Goal: Task Accomplishment & Management: Use online tool/utility

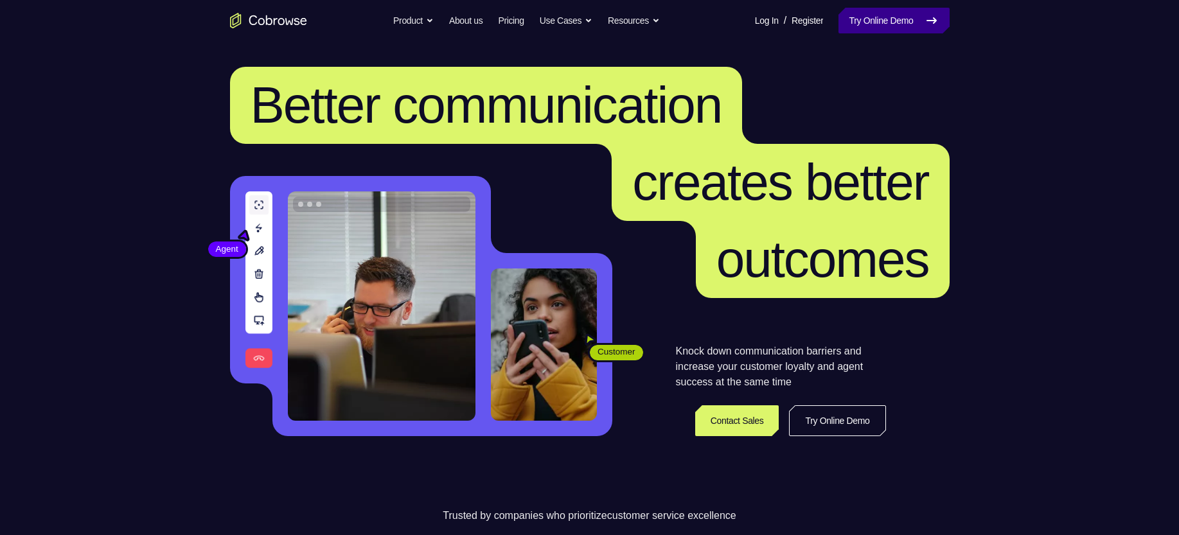
click at [775, 18] on link "Try Online Demo" at bounding box center [894, 21] width 111 height 26
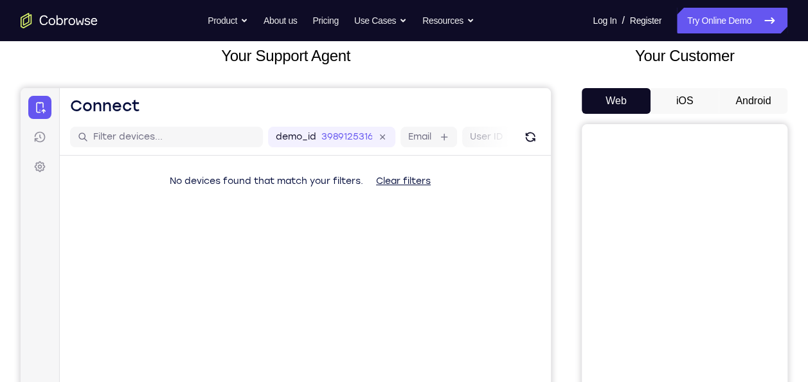
scroll to position [91, 0]
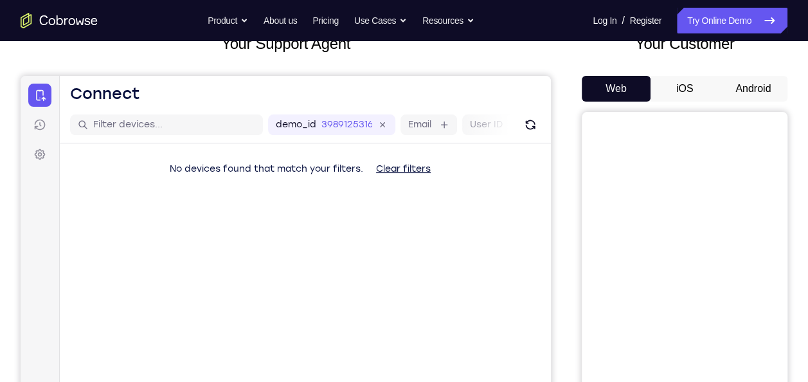
click at [737, 89] on button "Android" at bounding box center [753, 89] width 69 height 26
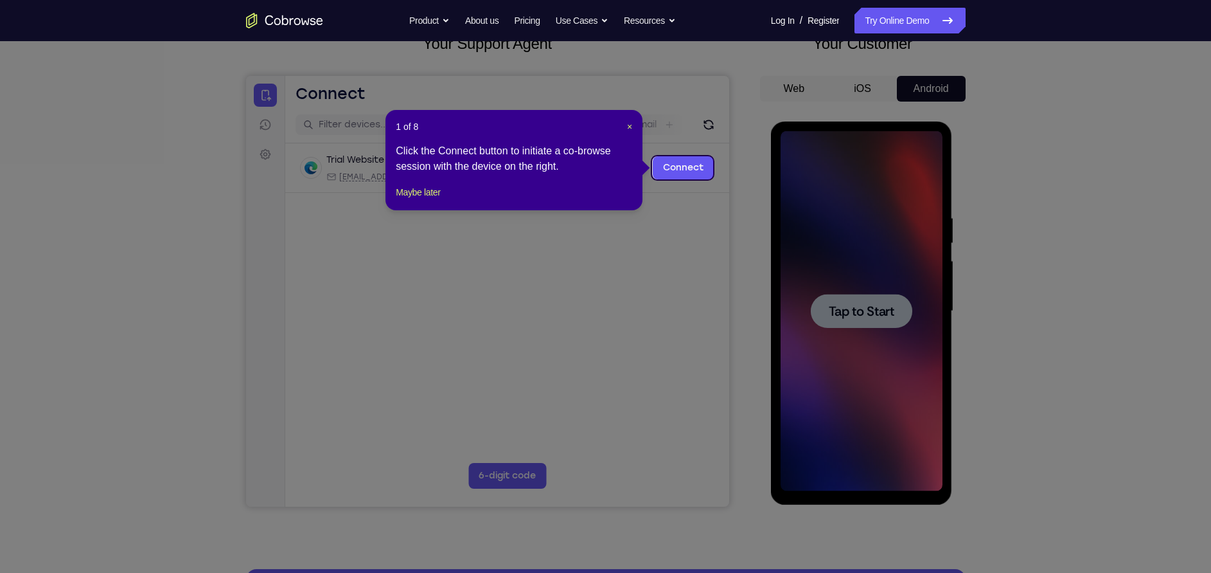
drag, startPoint x: 773, startPoint y: 0, endPoint x: 773, endPoint y: 276, distance: 275.7
click at [773, 276] on icon at bounding box center [613, 286] width 1226 height 573
click at [625, 123] on header "1 of 8 ×" at bounding box center [514, 126] width 237 height 13
click at [807, 274] on icon at bounding box center [613, 286] width 1226 height 573
drag, startPoint x: 627, startPoint y: 125, endPoint x: 382, endPoint y: 50, distance: 256.0
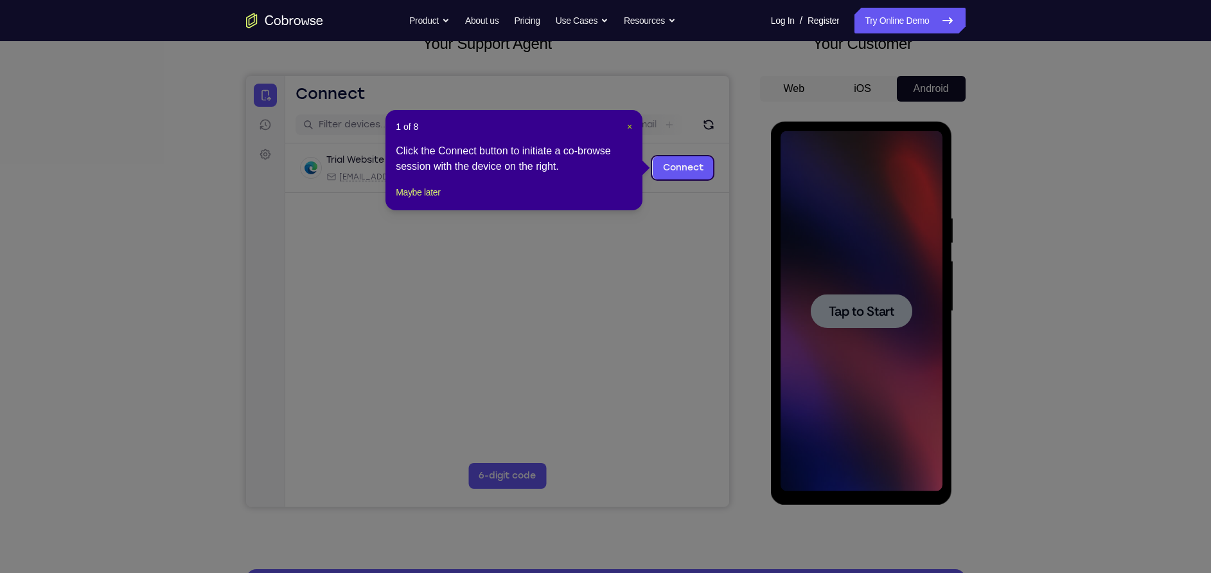
click at [627, 125] on span "×" at bounding box center [629, 126] width 5 height 10
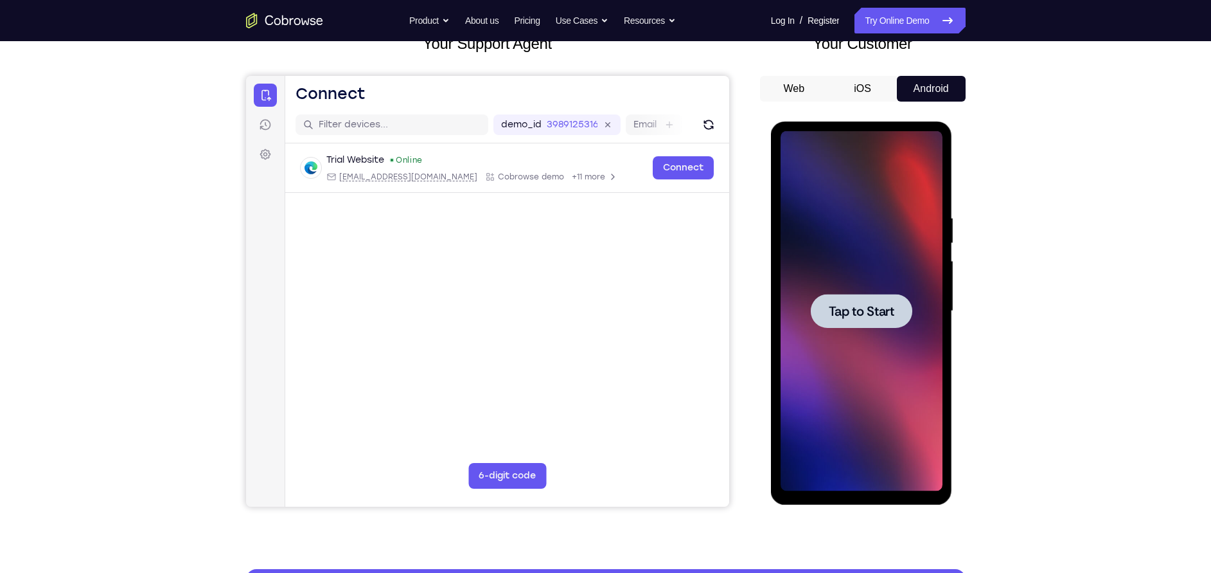
click at [807, 252] on div at bounding box center [862, 311] width 162 height 360
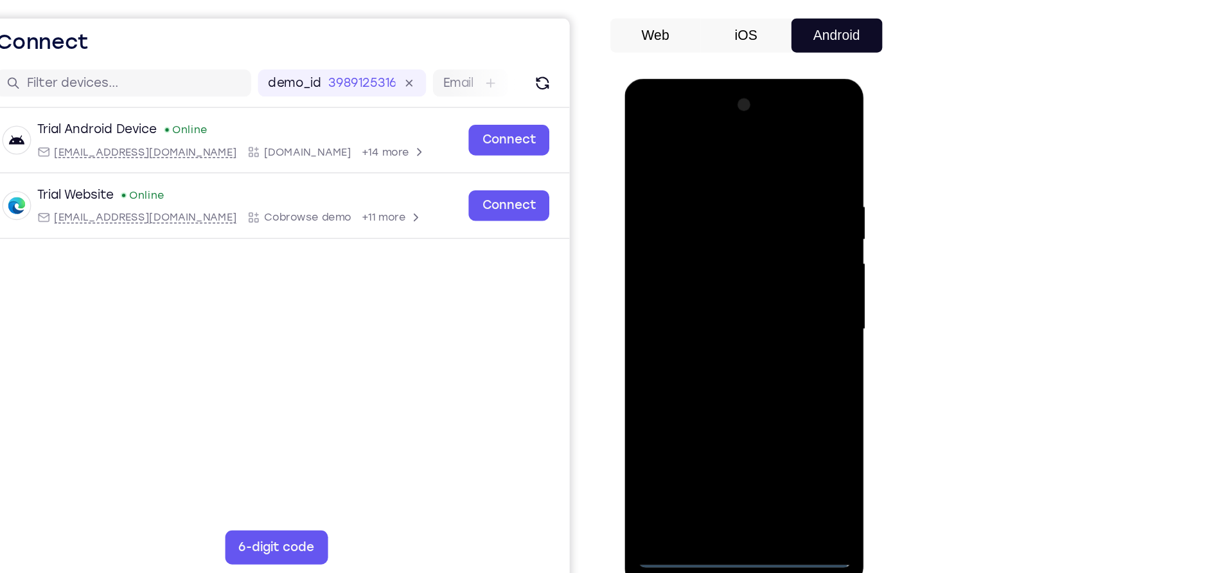
click at [715, 381] on div at bounding box center [716, 268] width 162 height 360
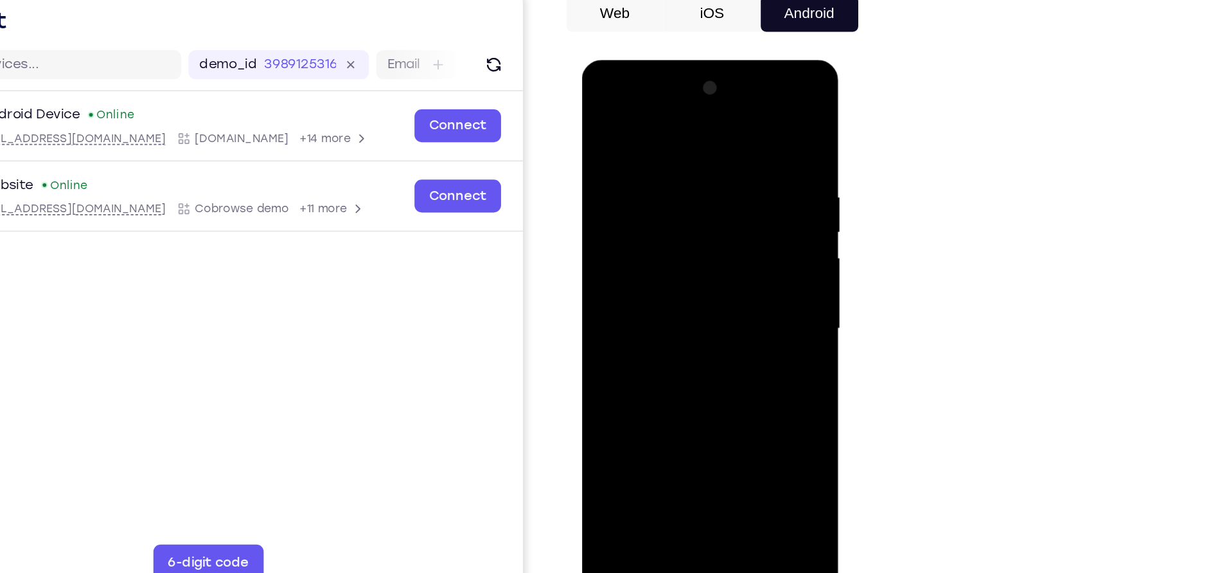
drag, startPoint x: 725, startPoint y: 359, endPoint x: 693, endPoint y: 233, distance: 130.0
click at [693, 233] on div at bounding box center [673, 249] width 162 height 360
click at [674, 106] on div at bounding box center [673, 249] width 162 height 360
click at [672, 128] on div at bounding box center [673, 249] width 162 height 360
click at [731, 232] on div at bounding box center [673, 249] width 162 height 360
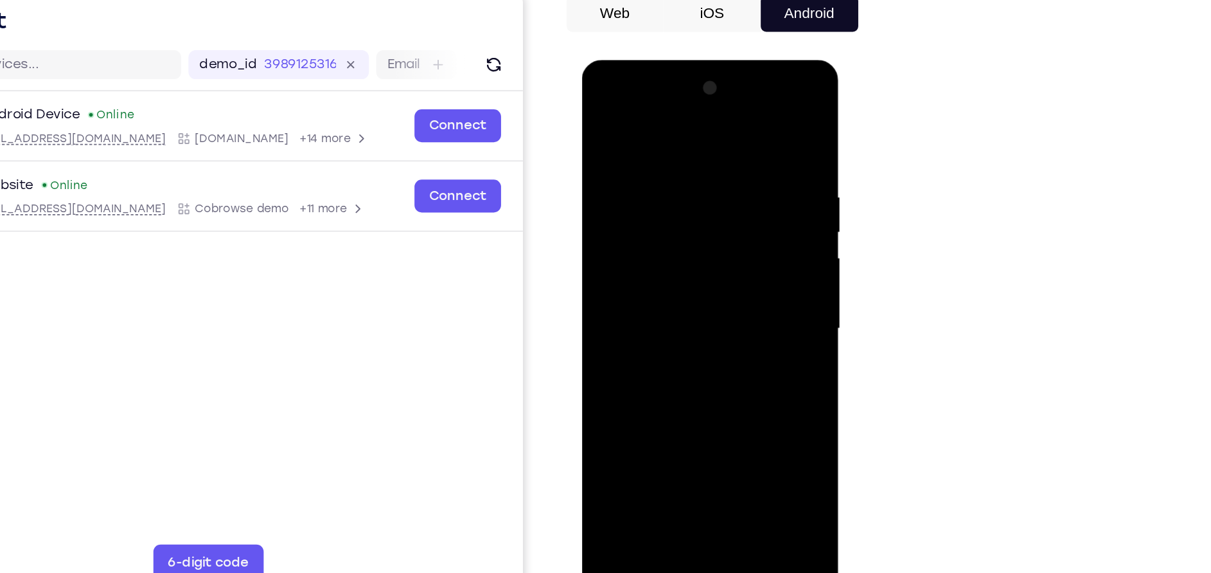
click at [655, 248] on div at bounding box center [673, 249] width 162 height 360
click at [674, 251] on div at bounding box center [673, 249] width 162 height 360
click at [657, 276] on div at bounding box center [673, 249] width 162 height 360
click at [675, 217] on div at bounding box center [673, 249] width 162 height 360
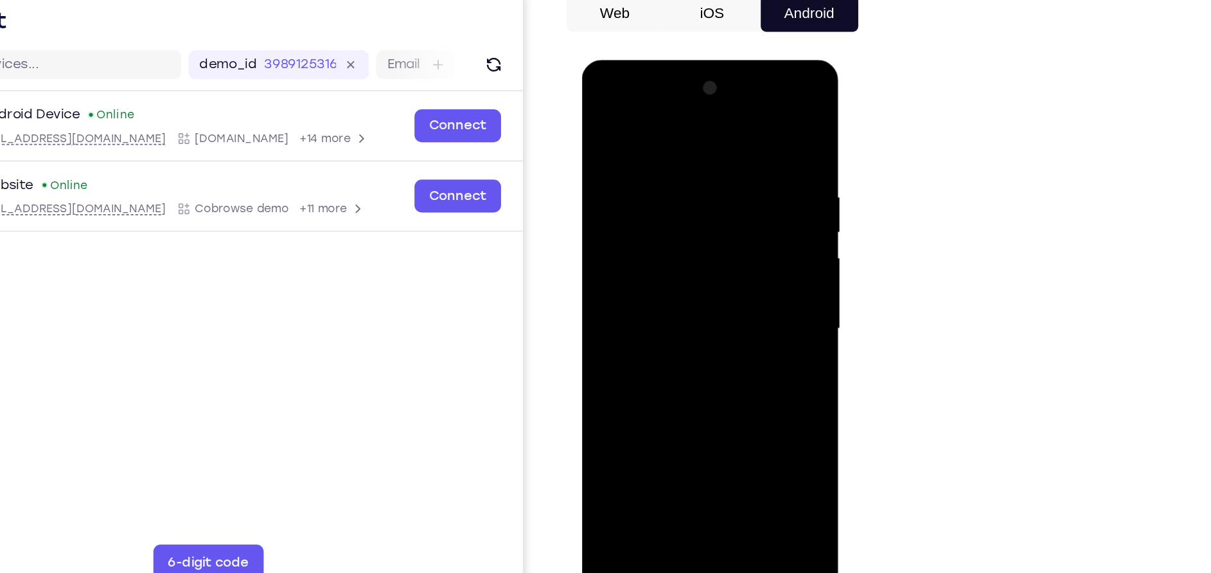
click at [654, 242] on div at bounding box center [673, 249] width 162 height 360
click at [625, 228] on div at bounding box center [673, 249] width 162 height 360
click at [702, 317] on div at bounding box center [673, 249] width 162 height 360
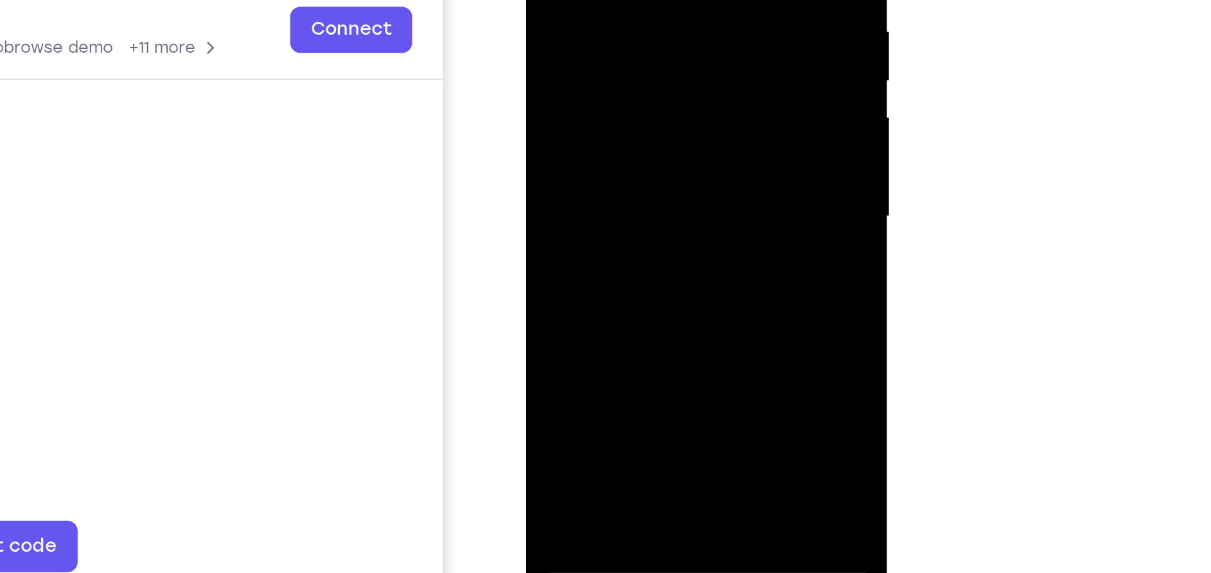
click at [627, 149] on div at bounding box center [617, 28] width 162 height 360
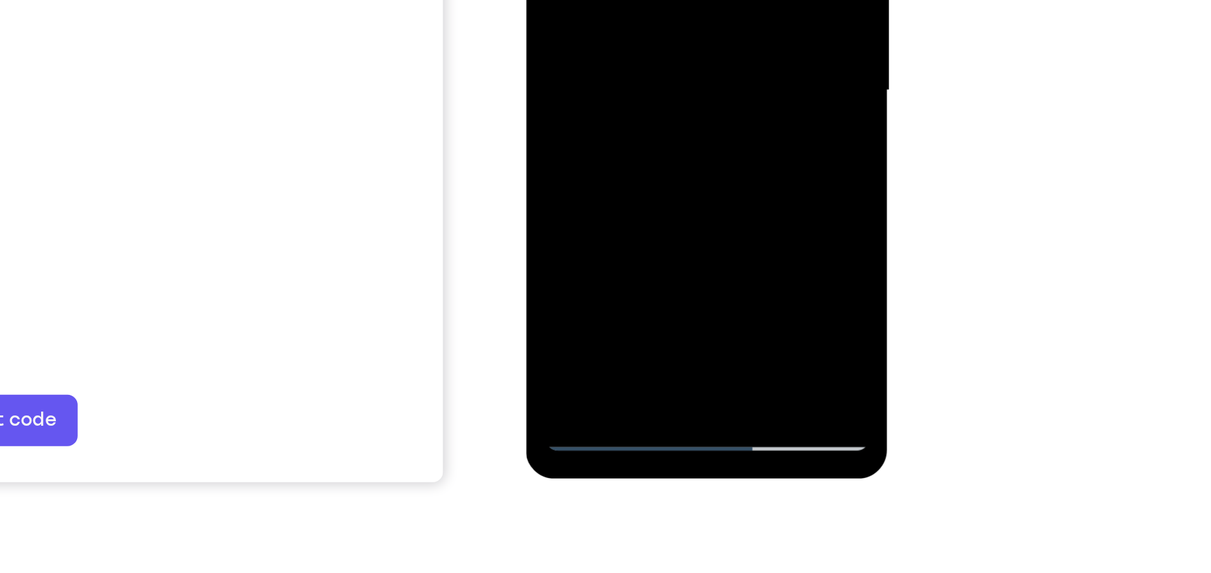
scroll to position [89, 0]
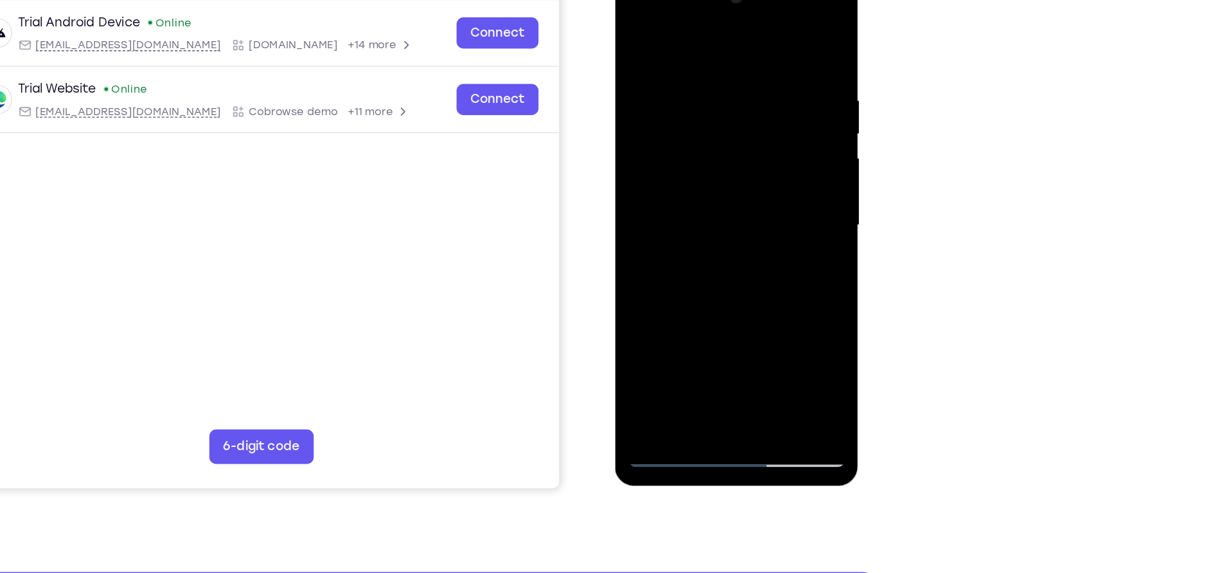
drag, startPoint x: 719, startPoint y: 281, endPoint x: 727, endPoint y: 172, distance: 110.2
click at [727, 172] on div at bounding box center [706, 161] width 162 height 360
click at [719, 292] on div at bounding box center [706, 161] width 162 height 360
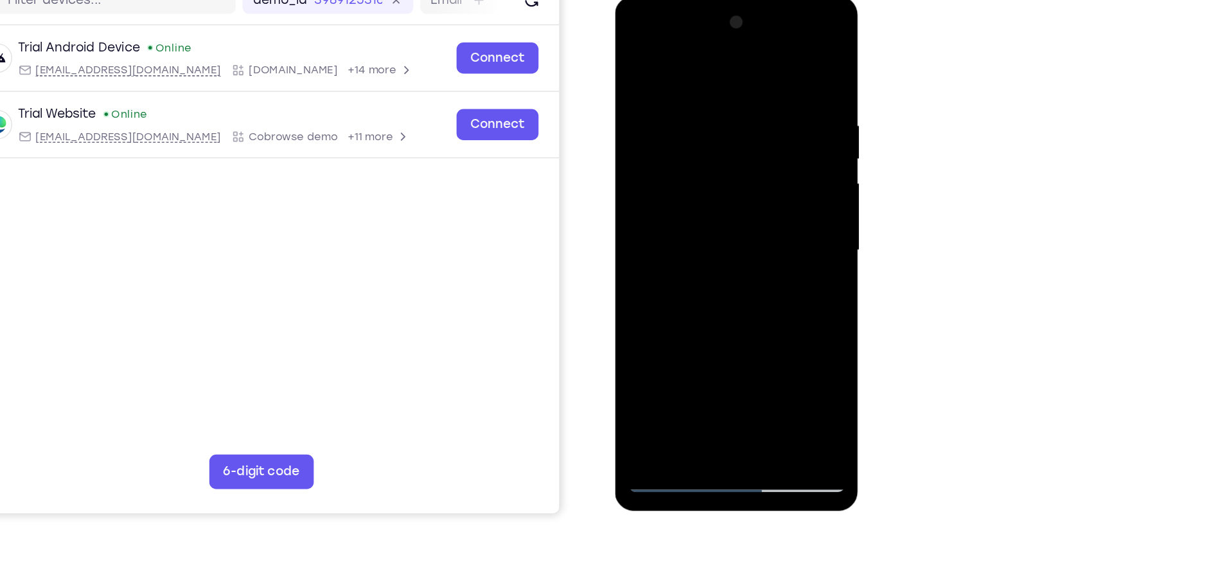
click at [659, 353] on div at bounding box center [706, 186] width 162 height 360
click at [690, 209] on div at bounding box center [706, 186] width 162 height 360
click at [688, 156] on div at bounding box center [706, 186] width 162 height 360
click at [685, 175] on div at bounding box center [706, 186] width 162 height 360
click at [679, 174] on div at bounding box center [706, 186] width 162 height 360
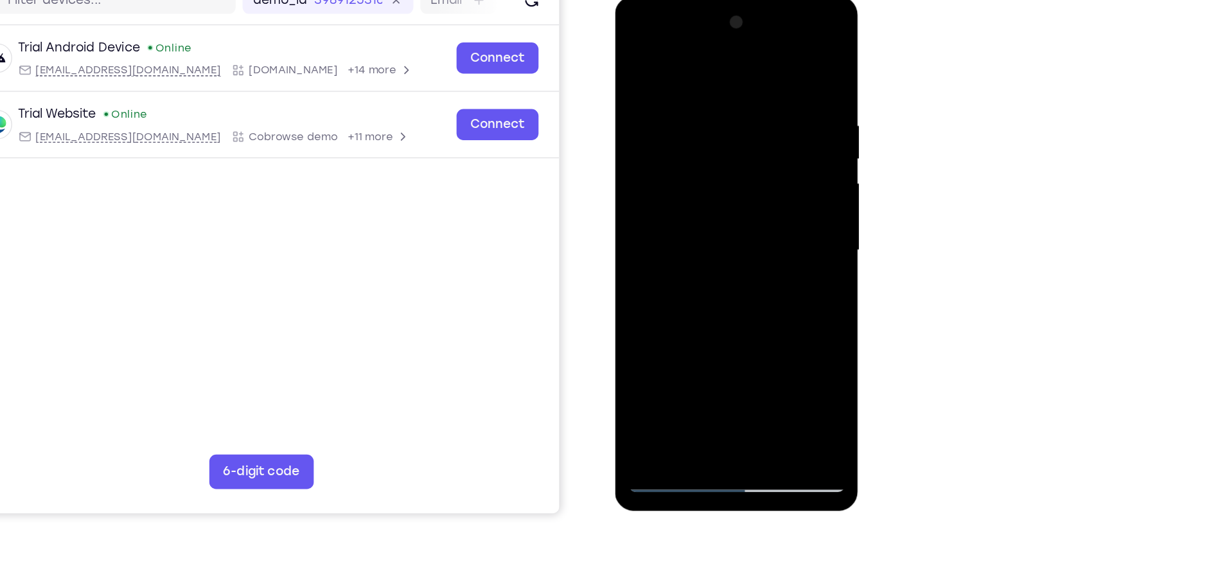
click at [651, 163] on div at bounding box center [706, 186] width 162 height 360
click at [722, 297] on div at bounding box center [706, 186] width 162 height 360
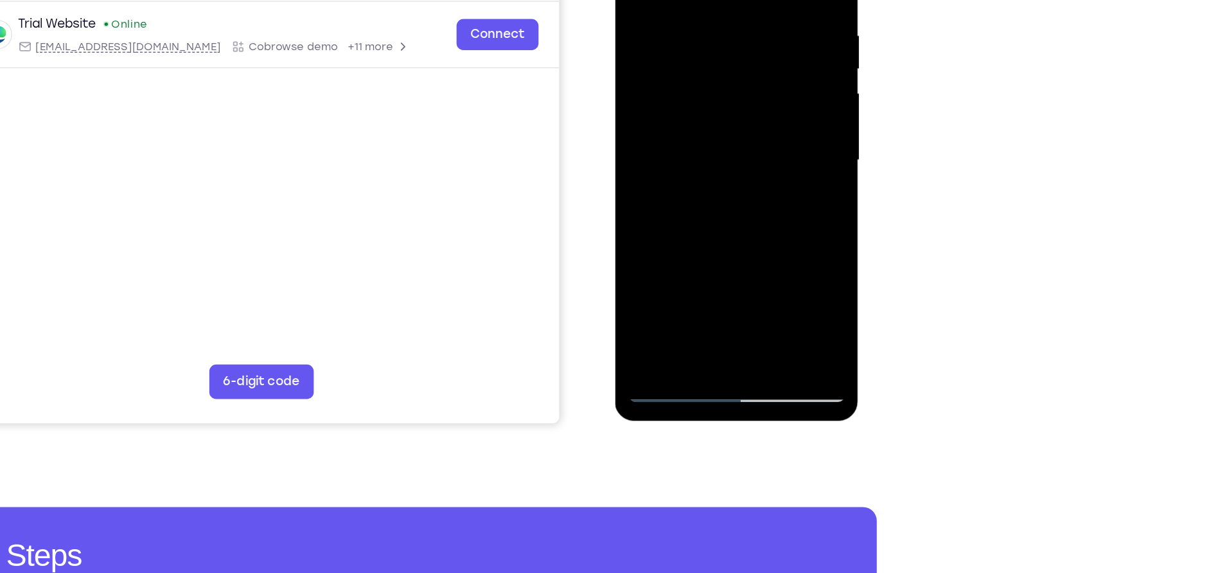
scroll to position [139, 0]
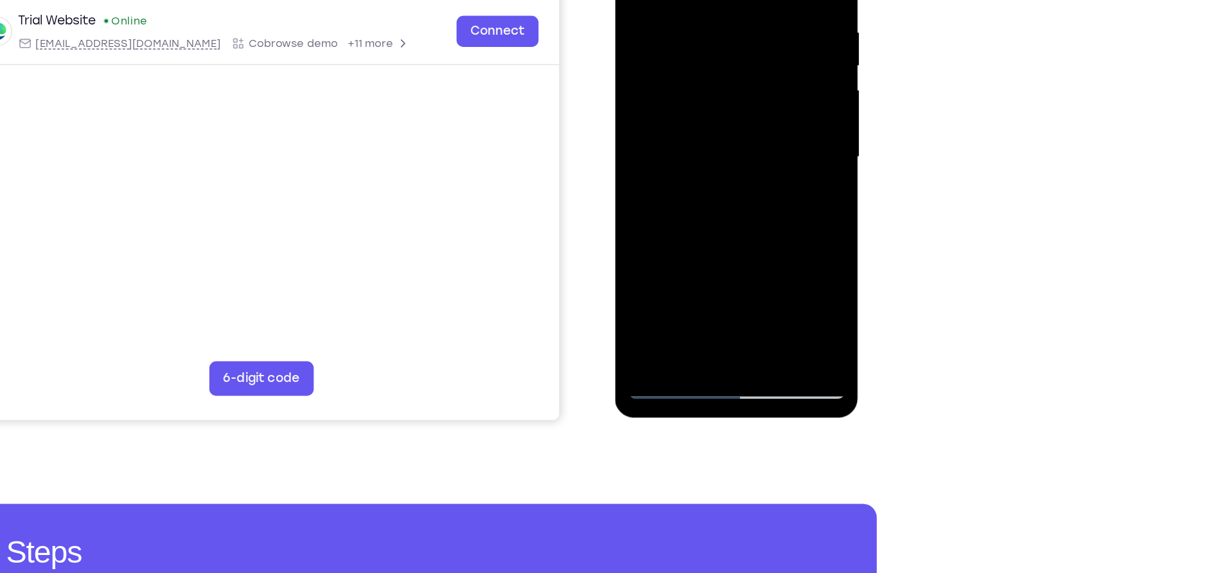
click at [663, 264] on div at bounding box center [706, 93] width 162 height 360
click at [690, 111] on div at bounding box center [706, 93] width 162 height 360
click at [715, 60] on div at bounding box center [706, 93] width 162 height 360
click at [677, 80] on div at bounding box center [706, 93] width 162 height 360
click at [674, 82] on div at bounding box center [706, 93] width 162 height 360
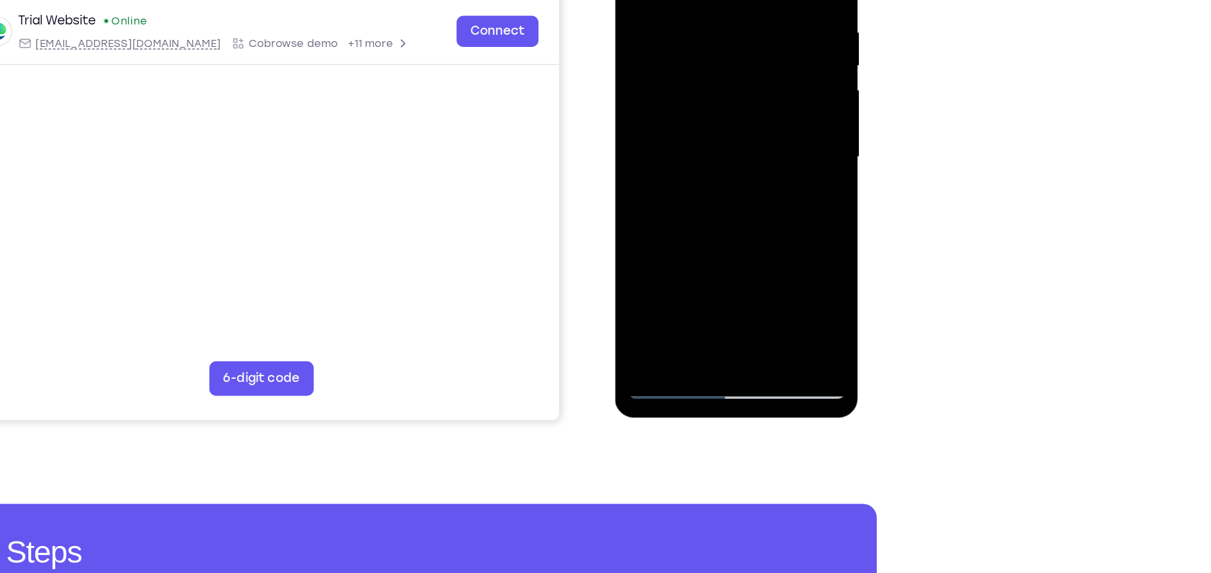
click at [665, 75] on div at bounding box center [706, 93] width 162 height 360
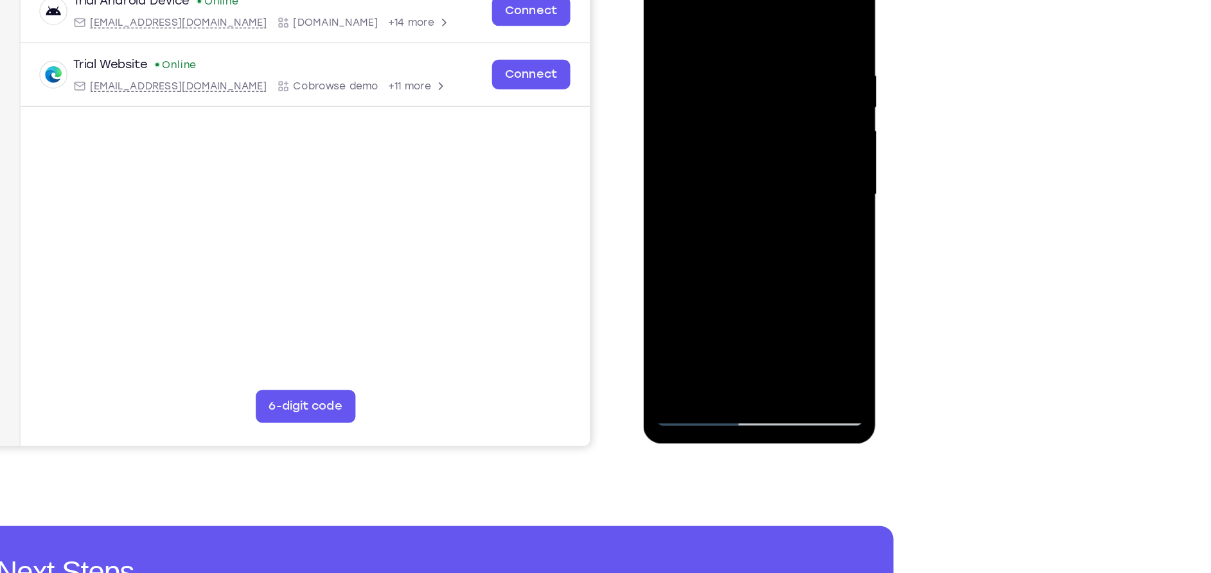
click at [767, 252] on div at bounding box center [735, 141] width 162 height 360
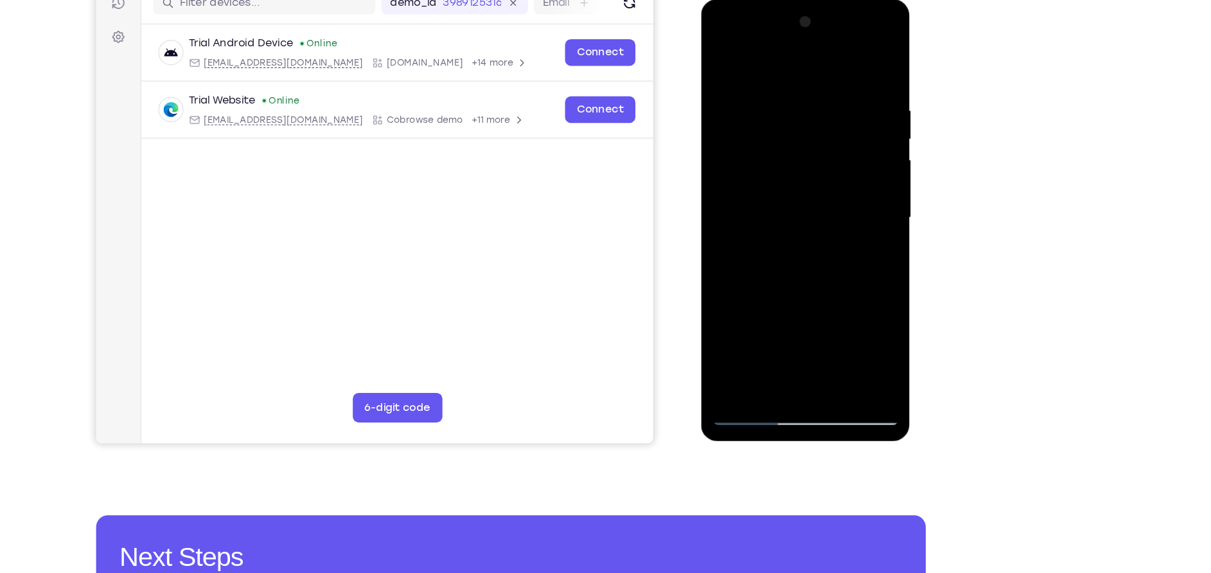
scroll to position [137, 0]
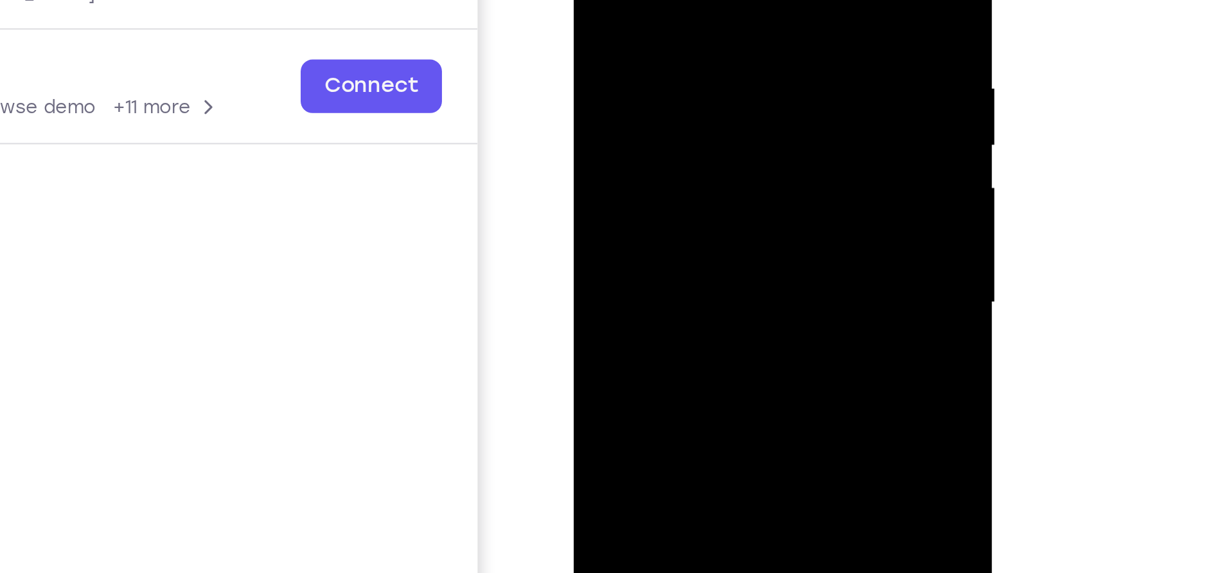
click at [649, 0] on div at bounding box center [665, 55] width 162 height 360
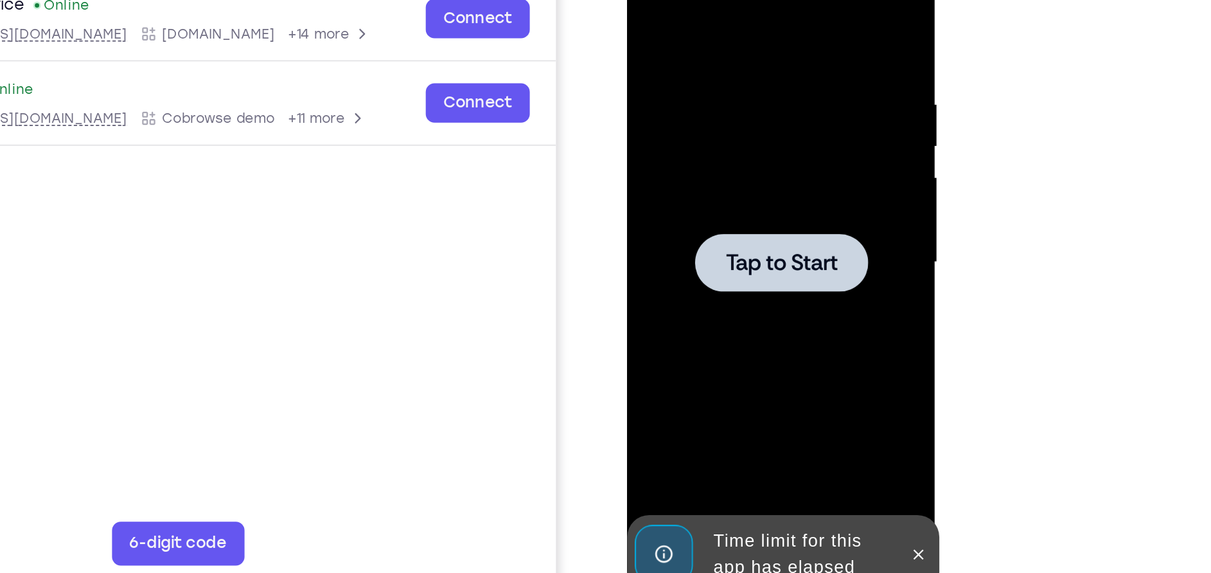
click at [766, 115] on div at bounding box center [718, 129] width 102 height 34
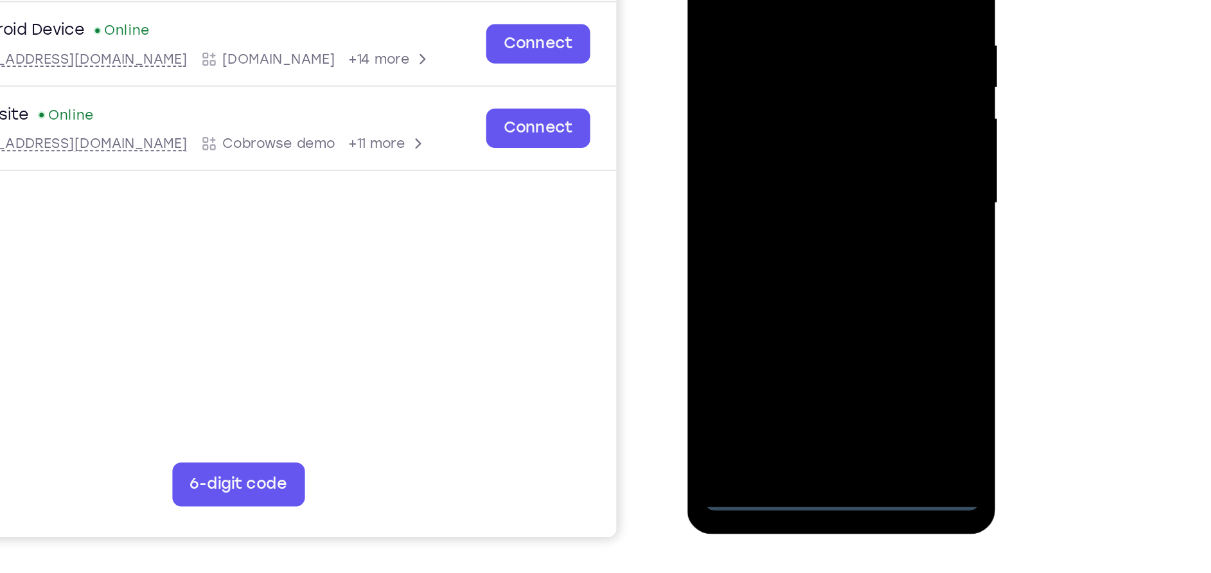
click at [779, 241] on div at bounding box center [778, 71] width 162 height 360
click at [807, 184] on div at bounding box center [778, 71] width 162 height 360
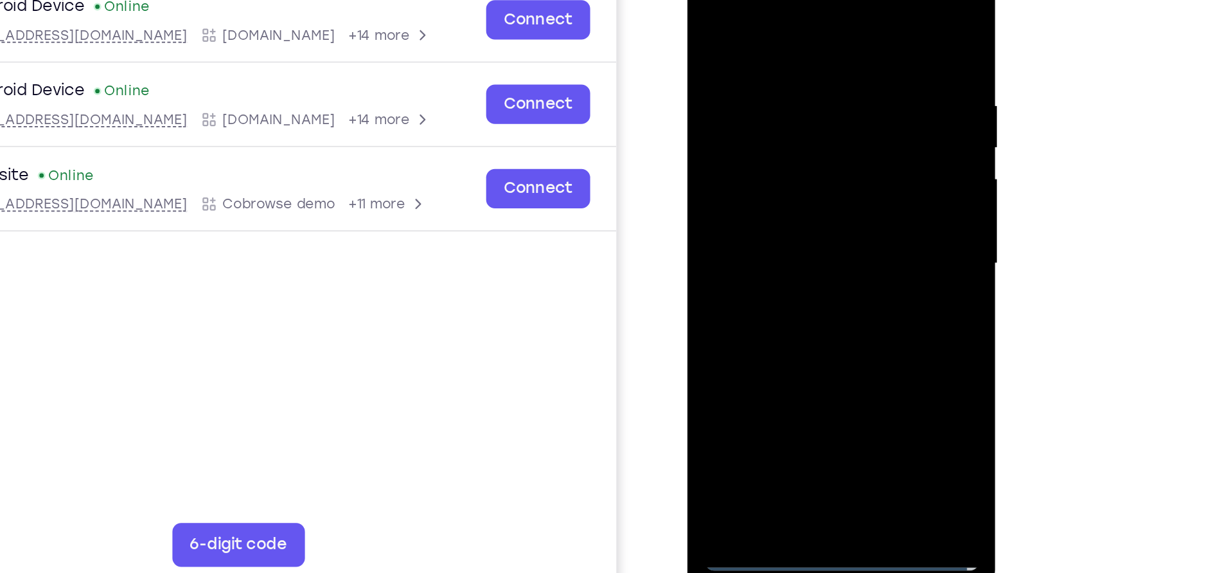
click at [778, 11] on div at bounding box center [778, 131] width 162 height 360
click at [807, 116] on div at bounding box center [778, 131] width 162 height 360
click at [765, 154] on div at bounding box center [778, 131] width 162 height 360
click at [747, 121] on div at bounding box center [778, 131] width 162 height 360
click at [740, 98] on div at bounding box center [778, 131] width 162 height 360
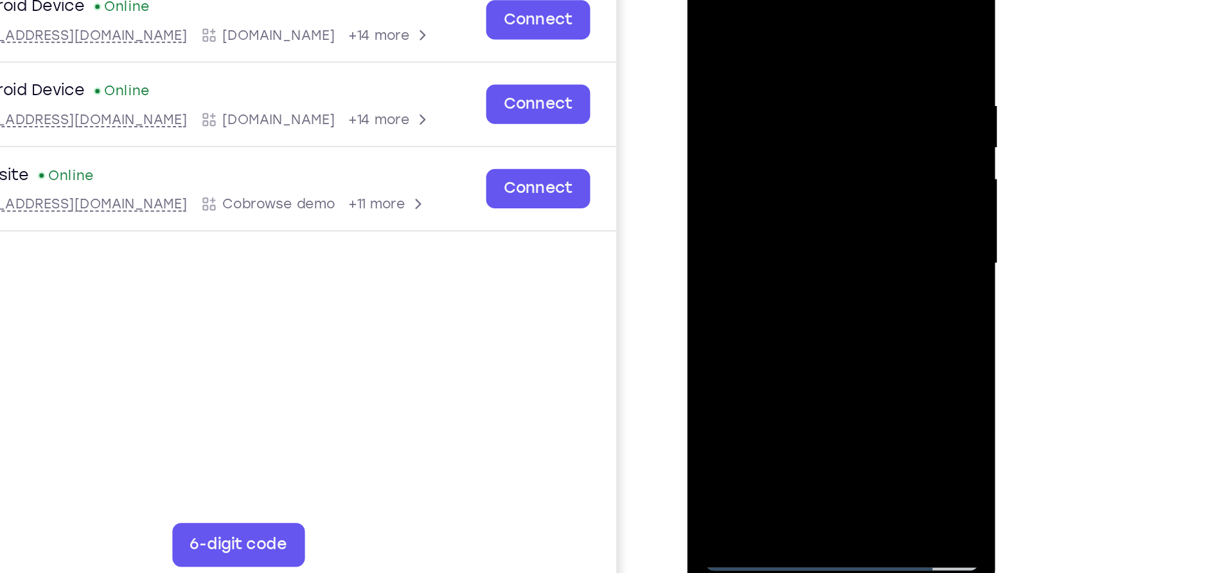
click at [771, 126] on div at bounding box center [778, 131] width 162 height 360
click at [807, 157] on div at bounding box center [778, 131] width 162 height 360
click at [807, 182] on div at bounding box center [778, 131] width 162 height 360
click at [759, 37] on div at bounding box center [778, 131] width 162 height 360
click at [781, 8] on div at bounding box center [778, 131] width 162 height 360
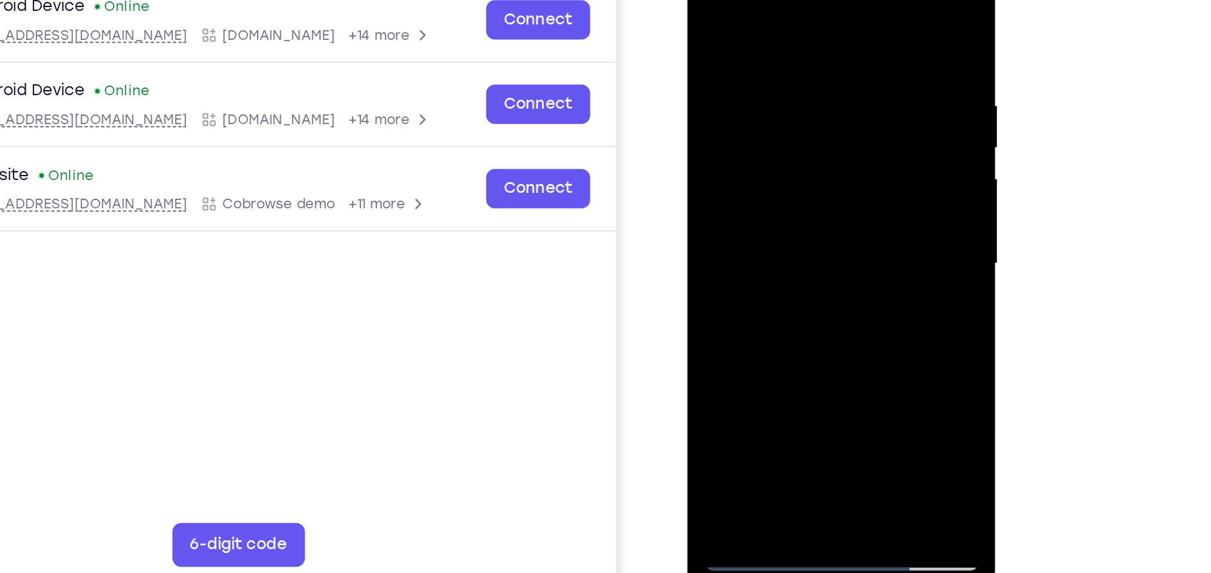
drag, startPoint x: 780, startPoint y: 7, endPoint x: 795, endPoint y: -24, distance: 34.2
click at [795, 0] on div at bounding box center [778, 131] width 162 height 360
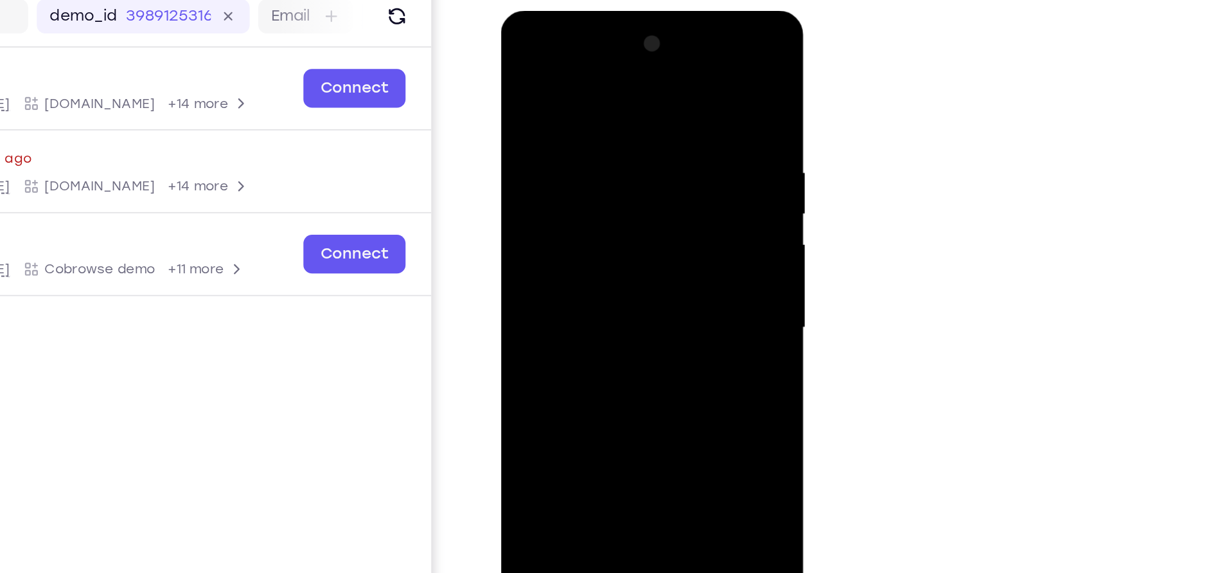
drag, startPoint x: 613, startPoint y: 211, endPoint x: 512, endPoint y: 215, distance: 101.6
click at [512, 215] on div at bounding box center [591, 200] width 162 height 360
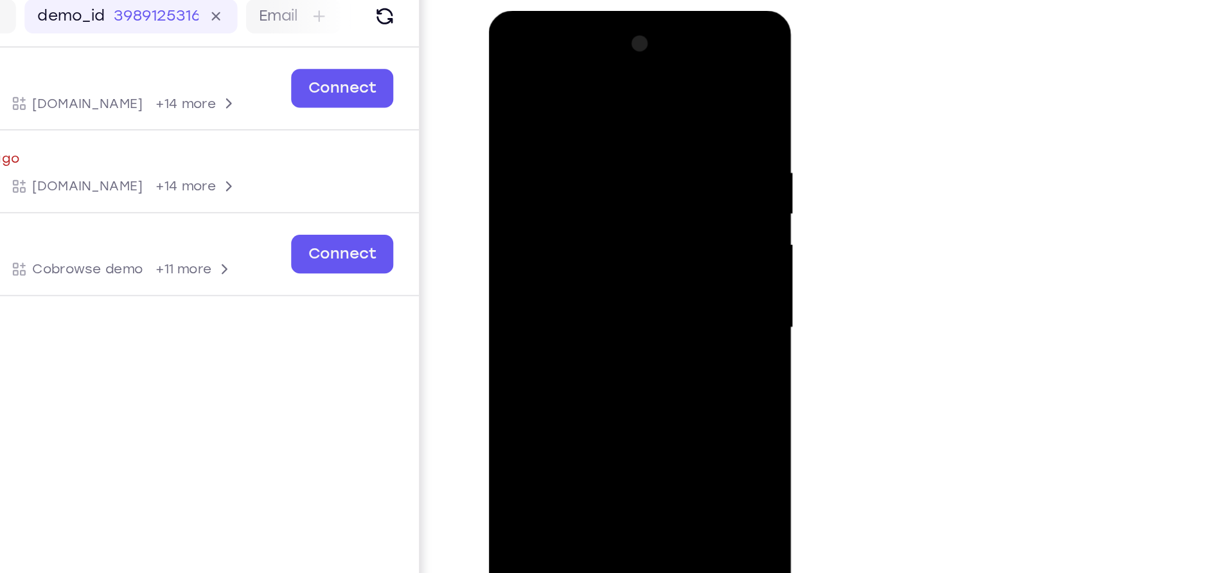
drag, startPoint x: 648, startPoint y: 213, endPoint x: 422, endPoint y: 175, distance: 229.3
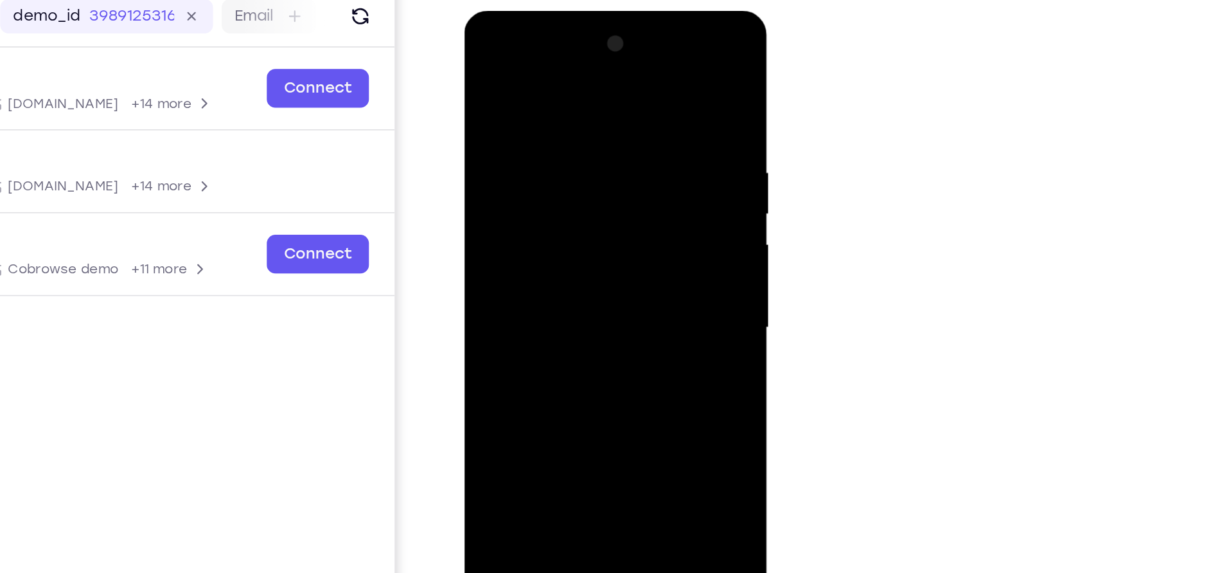
drag, startPoint x: 923, startPoint y: 221, endPoint x: 645, endPoint y: 204, distance: 278.2
click at [645, 204] on div at bounding box center [556, 201] width 182 height 383
drag, startPoint x: 596, startPoint y: 214, endPoint x: 445, endPoint y: 219, distance: 151.1
drag, startPoint x: -20, startPoint y: 209, endPoint x: 1059, endPoint y: 273, distance: 1081.0
click at [807, 273] on div "Your Support Agent Your Customer Web iOS Android Next Steps We’d be happy to gi…" at bounding box center [605, 328] width 1211 height 848
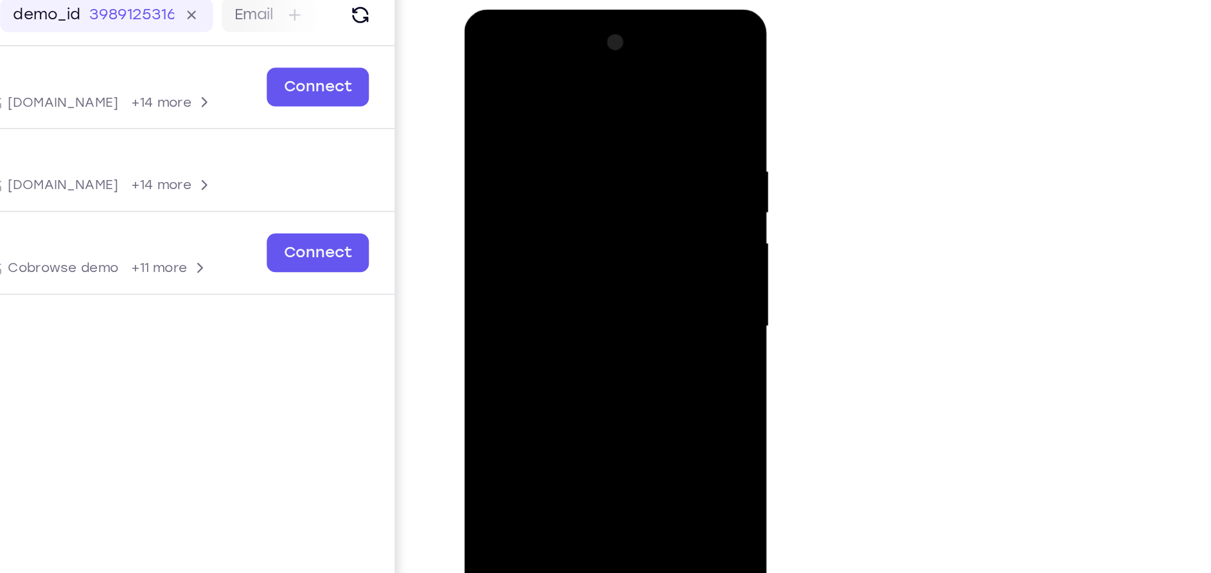
drag, startPoint x: 620, startPoint y: 219, endPoint x: 458, endPoint y: 250, distance: 165.0
click at [465, 250] on html "Online web based iOS Simulators and Android Emulators. Run iPhone, iPad, Mobile…" at bounding box center [556, 203] width 183 height 386
click at [627, 211] on div at bounding box center [555, 199] width 162 height 360
click at [629, 211] on div at bounding box center [555, 199] width 162 height 360
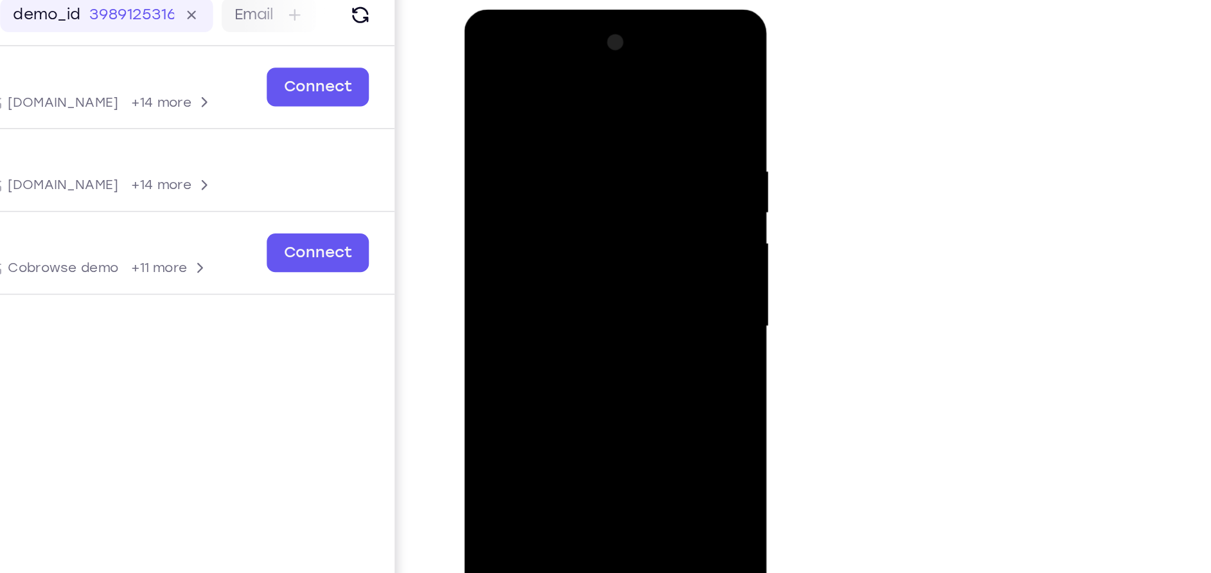
click at [629, 211] on div at bounding box center [555, 199] width 162 height 360
click at [618, 213] on div at bounding box center [555, 199] width 162 height 360
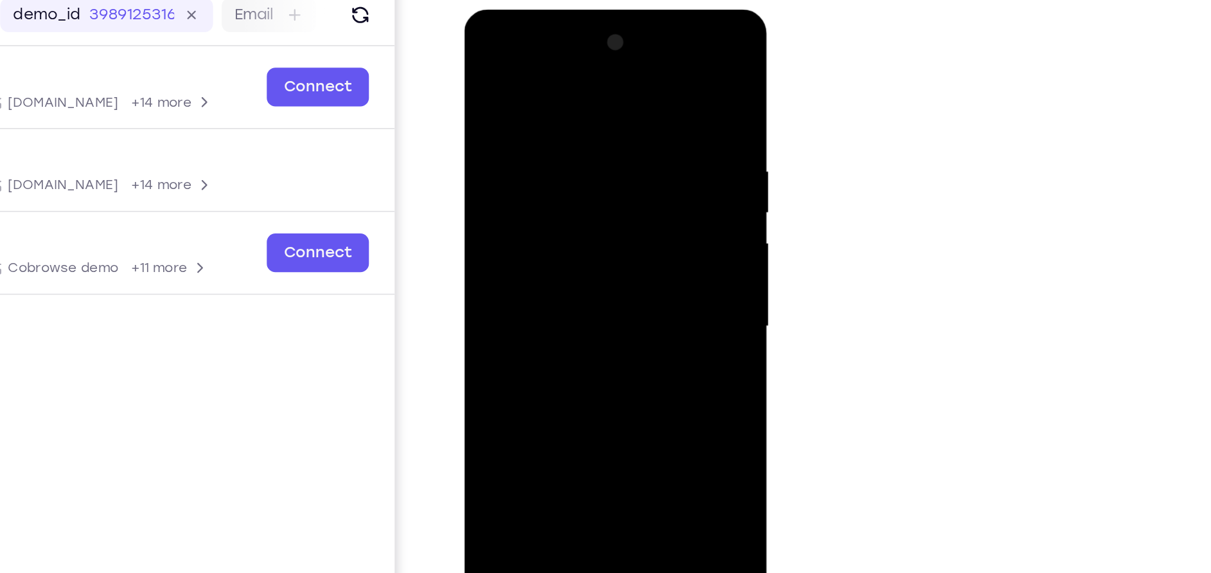
click at [618, 213] on div at bounding box center [555, 199] width 162 height 360
click at [609, 213] on div at bounding box center [555, 199] width 162 height 360
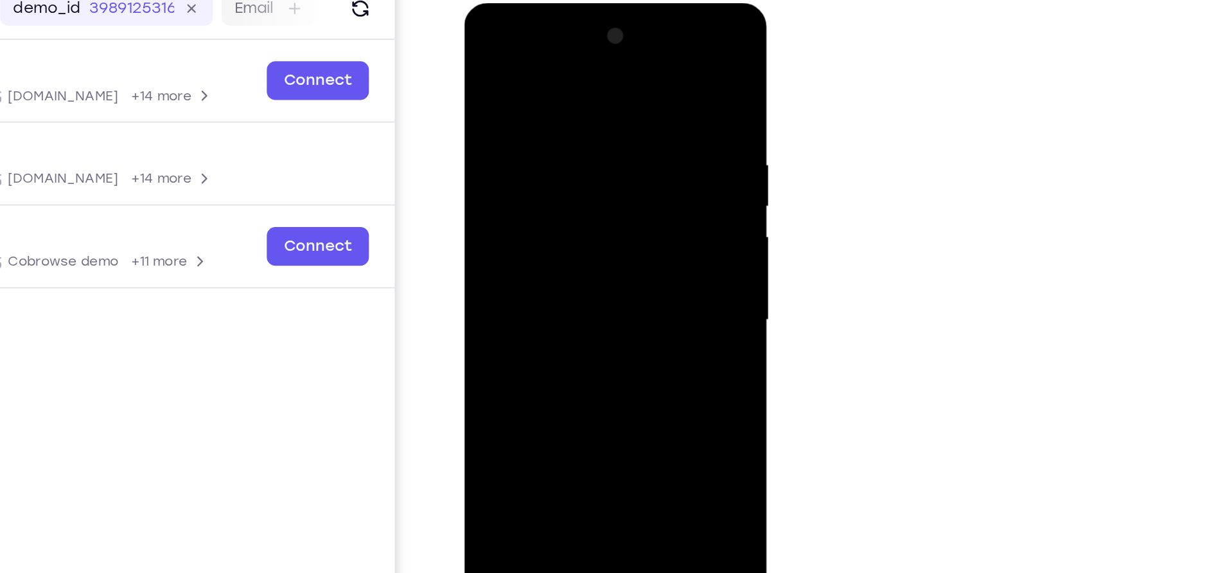
click at [616, 110] on div at bounding box center [555, 193] width 162 height 360
click at [616, 69] on div at bounding box center [555, 193] width 162 height 360
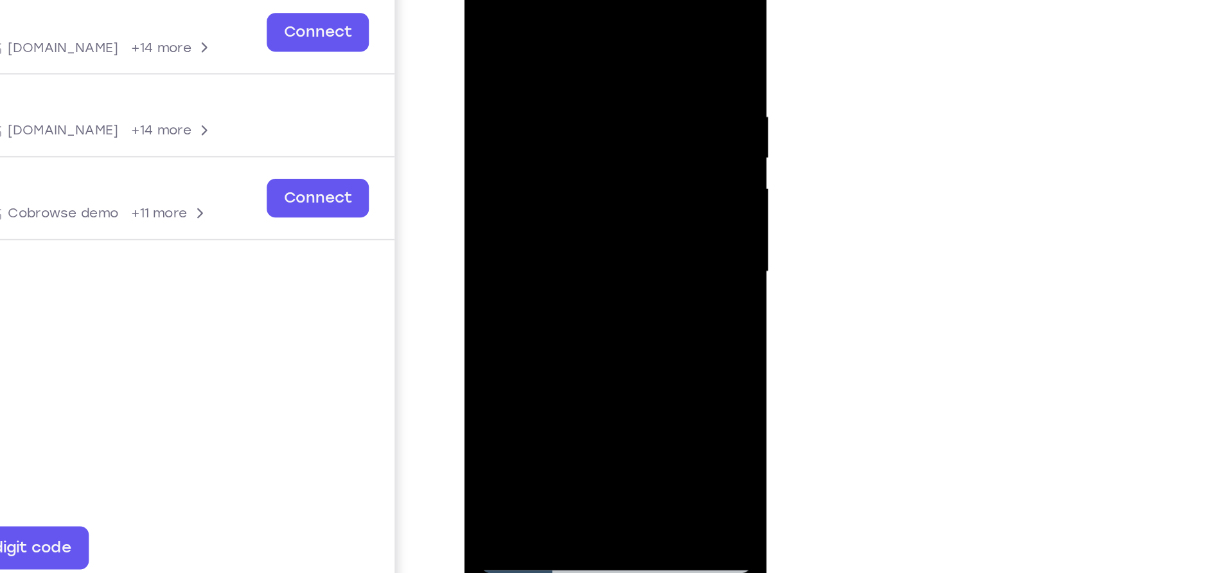
click at [626, 139] on div at bounding box center [555, 145] width 162 height 360
click at [625, 125] on div at bounding box center [555, 145] width 162 height 360
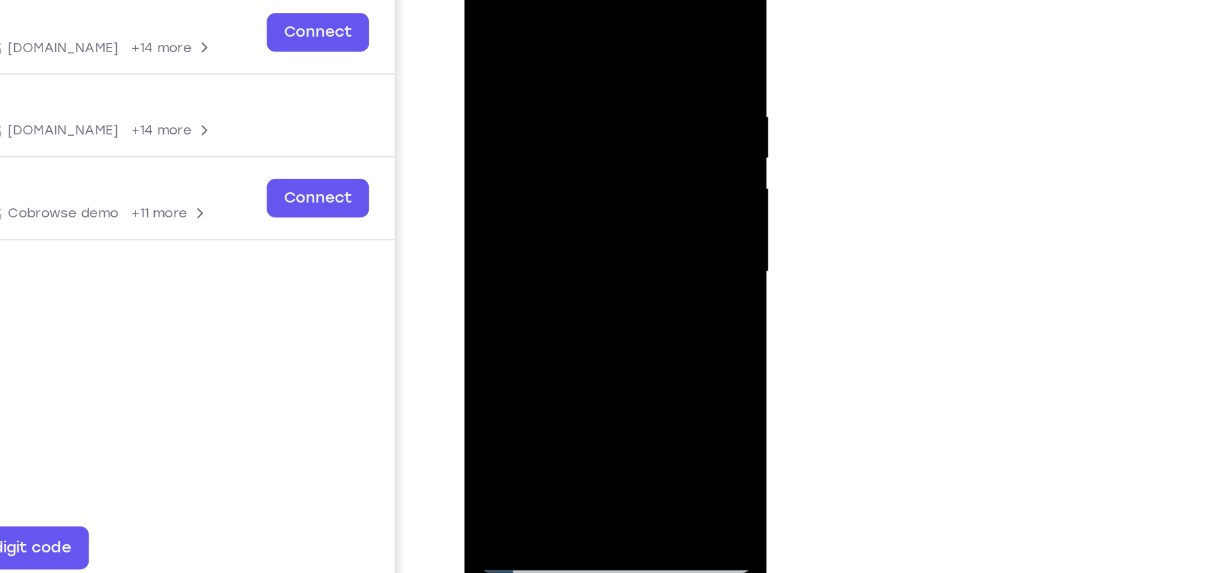
click at [625, 125] on div at bounding box center [555, 145] width 162 height 360
click at [630, 138] on div at bounding box center [555, 145] width 162 height 360
click at [623, 142] on div at bounding box center [555, 145] width 162 height 360
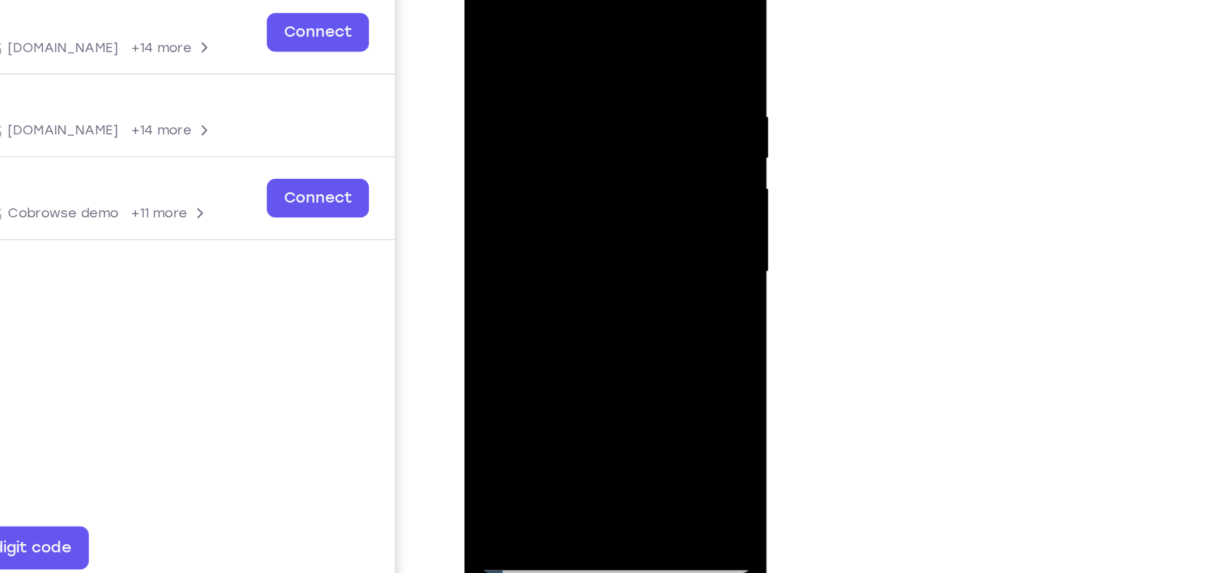
click at [626, 142] on div at bounding box center [555, 145] width 162 height 360
click at [523, 298] on div at bounding box center [555, 145] width 162 height 360
drag, startPoint x: 593, startPoint y: 209, endPoint x: 594, endPoint y: 248, distance: 39.2
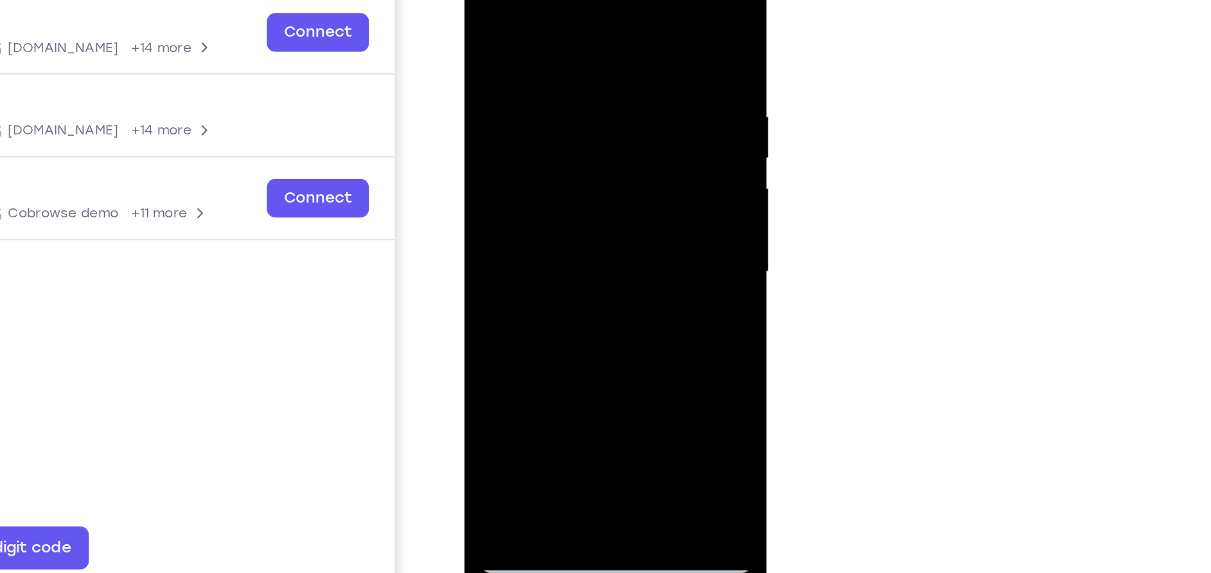
click at [594, 248] on div at bounding box center [555, 145] width 162 height 360
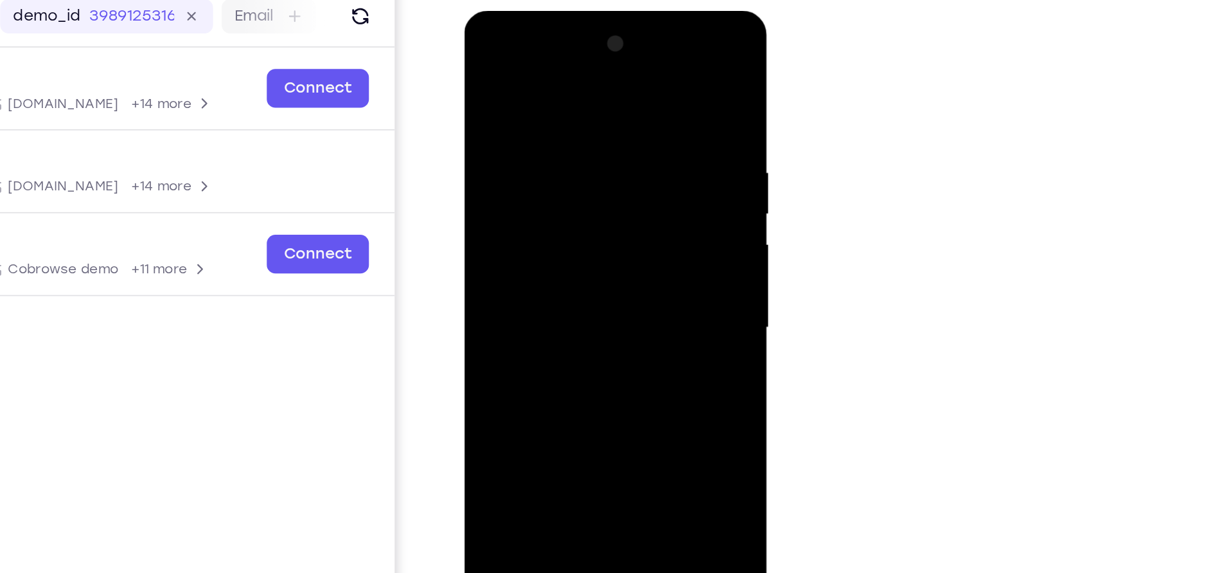
click at [609, 121] on div at bounding box center [555, 200] width 162 height 360
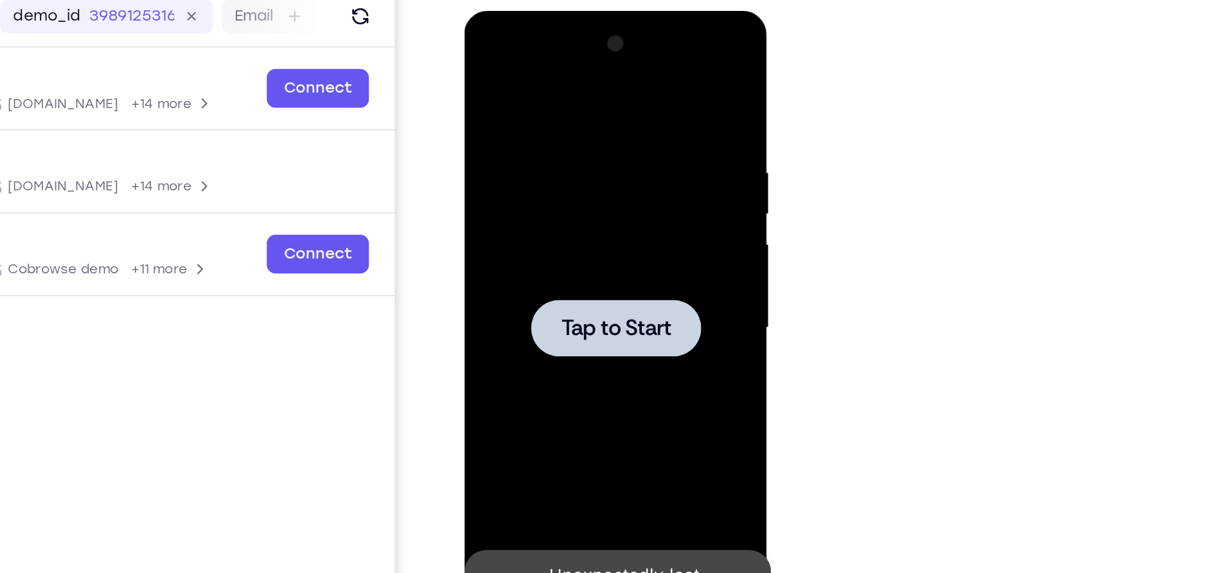
click at [591, 184] on div at bounding box center [556, 200] width 102 height 34
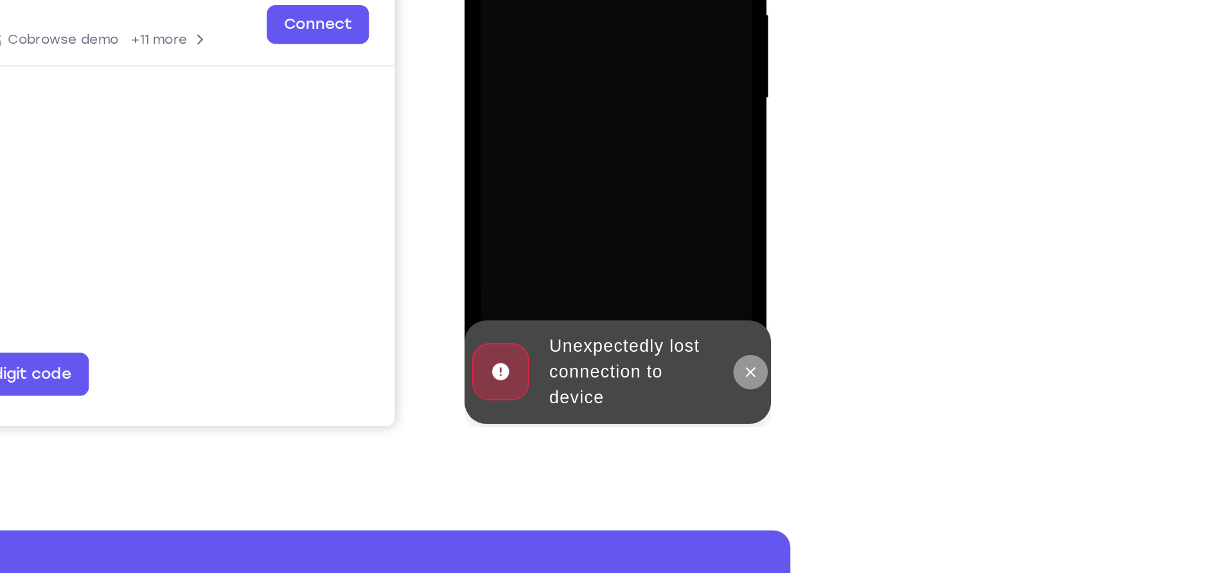
click at [638, 134] on icon at bounding box center [635, 135] width 10 height 10
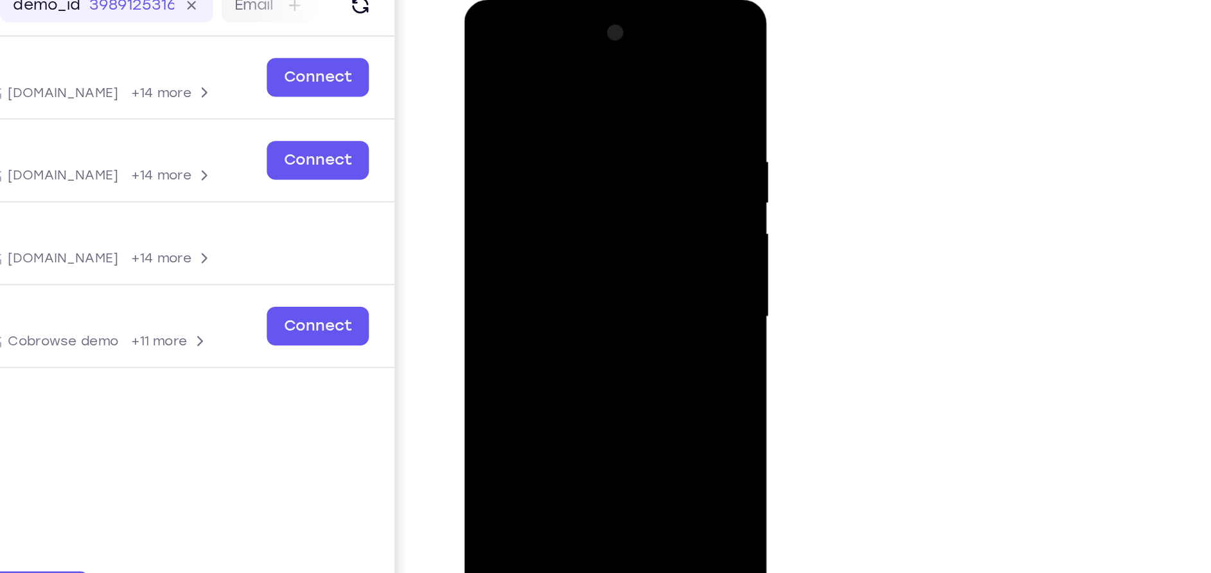
click at [620, 302] on div at bounding box center [555, 190] width 162 height 360
click at [540, 63] on div at bounding box center [555, 190] width 162 height 360
click at [558, 68] on div at bounding box center [555, 190] width 162 height 360
click at [613, 183] on div at bounding box center [555, 190] width 162 height 360
click at [537, 213] on div at bounding box center [555, 190] width 162 height 360
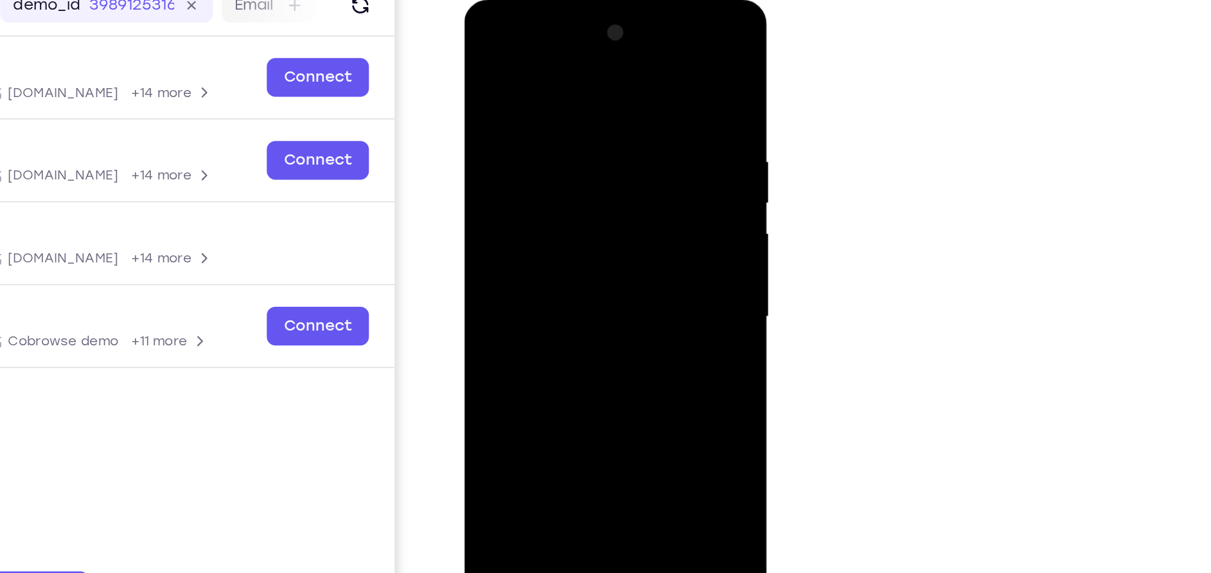
click at [530, 176] on div at bounding box center [555, 190] width 162 height 360
click at [526, 166] on div at bounding box center [555, 190] width 162 height 360
click at [561, 190] on div at bounding box center [555, 190] width 162 height 360
click at [553, 229] on div at bounding box center [555, 190] width 162 height 360
click at [549, 231] on div at bounding box center [555, 190] width 162 height 360
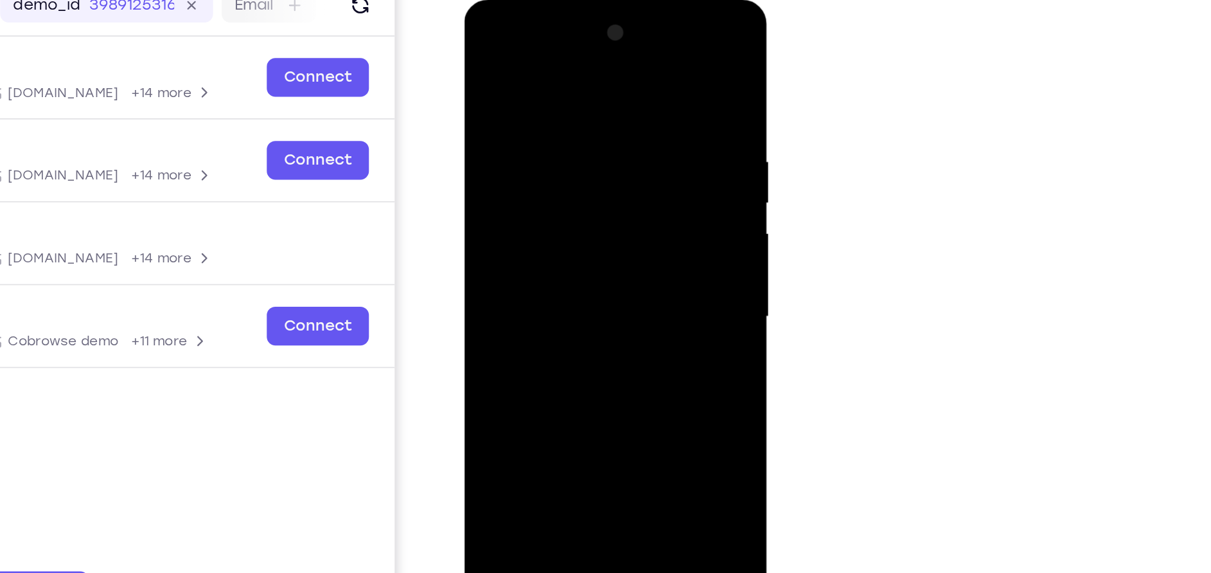
click at [551, 235] on div at bounding box center [555, 190] width 162 height 360
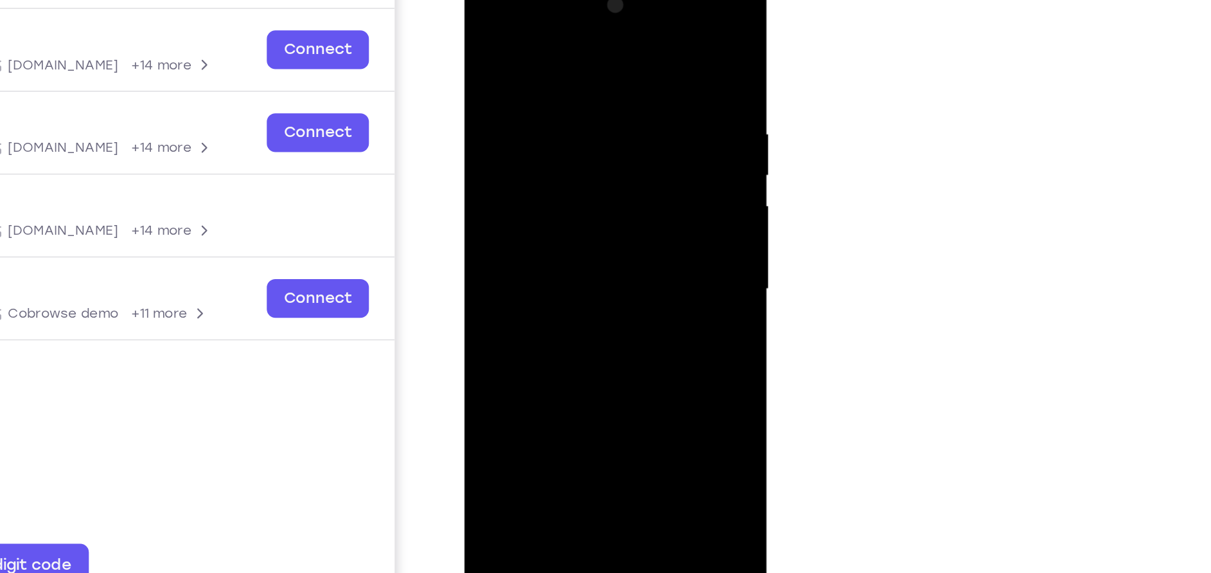
click at [577, 212] on div at bounding box center [555, 162] width 162 height 360
click at [627, 190] on div at bounding box center [555, 162] width 162 height 360
click at [629, 29] on div at bounding box center [555, 162] width 162 height 360
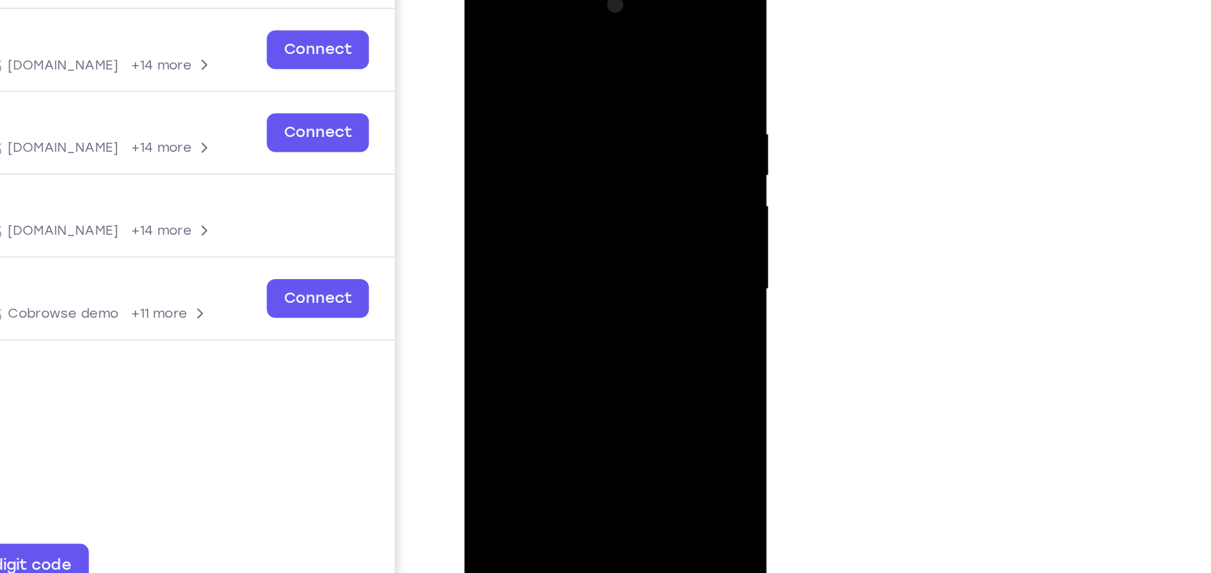
click at [521, 204] on div at bounding box center [555, 162] width 162 height 360
drag, startPoint x: 528, startPoint y: 105, endPoint x: 523, endPoint y: 215, distance: 109.4
click at [523, 215] on div at bounding box center [555, 162] width 162 height 360
click at [485, 28] on div at bounding box center [555, 162] width 162 height 360
click at [583, 309] on div at bounding box center [555, 162] width 162 height 360
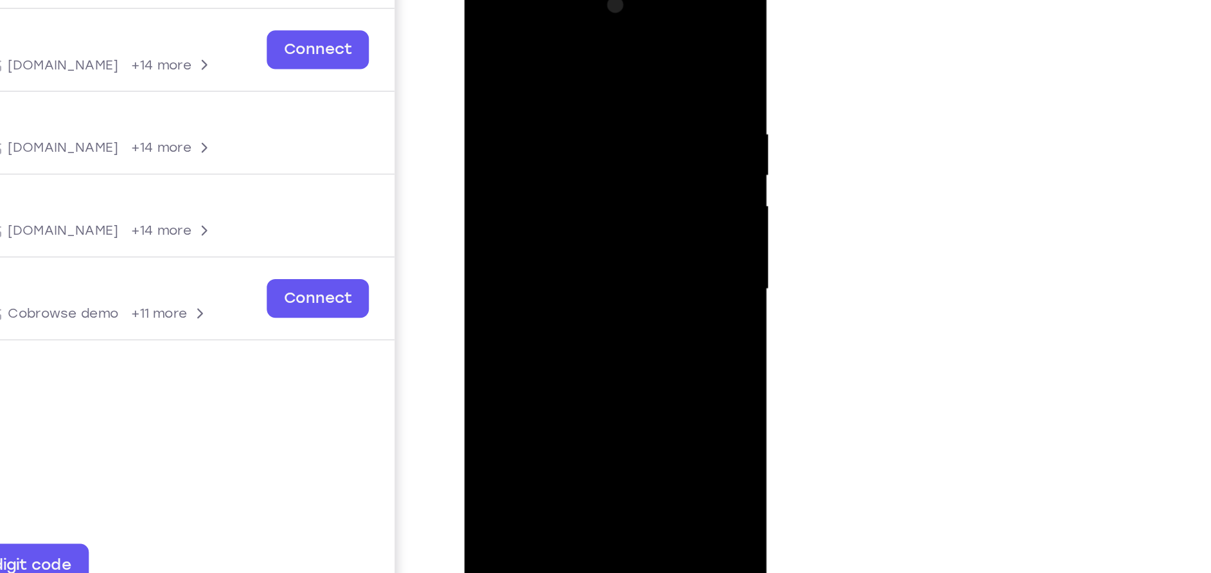
click at [571, 229] on div at bounding box center [555, 162] width 162 height 360
click at [583, 156] on div at bounding box center [555, 162] width 162 height 360
click at [483, 39] on div at bounding box center [555, 162] width 162 height 360
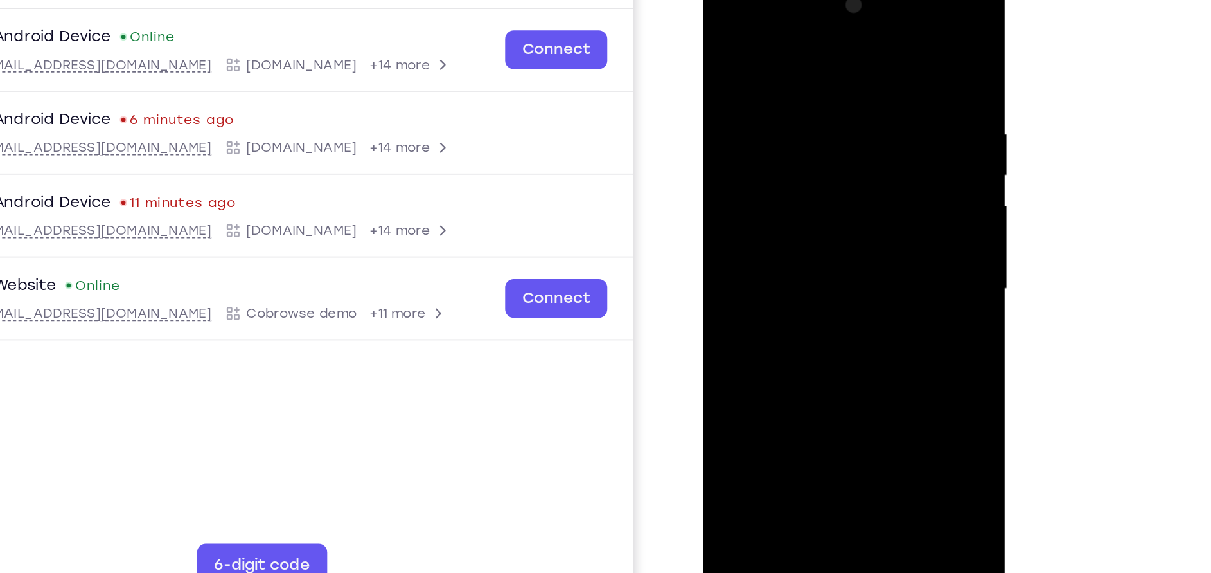
click at [727, 30] on div at bounding box center [794, 162] width 162 height 360
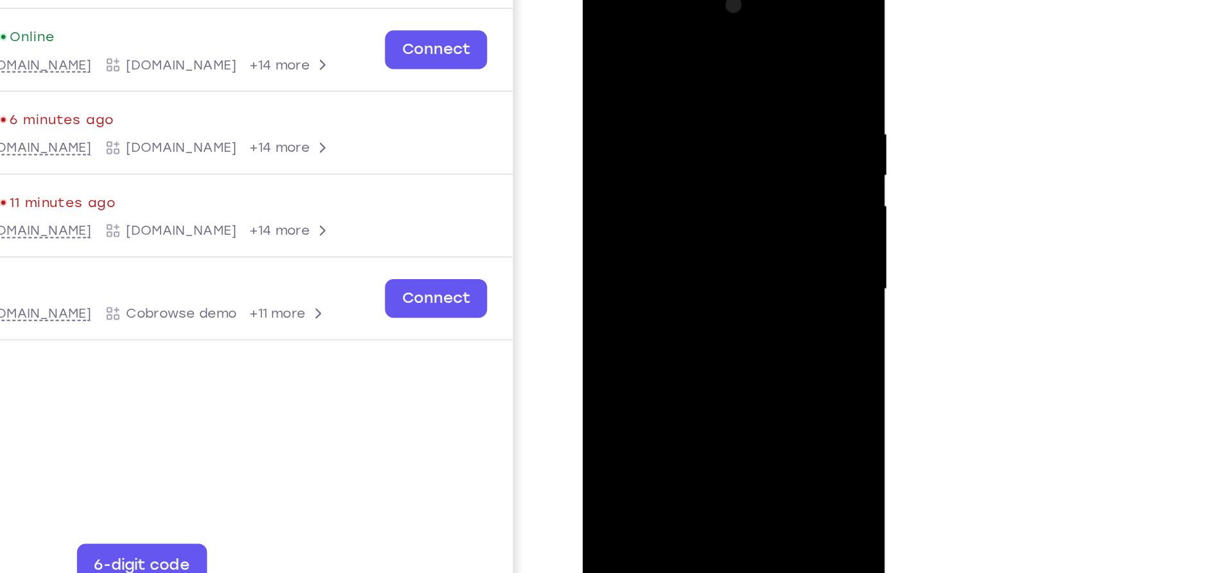
click at [736, 319] on div at bounding box center [674, 162] width 162 height 360
click at [611, 152] on div at bounding box center [674, 162] width 162 height 360
click at [744, 93] on div at bounding box center [674, 162] width 162 height 360
click at [747, 98] on div at bounding box center [674, 162] width 162 height 360
click at [743, 96] on div at bounding box center [674, 162] width 162 height 360
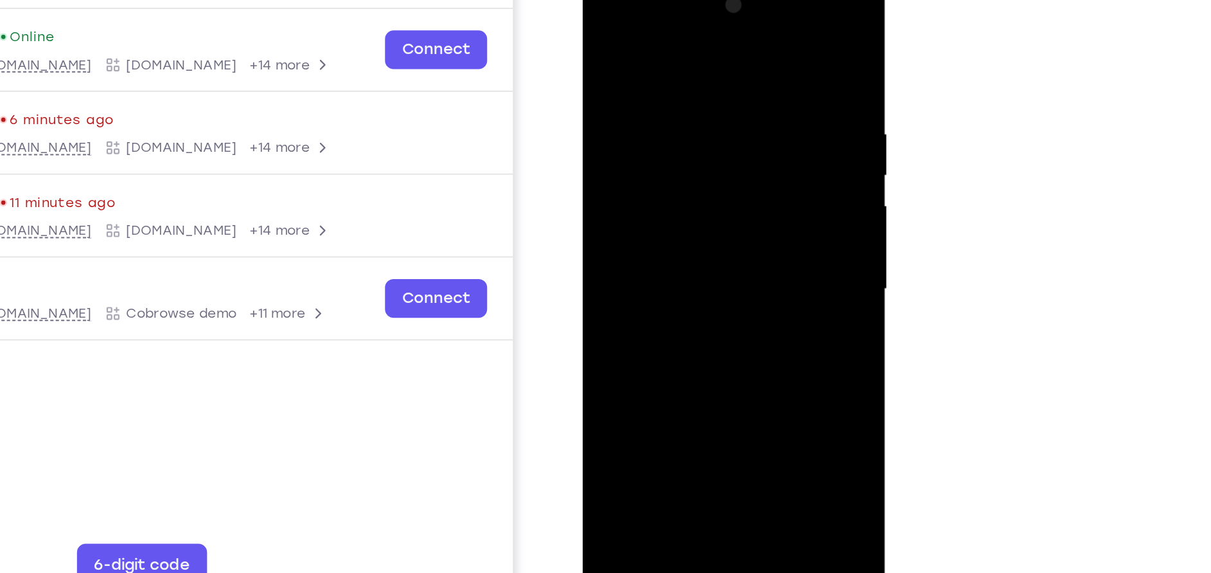
click at [603, 29] on div at bounding box center [674, 162] width 162 height 360
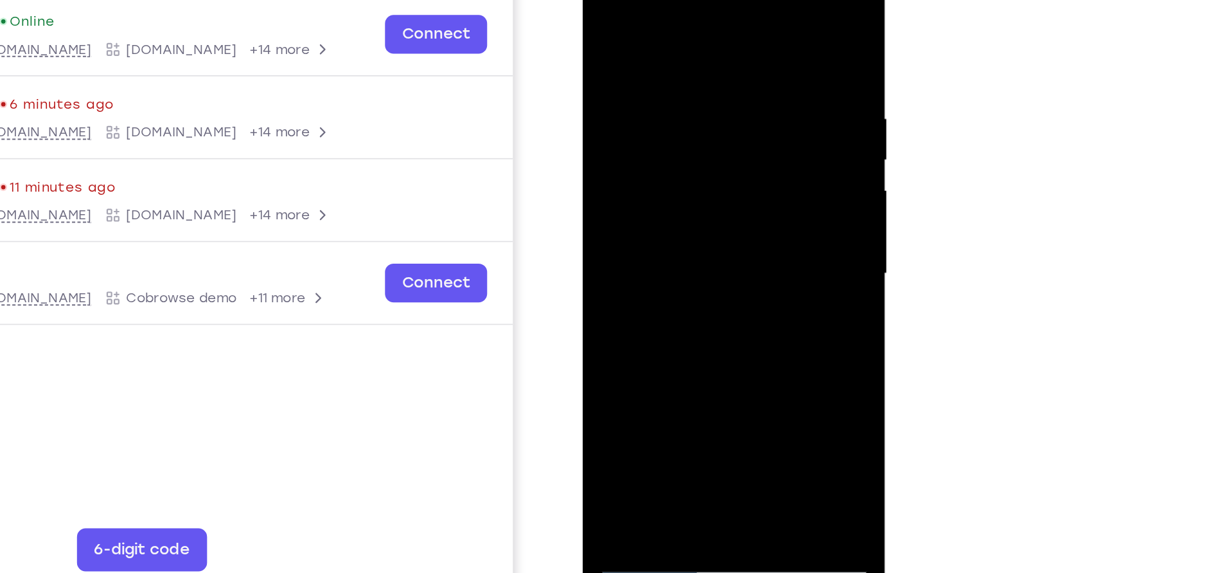
drag, startPoint x: 648, startPoint y: 93, endPoint x: 661, endPoint y: 168, distance: 76.8
click at [661, 168] on div at bounding box center [674, 147] width 162 height 360
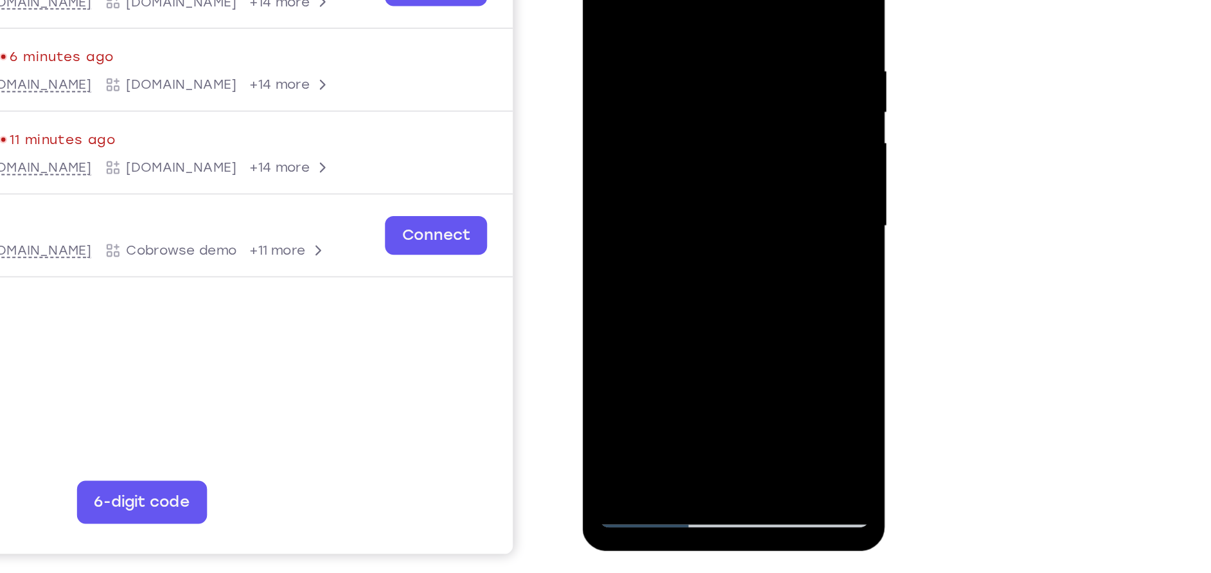
drag, startPoint x: 692, startPoint y: 207, endPoint x: 717, endPoint y: 156, distance: 56.6
click at [717, 156] on div at bounding box center [674, 100] width 162 height 360
click at [616, 251] on div at bounding box center [674, 100] width 162 height 360
click at [652, 11] on div at bounding box center [674, 100] width 162 height 360
click at [739, 0] on div at bounding box center [674, 100] width 162 height 360
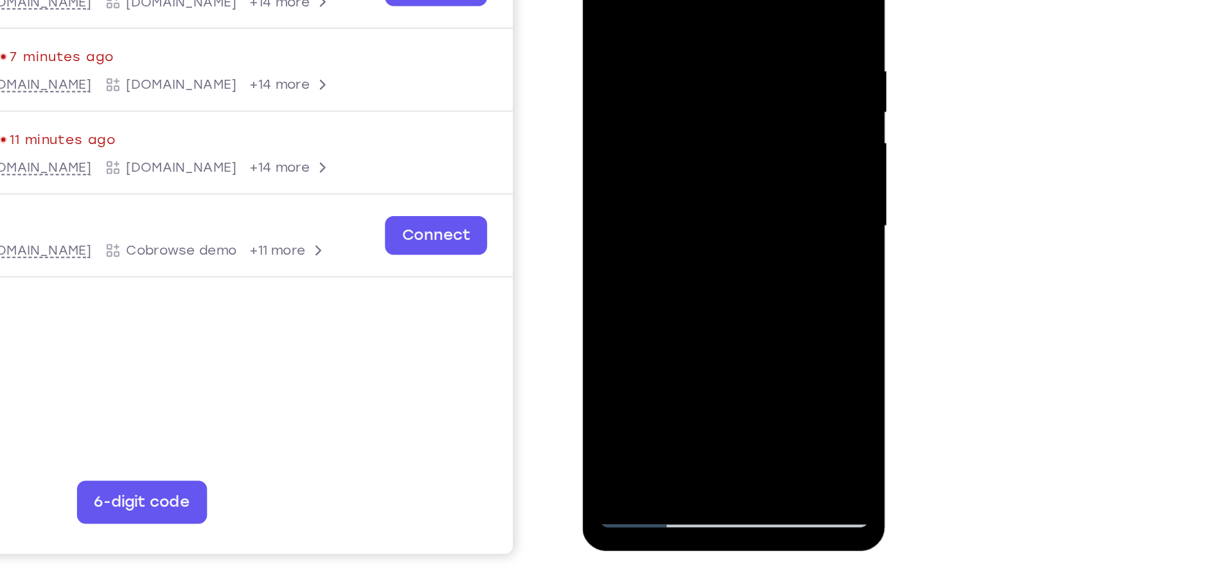
click at [704, 244] on div at bounding box center [674, 100] width 162 height 360
click at [679, 120] on div at bounding box center [674, 100] width 162 height 360
click at [704, 222] on div at bounding box center [674, 100] width 162 height 360
click at [655, 202] on div at bounding box center [674, 100] width 162 height 360
click at [603, 195] on div at bounding box center [674, 100] width 162 height 360
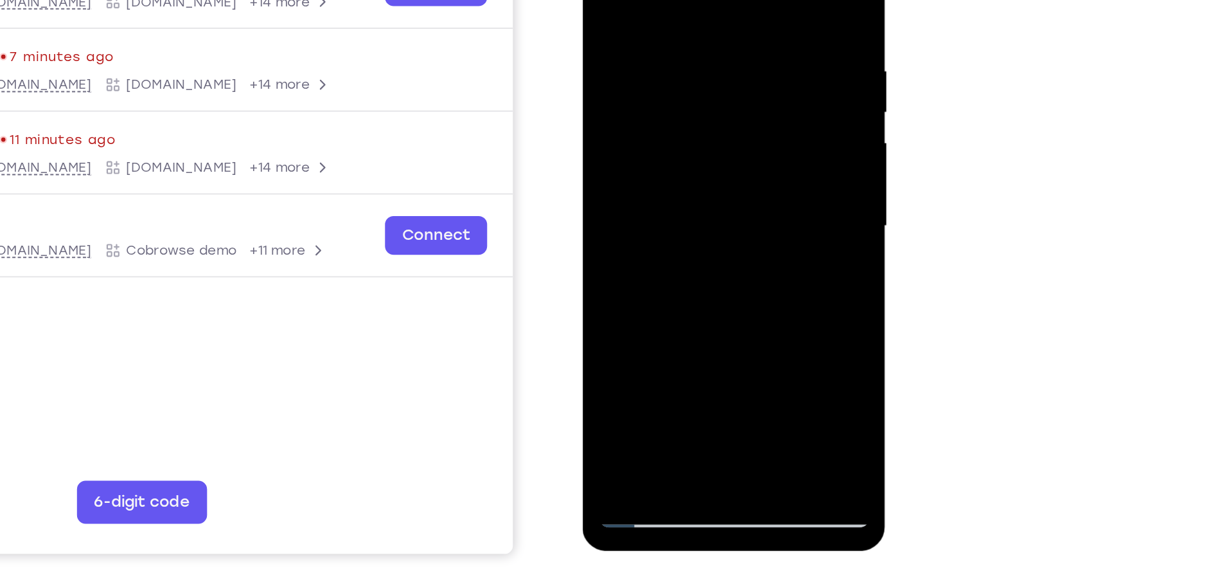
click at [663, 176] on div at bounding box center [674, 100] width 162 height 360
click at [611, 245] on div at bounding box center [674, 100] width 162 height 360
click at [696, 174] on div at bounding box center [674, 100] width 162 height 360
click at [607, 246] on div at bounding box center [674, 100] width 162 height 360
click at [664, 175] on div at bounding box center [674, 100] width 162 height 360
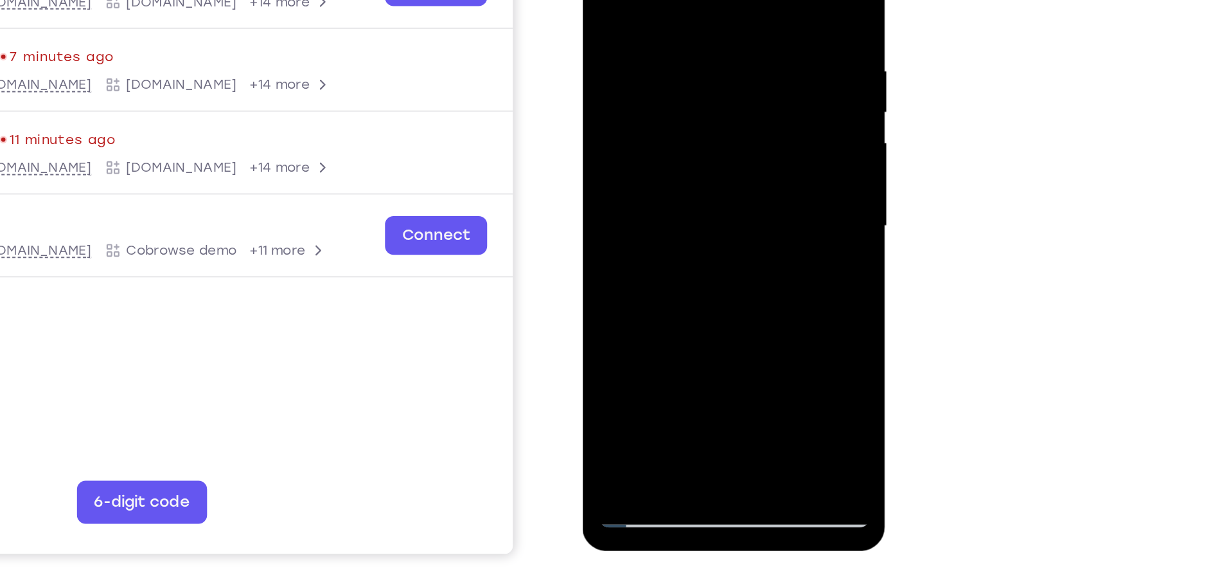
click at [611, 247] on div at bounding box center [674, 100] width 162 height 360
click at [609, 246] on div at bounding box center [674, 100] width 162 height 360
click at [597, 238] on div at bounding box center [674, 100] width 162 height 360
click at [696, 172] on div at bounding box center [674, 100] width 162 height 360
click at [605, 246] on div at bounding box center [674, 100] width 162 height 360
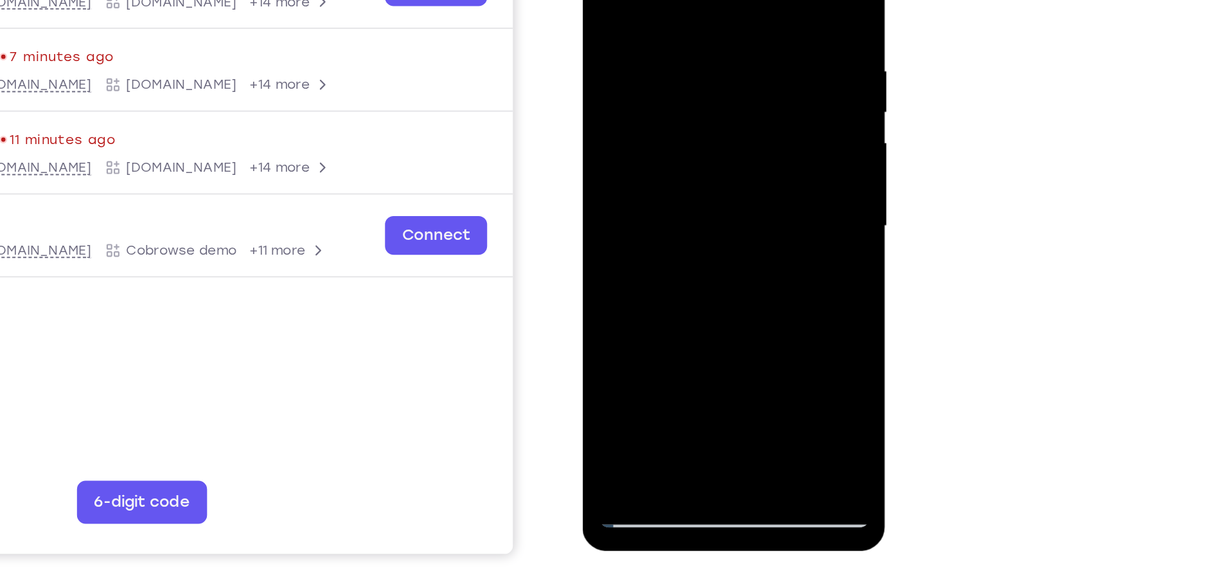
click at [743, 224] on div at bounding box center [674, 100] width 162 height 360
click at [692, 246] on div at bounding box center [674, 100] width 162 height 360
click at [701, 219] on div at bounding box center [674, 100] width 162 height 360
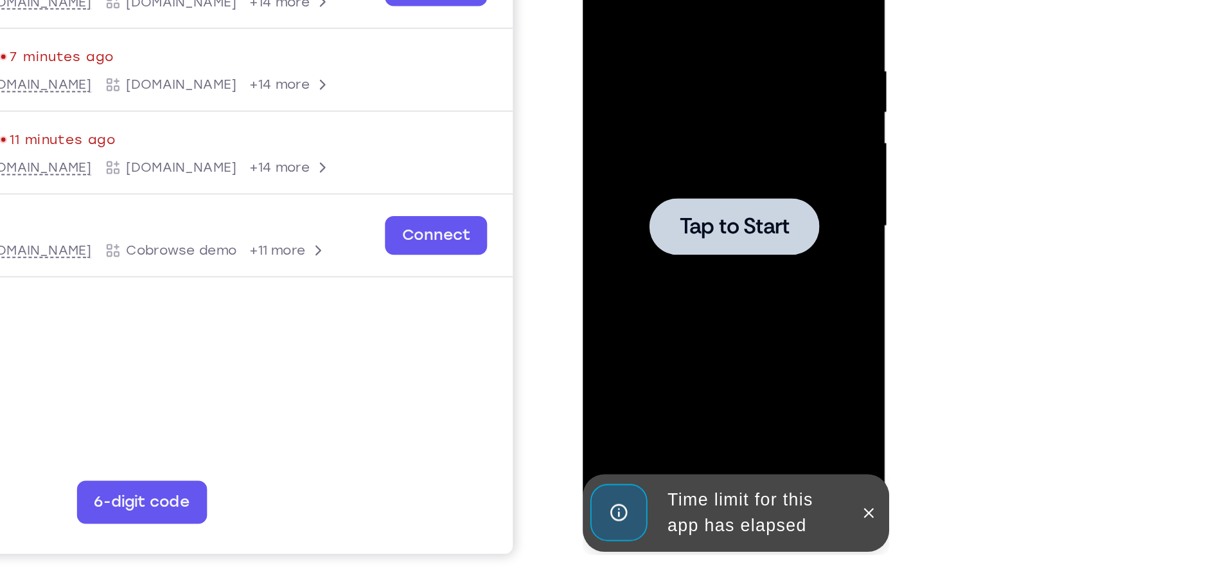
click at [689, 119] on div at bounding box center [674, 100] width 162 height 360
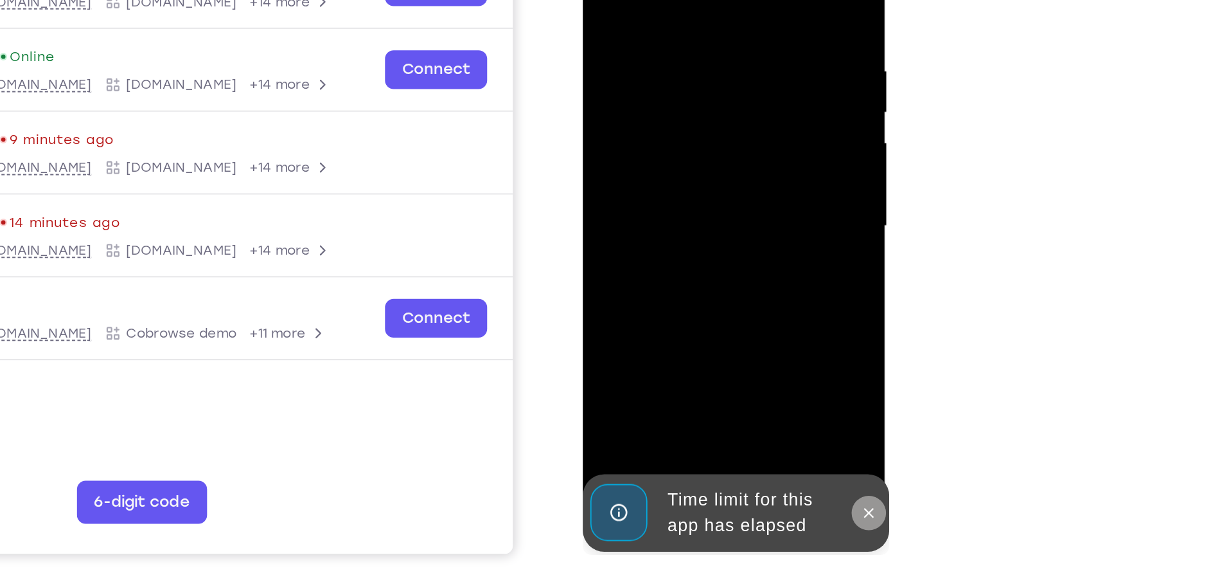
click at [753, 264] on button at bounding box center [754, 270] width 21 height 21
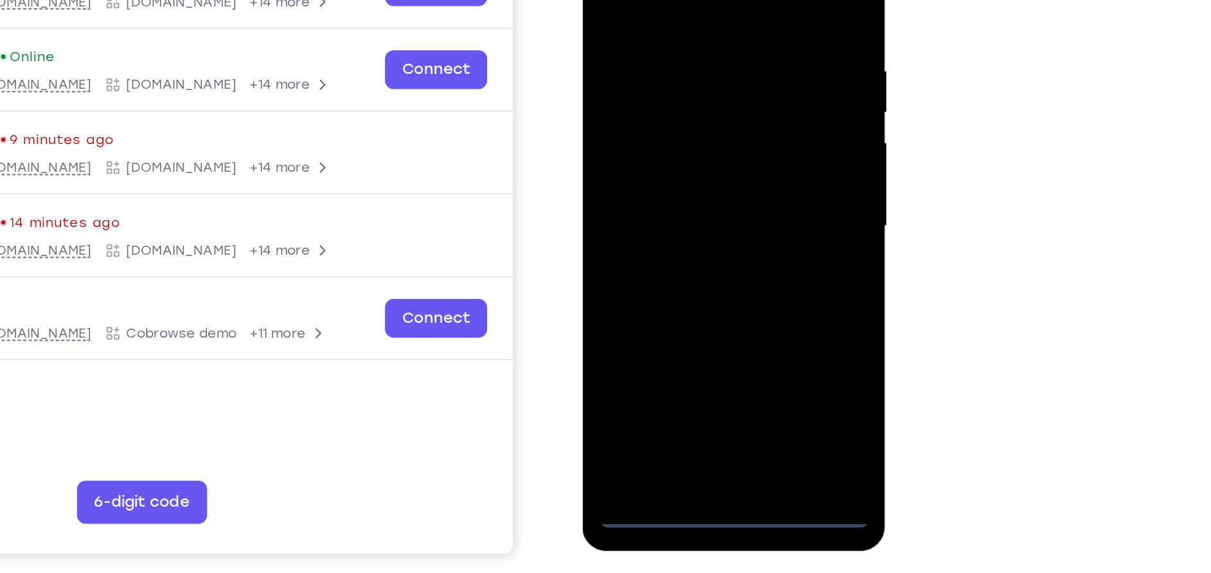
click at [676, 264] on div at bounding box center [674, 100] width 162 height 360
click at [676, 262] on div at bounding box center [674, 100] width 162 height 360
click at [668, 266] on div at bounding box center [674, 100] width 162 height 360
click at [728, 209] on div at bounding box center [674, 100] width 162 height 360
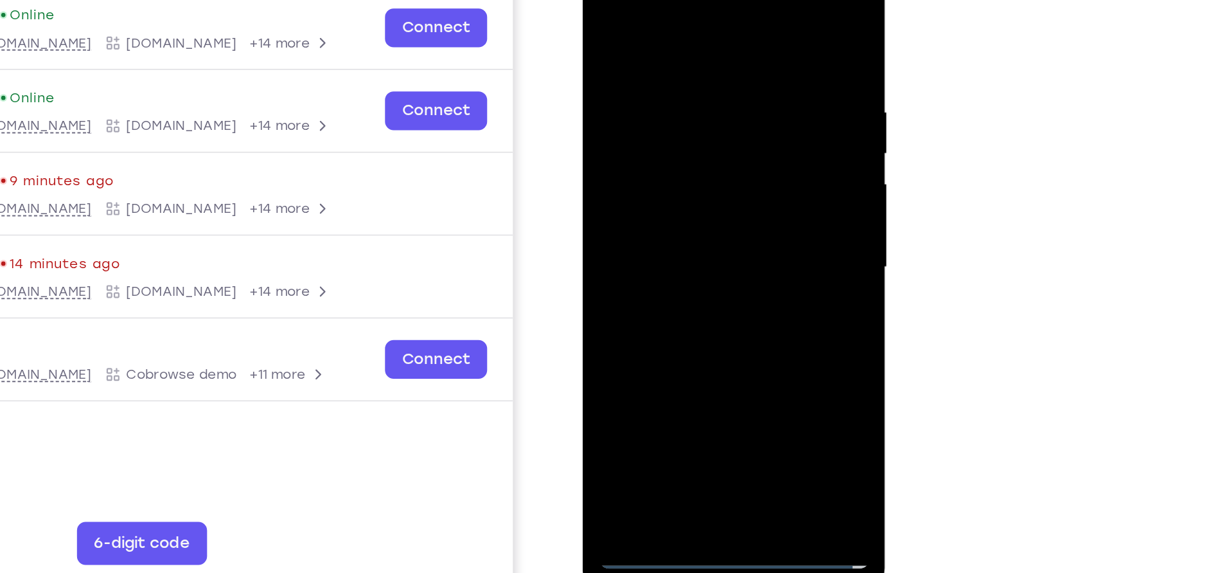
click at [647, 21] on div at bounding box center [674, 141] width 162 height 360
click at [728, 127] on div at bounding box center [674, 141] width 162 height 360
click at [661, 163] on div at bounding box center [674, 141] width 162 height 360
click at [692, 132] on div at bounding box center [674, 141] width 162 height 360
click at [748, 218] on div at bounding box center [674, 141] width 162 height 360
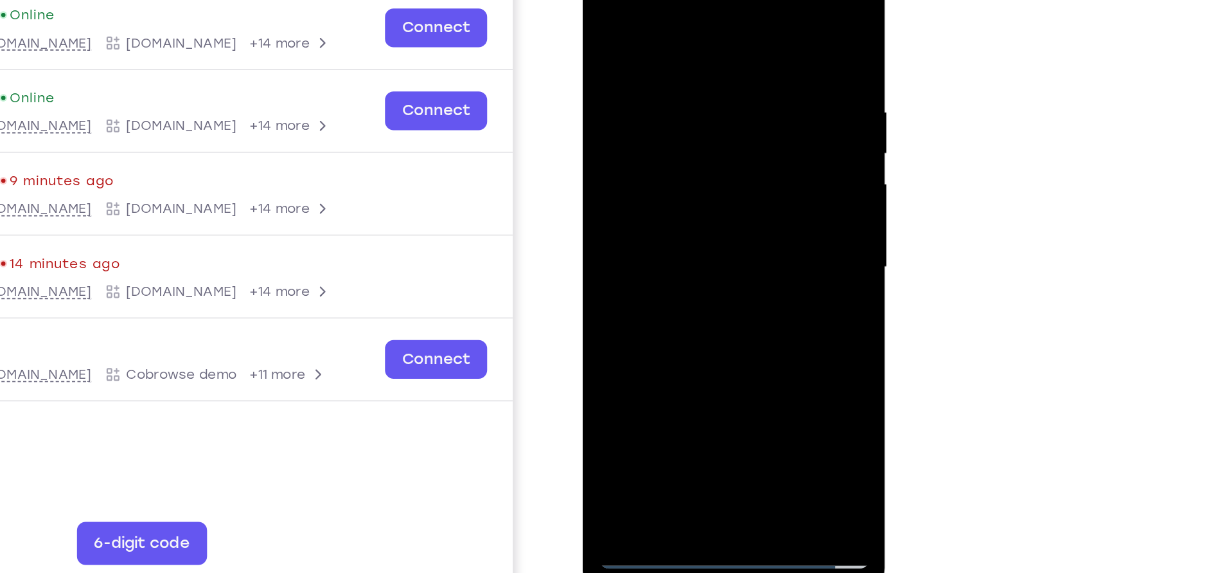
click at [727, 218] on div at bounding box center [674, 141] width 162 height 360
click at [738, 236] on div at bounding box center [674, 141] width 162 height 360
click at [605, 240] on div at bounding box center [674, 141] width 162 height 360
click at [631, 214] on div at bounding box center [674, 141] width 162 height 360
click at [627, 234] on div at bounding box center [674, 141] width 162 height 360
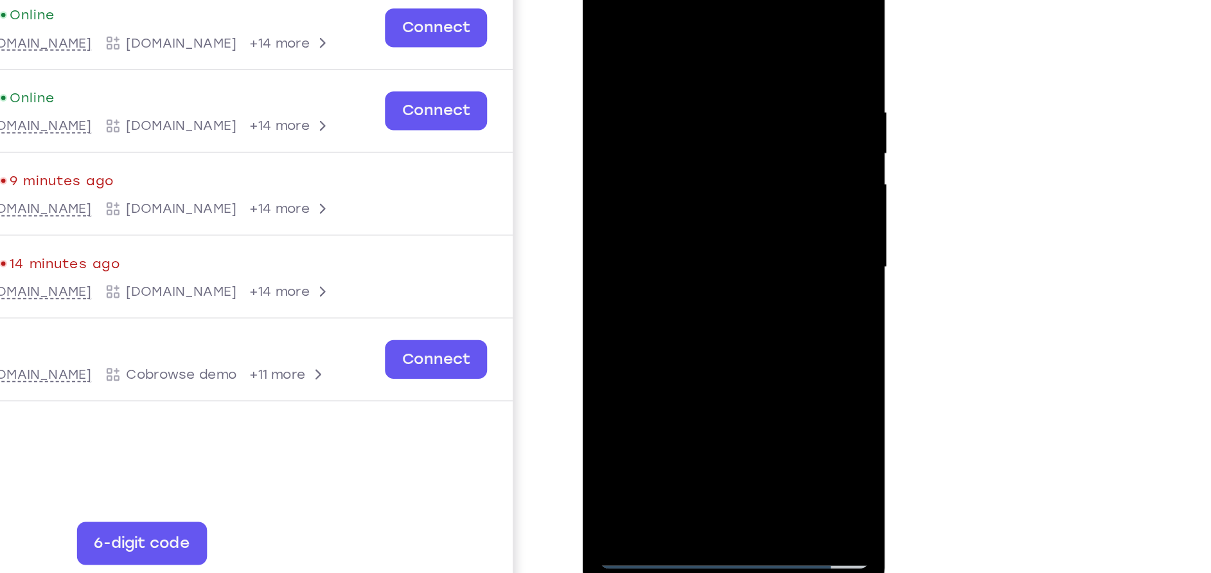
click at [726, 265] on div at bounding box center [674, 141] width 162 height 360
click at [607, 238] on div at bounding box center [674, 141] width 162 height 360
click at [668, 215] on div at bounding box center [674, 141] width 162 height 360
click at [672, 238] on div at bounding box center [674, 141] width 162 height 360
click at [675, 240] on div at bounding box center [674, 141] width 162 height 360
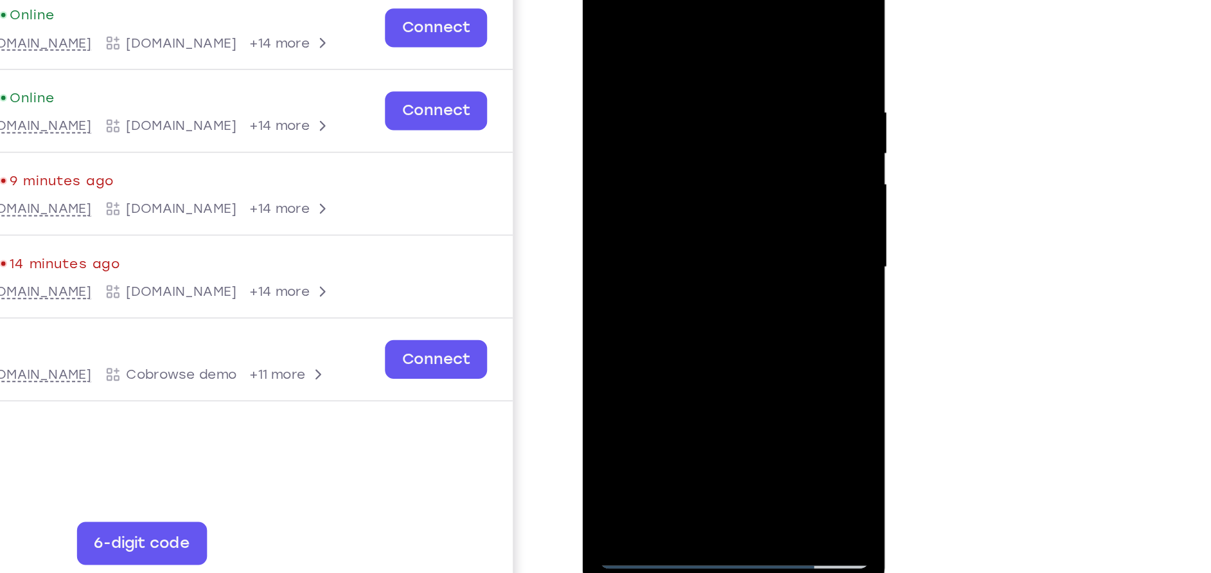
click at [723, 268] on div at bounding box center [674, 141] width 162 height 360
click at [612, 242] on div at bounding box center [674, 141] width 162 height 360
click at [713, 217] on div at bounding box center [674, 141] width 162 height 360
click at [734, 238] on div at bounding box center [674, 141] width 162 height 360
click at [607, 289] on div at bounding box center [674, 141] width 162 height 360
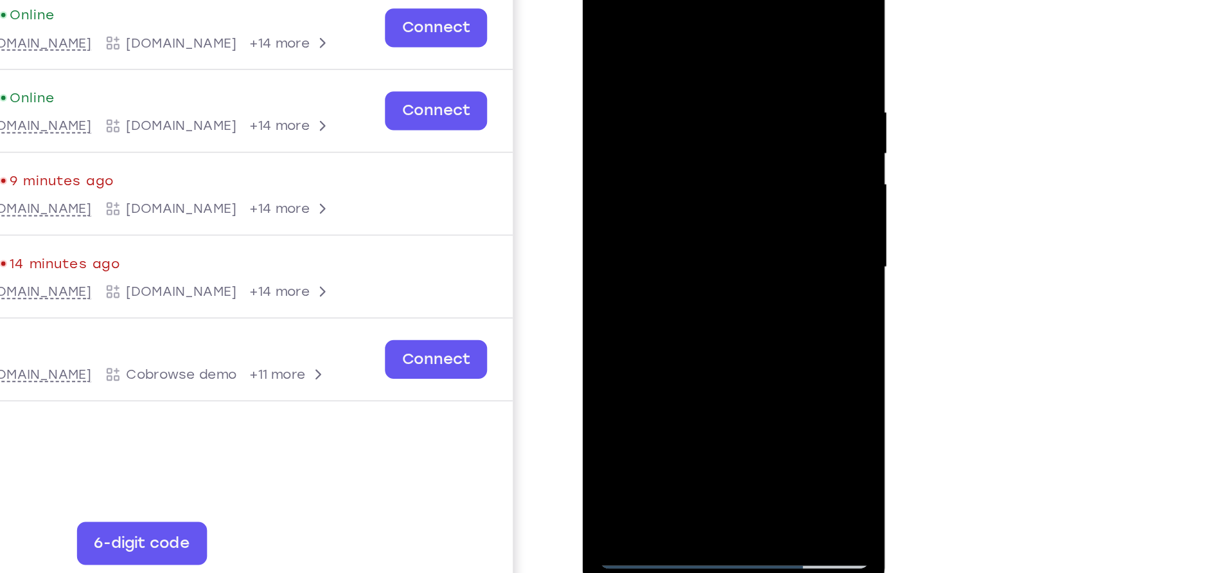
click at [602, 287] on div at bounding box center [674, 141] width 162 height 360
click at [656, 264] on div at bounding box center [674, 141] width 162 height 360
click at [729, 220] on div at bounding box center [674, 141] width 162 height 360
click at [723, 263] on div at bounding box center [674, 141] width 162 height 360
click at [659, 118] on div at bounding box center [674, 141] width 162 height 360
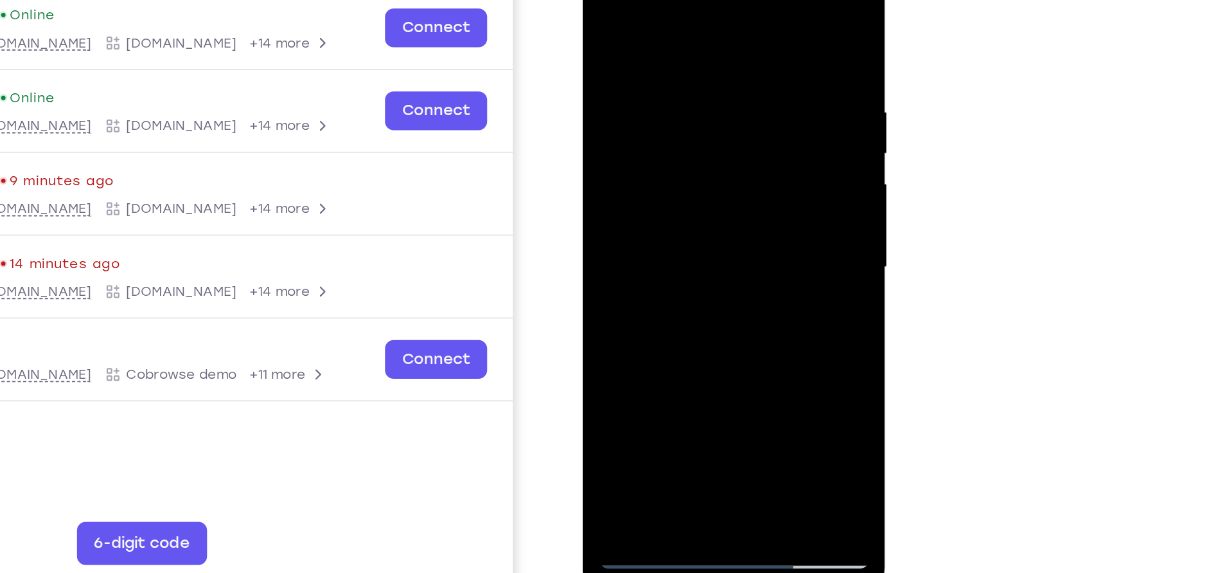
click at [607, 239] on div at bounding box center [674, 141] width 162 height 360
click at [599, 177] on div at bounding box center [674, 141] width 162 height 360
click at [645, 204] on div at bounding box center [674, 141] width 162 height 360
click at [658, 117] on div at bounding box center [674, 141] width 162 height 360
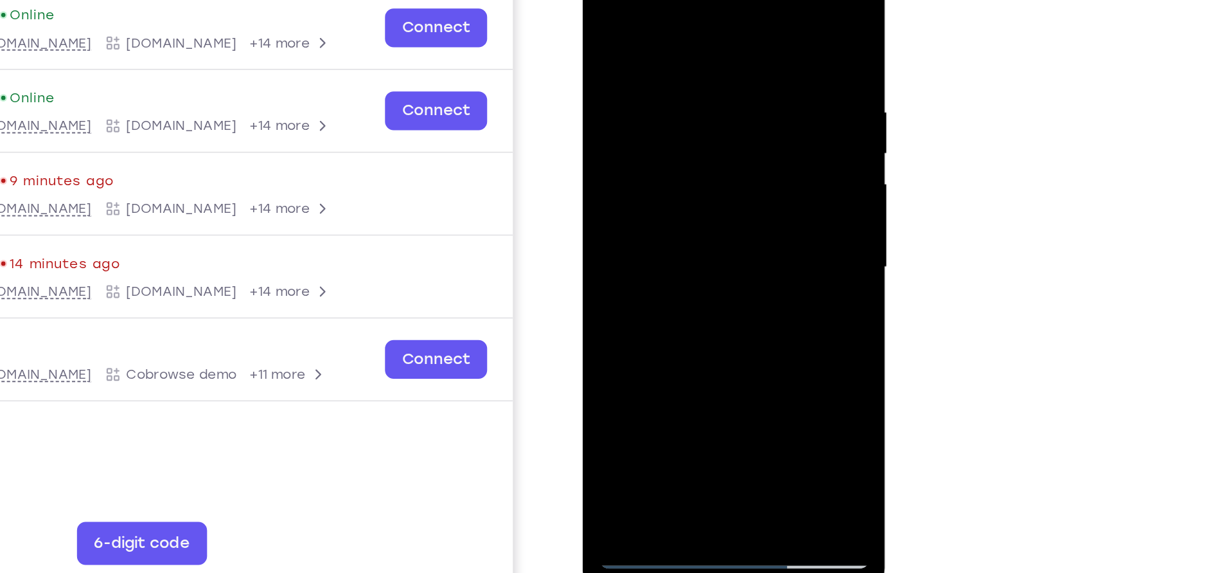
click at [656, 242] on div at bounding box center [674, 141] width 162 height 360
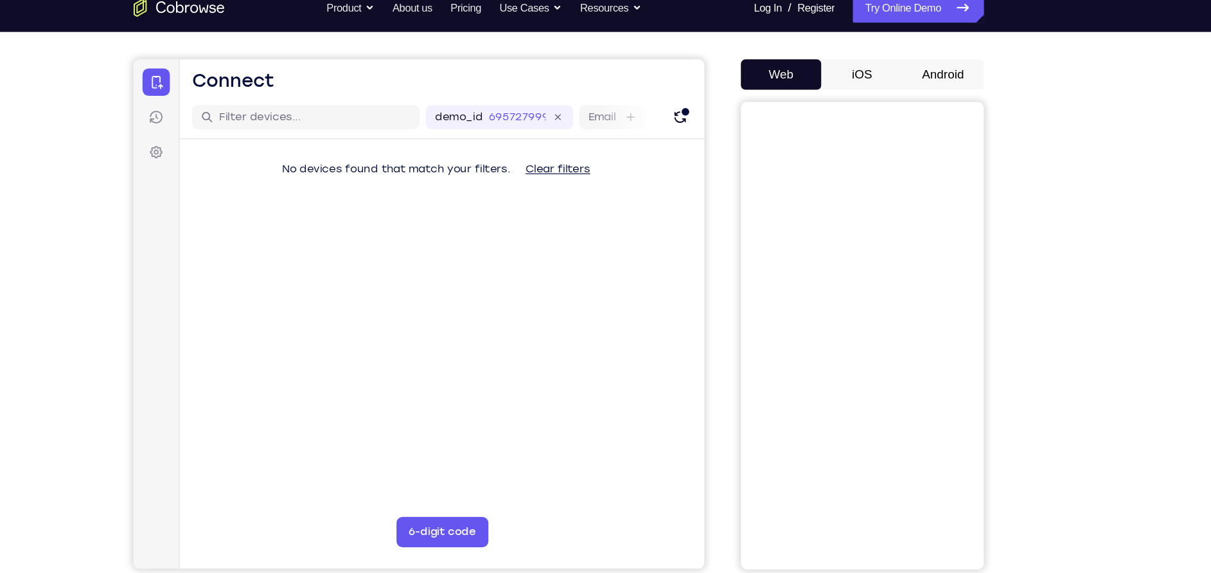
scroll to position [88, 0]
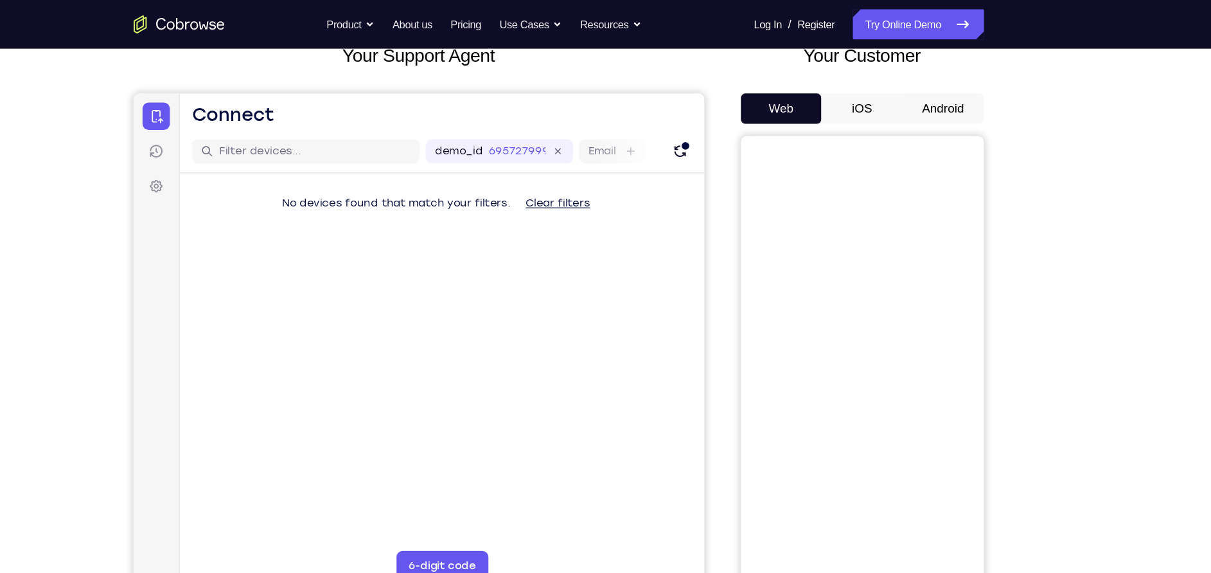
click at [864, 88] on button "iOS" at bounding box center [862, 92] width 69 height 26
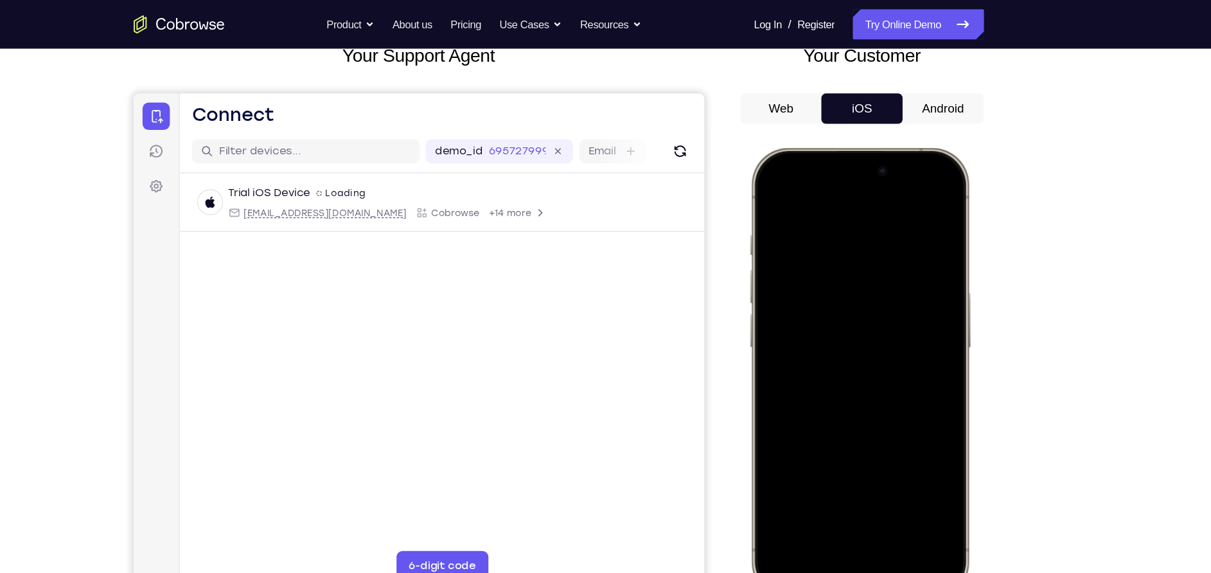
scroll to position [0, 0]
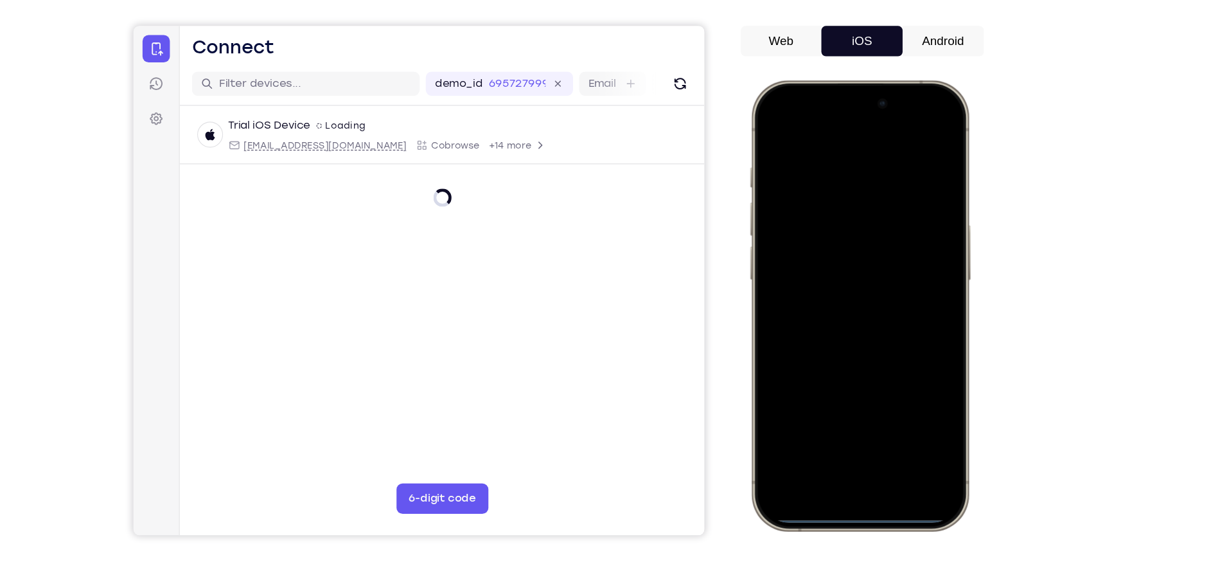
drag, startPoint x: 834, startPoint y: 448, endPoint x: 847, endPoint y: 387, distance: 62.5
click at [847, 387] on div at bounding box center [842, 270] width 169 height 367
drag, startPoint x: 835, startPoint y: 444, endPoint x: 805, endPoint y: 321, distance: 126.4
click at [805, 321] on div at bounding box center [842, 270] width 169 height 367
drag, startPoint x: 855, startPoint y: 448, endPoint x: 848, endPoint y: 420, distance: 29.0
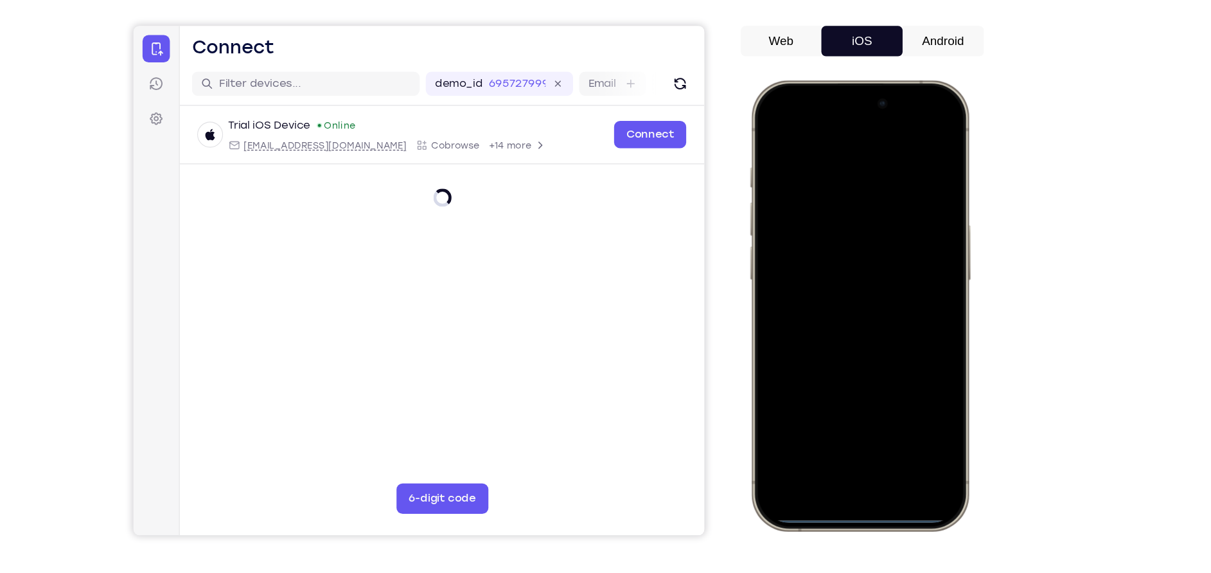
click at [850, 431] on div at bounding box center [842, 270] width 169 height 367
drag, startPoint x: 846, startPoint y: 445, endPoint x: 823, endPoint y: 354, distance: 94.3
click at [823, 354] on div at bounding box center [842, 270] width 169 height 367
click at [855, 447] on div at bounding box center [842, 270] width 169 height 367
click at [855, 449] on div at bounding box center [842, 270] width 169 height 367
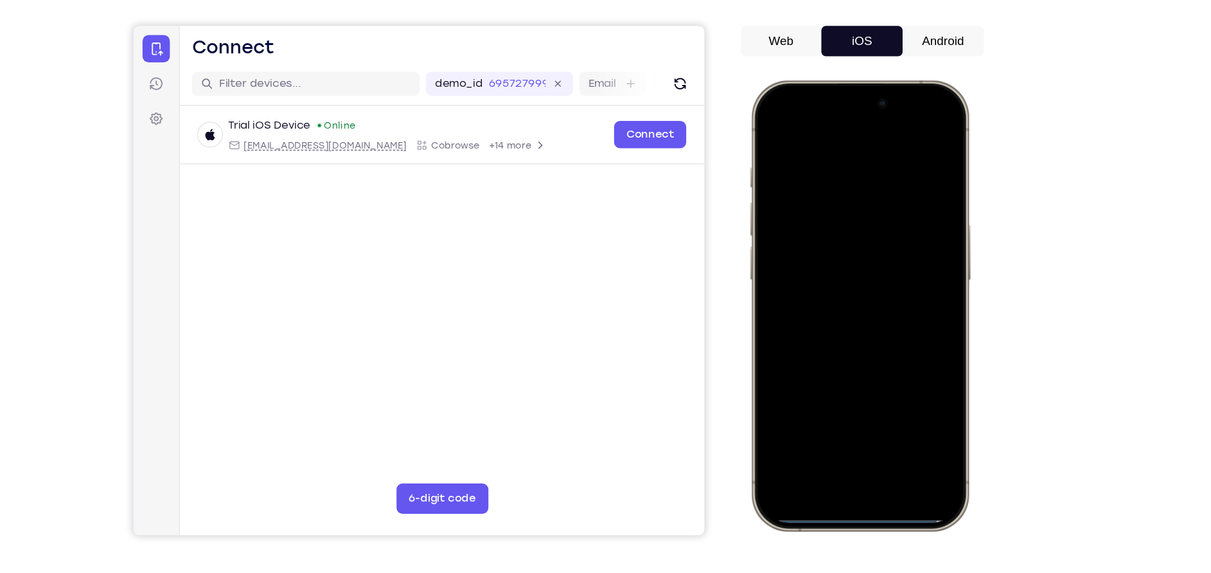
drag, startPoint x: 855, startPoint y: 443, endPoint x: 850, endPoint y: 429, distance: 15.0
click at [850, 429] on div at bounding box center [842, 270] width 169 height 367
drag, startPoint x: 843, startPoint y: 447, endPoint x: 839, endPoint y: 395, distance: 52.2
click at [839, 395] on div at bounding box center [842, 270] width 169 height 367
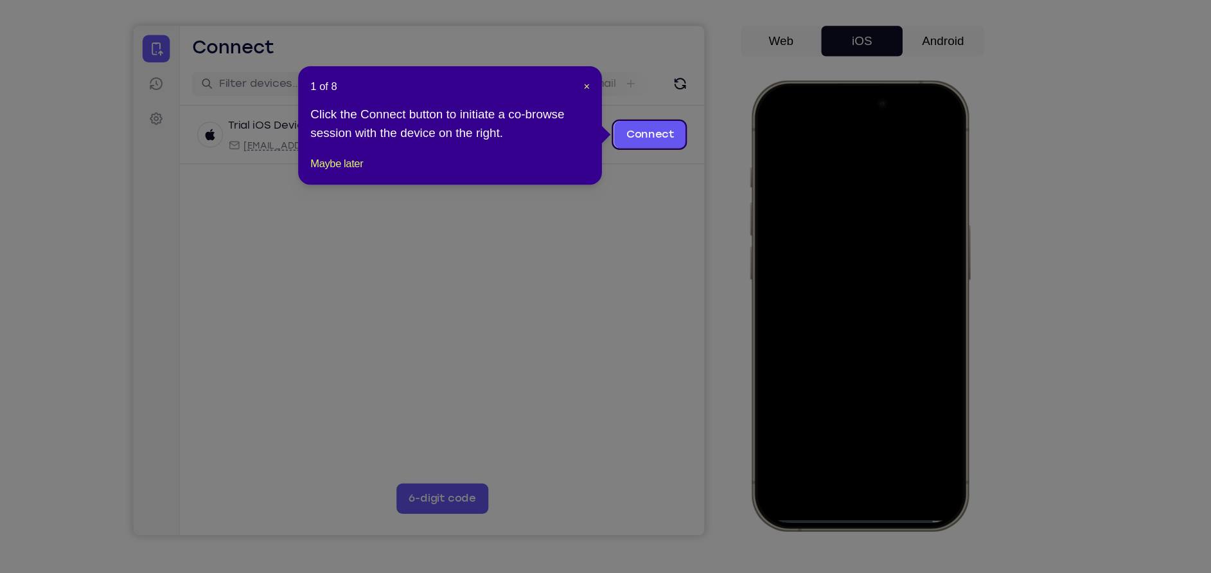
drag, startPoint x: 861, startPoint y: 454, endPoint x: 844, endPoint y: 376, distance: 79.5
click at [844, 376] on div at bounding box center [842, 270] width 169 height 367
click at [631, 126] on span "×" at bounding box center [629, 130] width 5 height 10
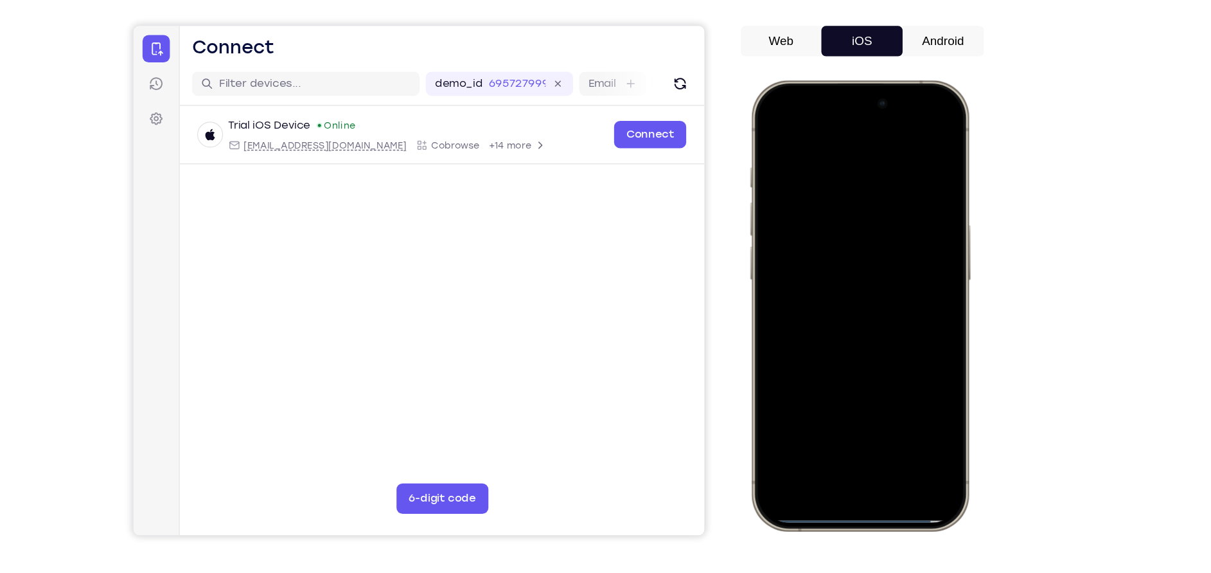
drag, startPoint x: 837, startPoint y: 443, endPoint x: 841, endPoint y: 359, distance: 83.6
click at [841, 359] on div at bounding box center [842, 270] width 169 height 367
drag, startPoint x: 837, startPoint y: 442, endPoint x: 855, endPoint y: 326, distance: 117.1
click at [855, 326] on div at bounding box center [842, 270] width 169 height 367
drag, startPoint x: 832, startPoint y: 445, endPoint x: 857, endPoint y: 290, distance: 156.3
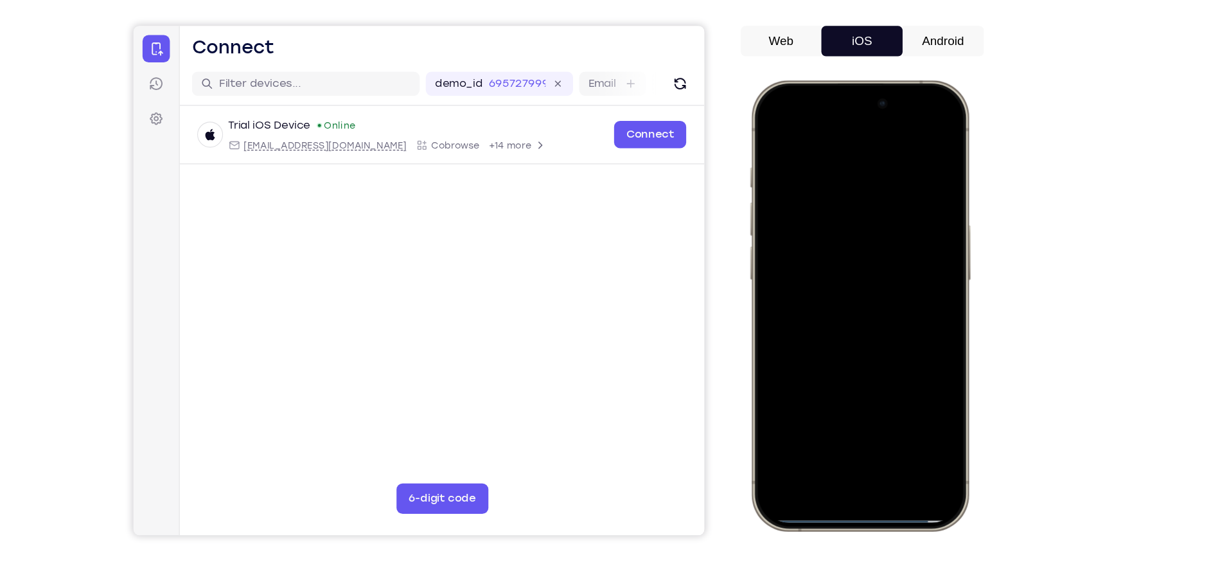
click at [857, 290] on div at bounding box center [842, 270] width 169 height 367
click at [838, 450] on div at bounding box center [842, 270] width 169 height 367
click at [839, 449] on div at bounding box center [842, 270] width 169 height 367
drag, startPoint x: 839, startPoint y: 450, endPoint x: 841, endPoint y: 438, distance: 11.9
click at [841, 438] on div at bounding box center [842, 270] width 169 height 367
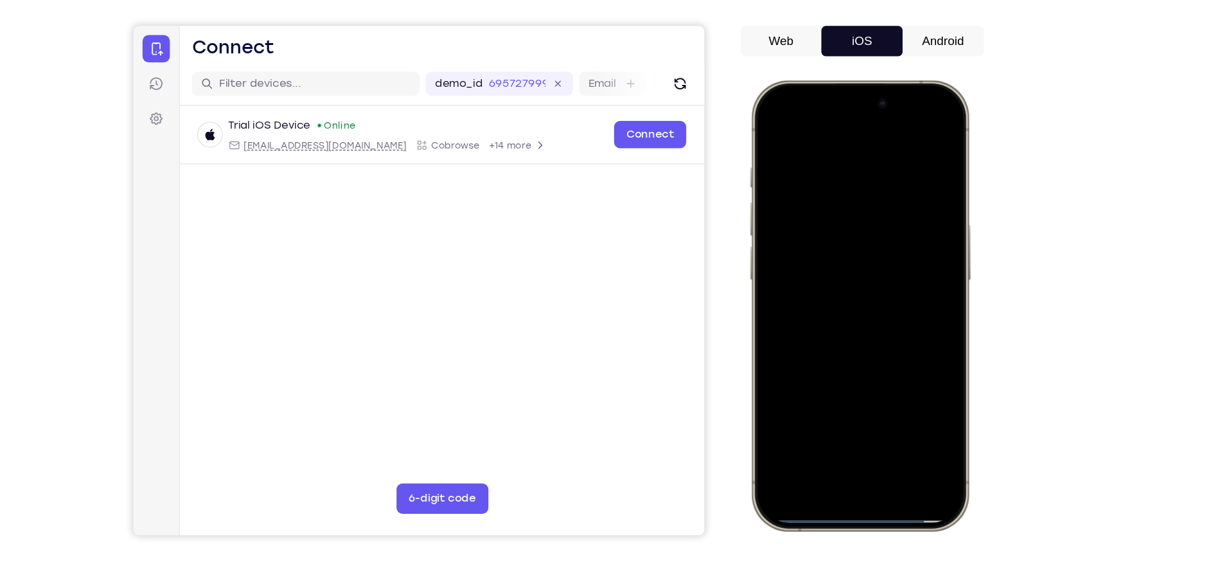
drag, startPoint x: 832, startPoint y: 448, endPoint x: 883, endPoint y: 358, distance: 103.3
click at [882, 358] on div at bounding box center [842, 270] width 169 height 367
drag, startPoint x: 845, startPoint y: 447, endPoint x: 928, endPoint y: 258, distance: 206.3
click at [915, 289] on div at bounding box center [842, 270] width 169 height 367
drag, startPoint x: 826, startPoint y: 444, endPoint x: 852, endPoint y: 412, distance: 41.2
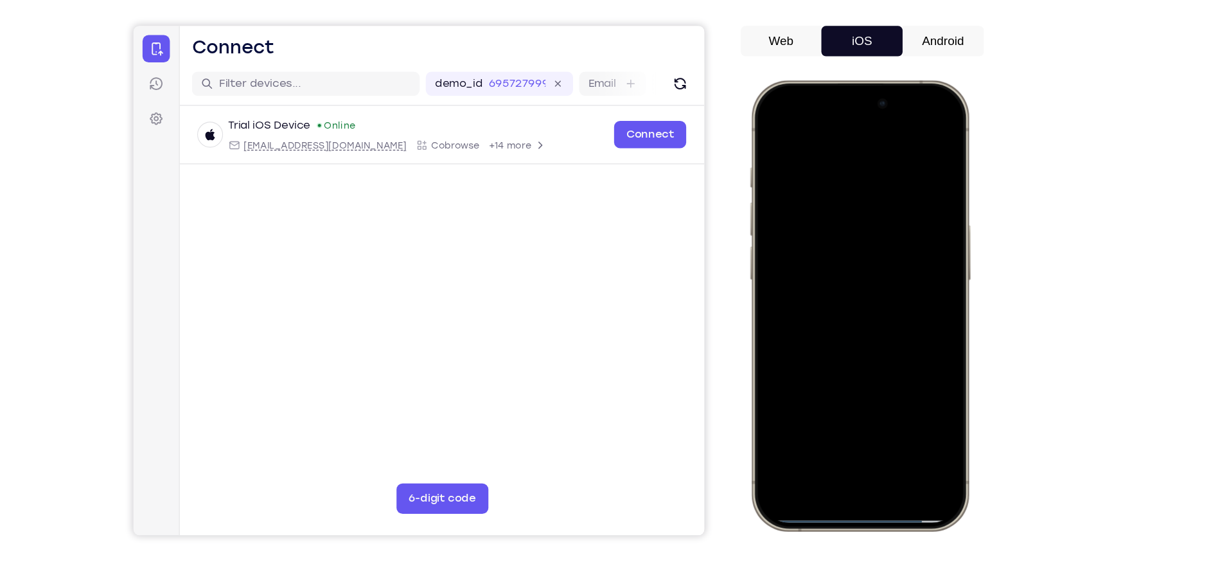
click at [852, 412] on div at bounding box center [842, 270] width 169 height 367
drag, startPoint x: 821, startPoint y: 447, endPoint x: 828, endPoint y: 438, distance: 11.9
click at [828, 438] on div at bounding box center [842, 270] width 169 height 367
drag, startPoint x: 820, startPoint y: 450, endPoint x: 815, endPoint y: 438, distance: 12.7
click at [815, 438] on div at bounding box center [842, 270] width 169 height 367
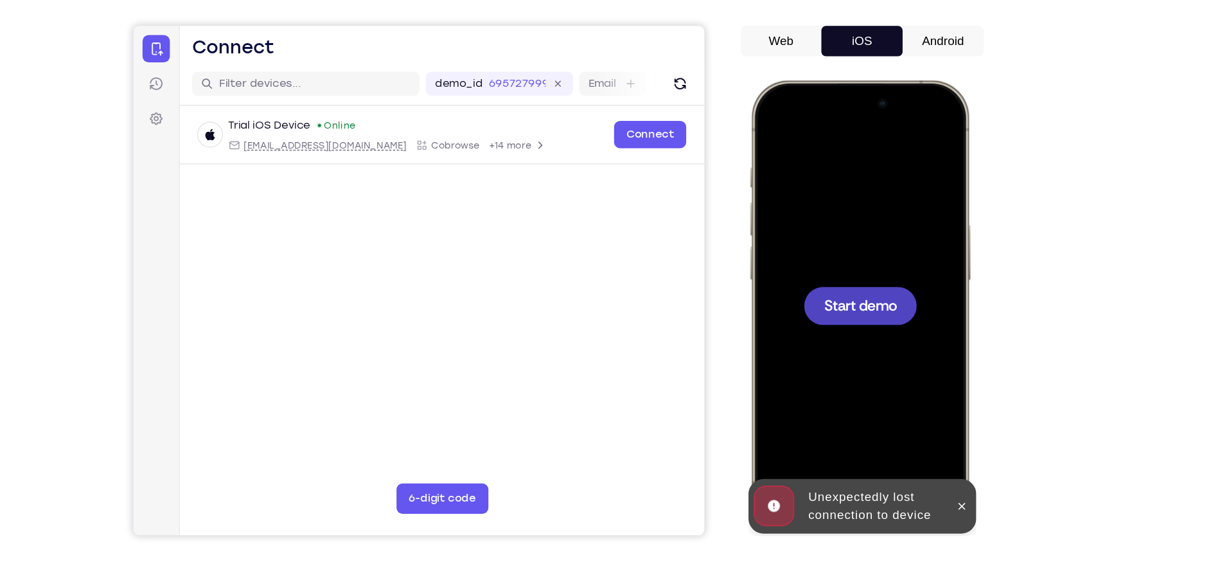
click at [855, 253] on div at bounding box center [842, 270] width 169 height 367
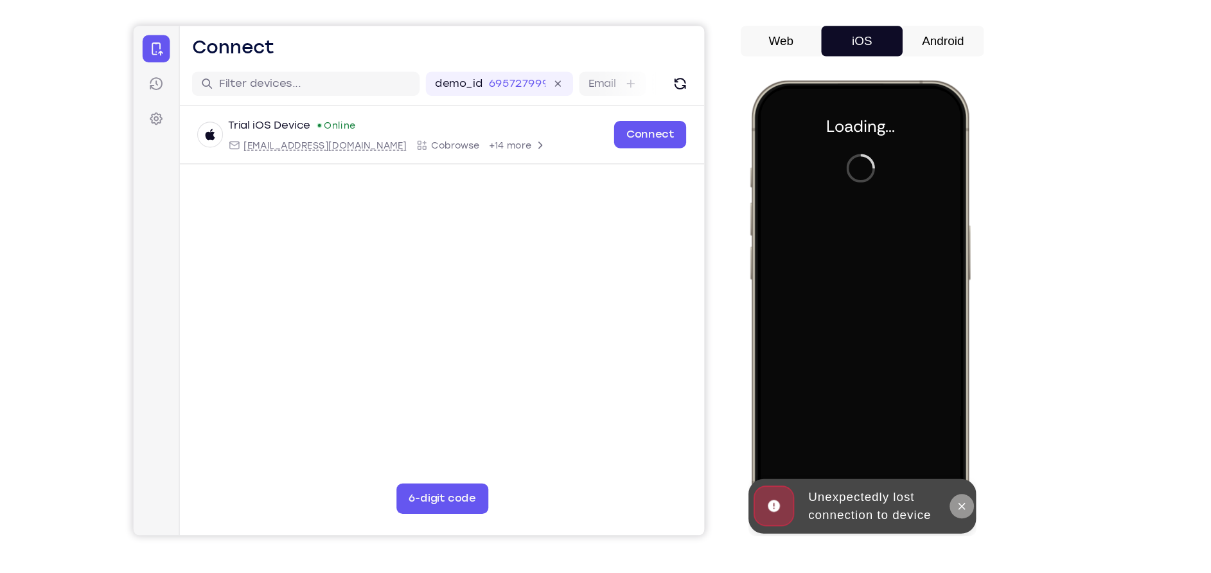
click at [929, 438] on icon at bounding box center [929, 440] width 6 height 6
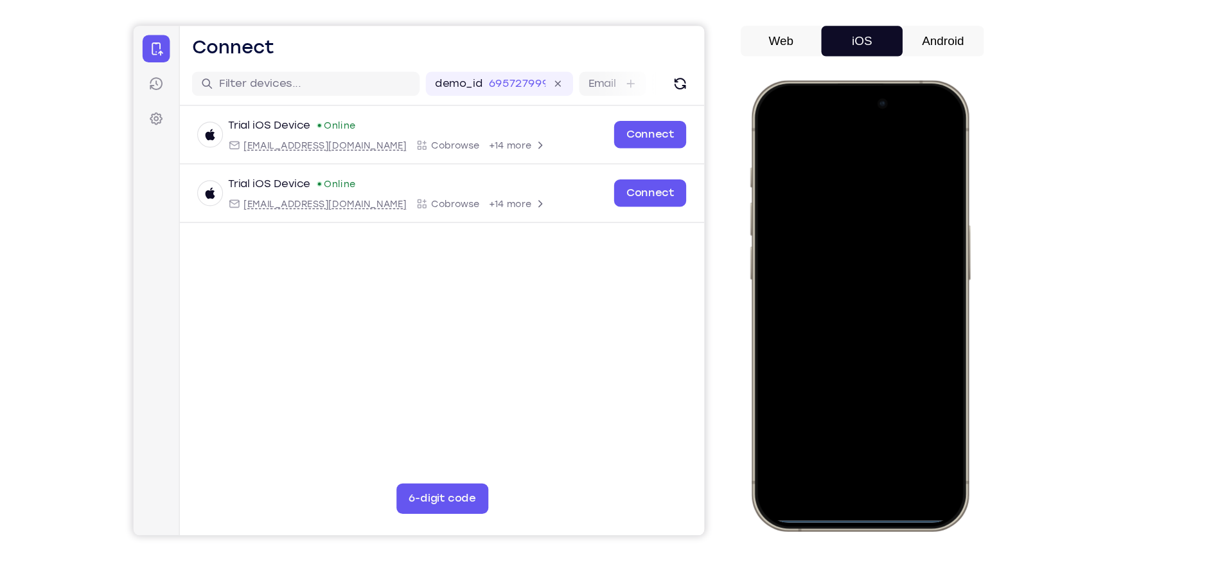
drag, startPoint x: 848, startPoint y: 450, endPoint x: 866, endPoint y: 391, distance: 61.0
click at [866, 391] on div at bounding box center [842, 270] width 169 height 367
drag, startPoint x: 841, startPoint y: 452, endPoint x: 846, endPoint y: 418, distance: 34.5
click at [846, 418] on div at bounding box center [842, 270] width 169 height 367
drag, startPoint x: 839, startPoint y: 441, endPoint x: 853, endPoint y: 336, distance: 105.7
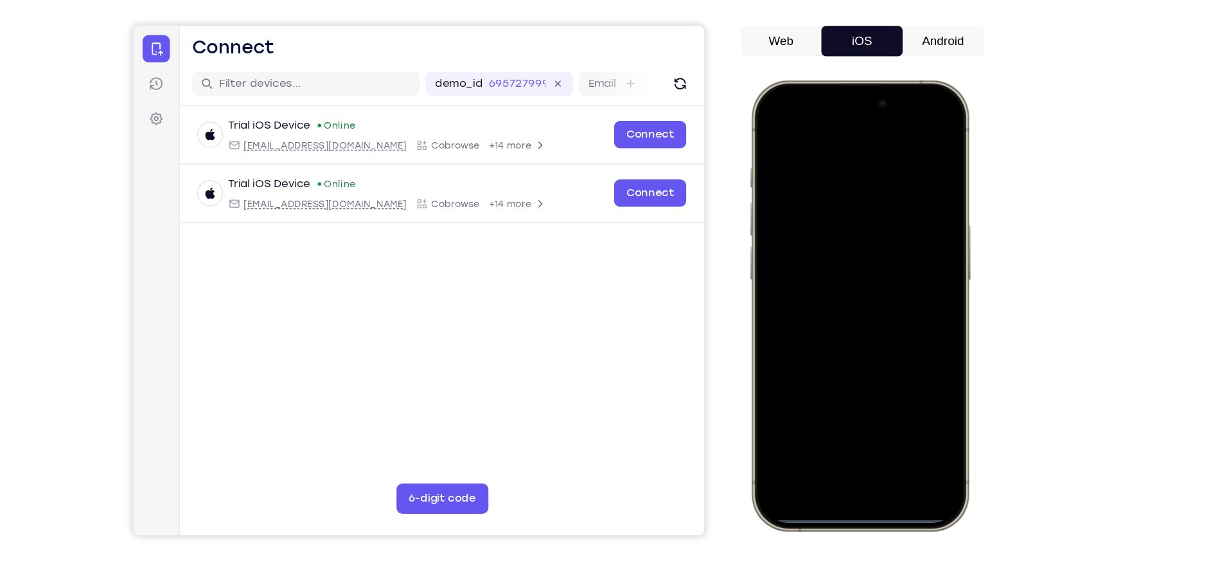
click at [853, 336] on div at bounding box center [842, 270] width 169 height 367
drag, startPoint x: 841, startPoint y: 447, endPoint x: 844, endPoint y: 412, distance: 35.5
click at [844, 412] on div at bounding box center [842, 270] width 169 height 367
drag, startPoint x: 837, startPoint y: 448, endPoint x: 871, endPoint y: 382, distance: 74.7
click at [871, 382] on div at bounding box center [842, 270] width 169 height 367
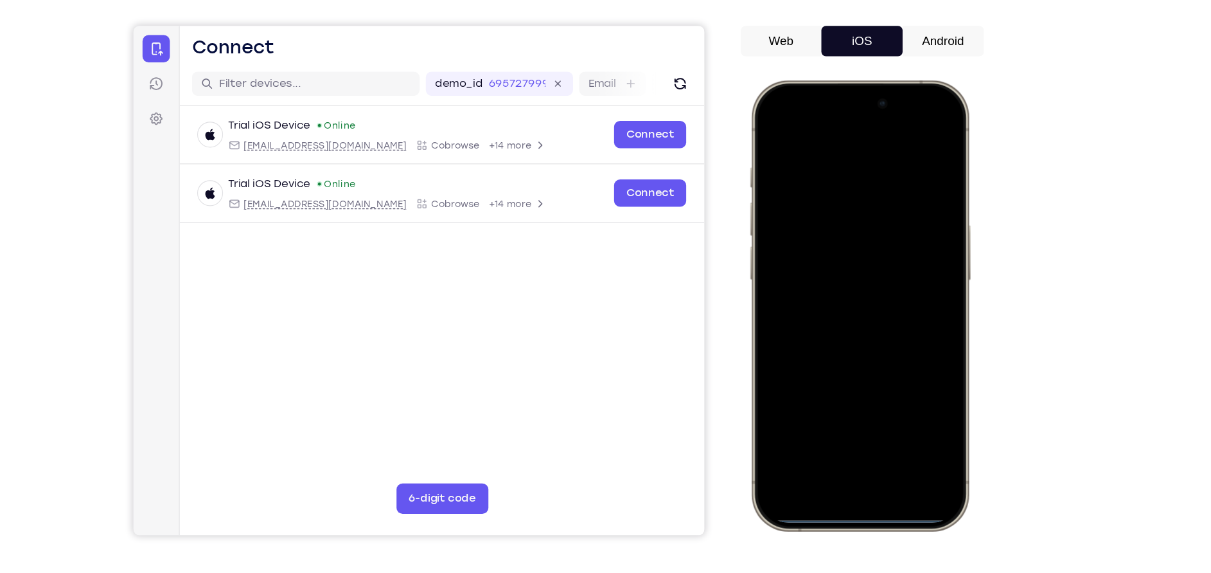
click at [844, 449] on div at bounding box center [842, 270] width 169 height 367
drag, startPoint x: 844, startPoint y: 449, endPoint x: 862, endPoint y: 390, distance: 61.4
click at [862, 390] on div at bounding box center [842, 270] width 169 height 367
click at [765, 128] on div at bounding box center [842, 270] width 169 height 367
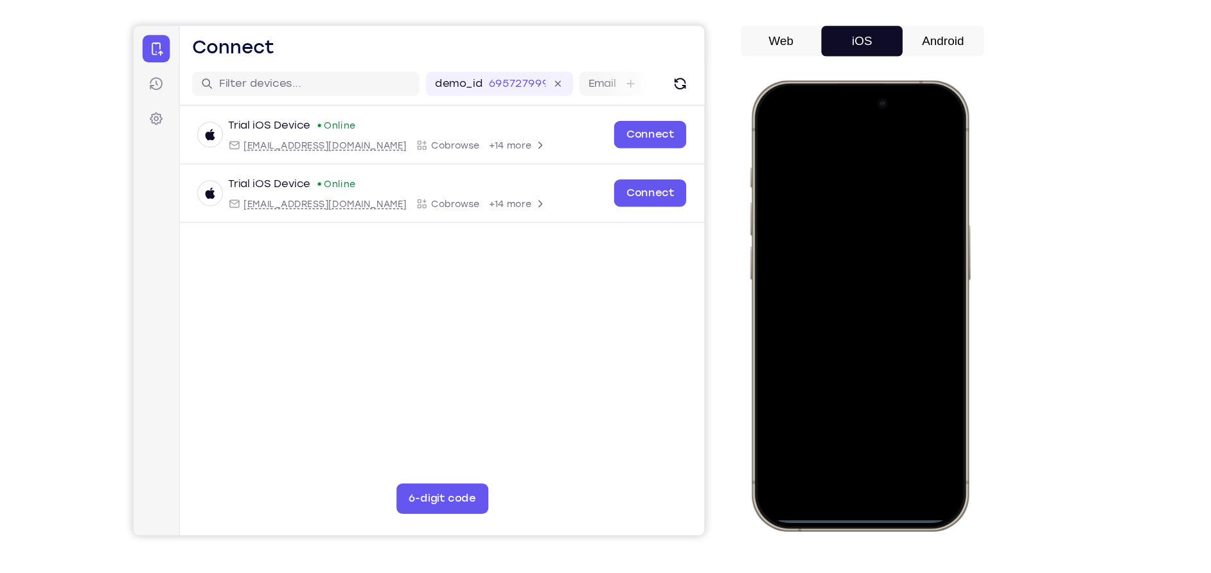
drag, startPoint x: 844, startPoint y: 121, endPoint x: 869, endPoint y: 287, distance: 167.7
click at [869, 287] on div at bounding box center [842, 270] width 169 height 367
drag, startPoint x: 876, startPoint y: 256, endPoint x: 911, endPoint y: 242, distance: 37.8
click at [911, 242] on div at bounding box center [842, 270] width 169 height 367
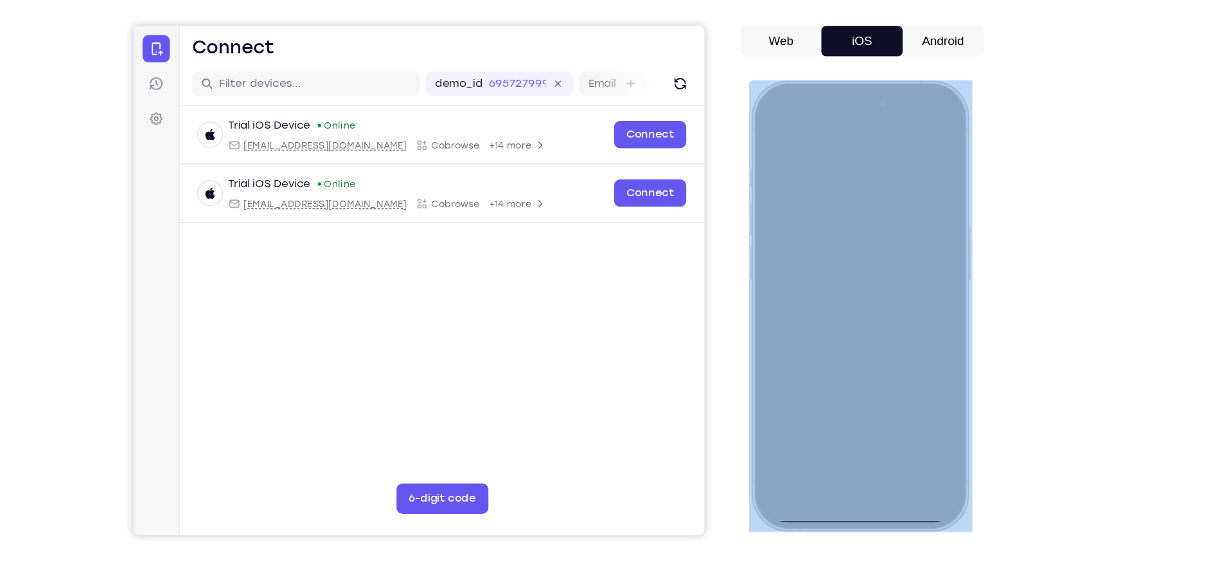
drag, startPoint x: 756, startPoint y: 289, endPoint x: 847, endPoint y: 286, distance: 91.3
click at [847, 286] on div at bounding box center [842, 271] width 189 height 382
drag, startPoint x: 847, startPoint y: 286, endPoint x: 801, endPoint y: 287, distance: 46.3
click at [801, 287] on div at bounding box center [842, 270] width 169 height 367
click at [812, 279] on div at bounding box center [842, 270] width 169 height 367
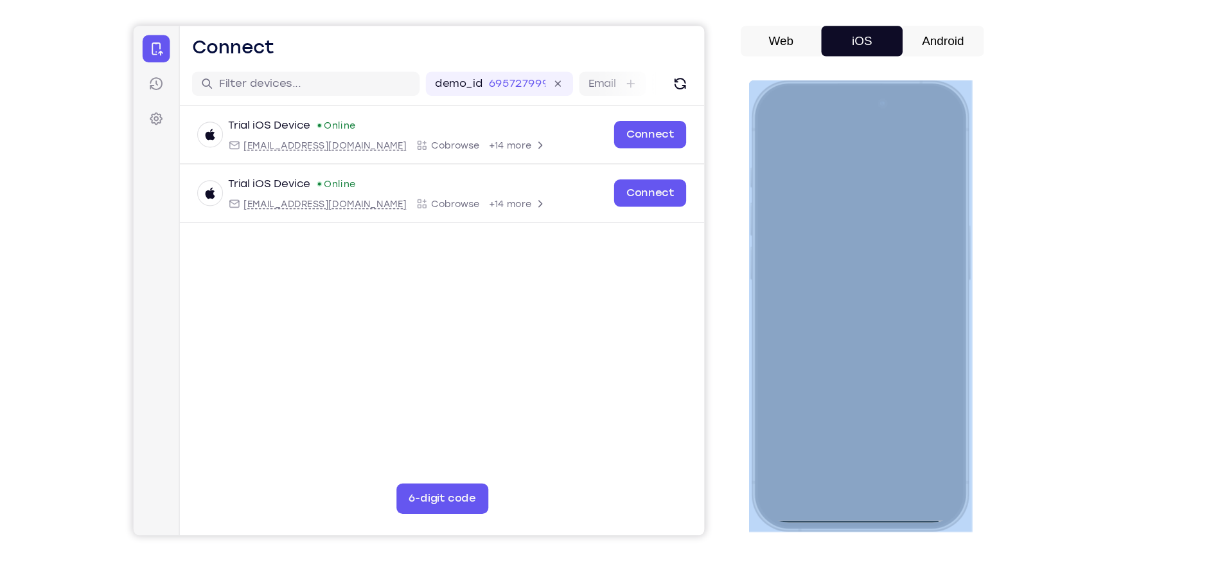
click at [844, 448] on div at bounding box center [842, 270] width 169 height 367
click at [843, 446] on div at bounding box center [842, 270] width 169 height 367
click at [884, 319] on div at bounding box center [842, 270] width 169 height 367
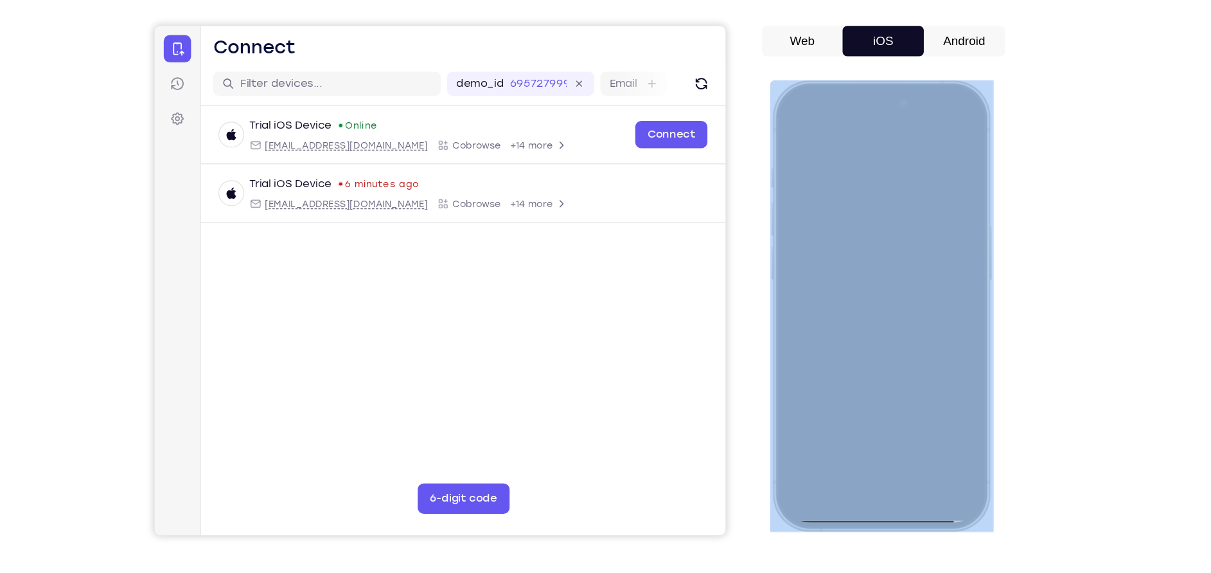
click at [939, 280] on div at bounding box center [863, 270] width 169 height 367
click at [862, 122] on div at bounding box center [863, 270] width 169 height 367
drag, startPoint x: 862, startPoint y: 122, endPoint x: 916, endPoint y: 168, distance: 70.2
click at [916, 168] on div at bounding box center [863, 270] width 169 height 367
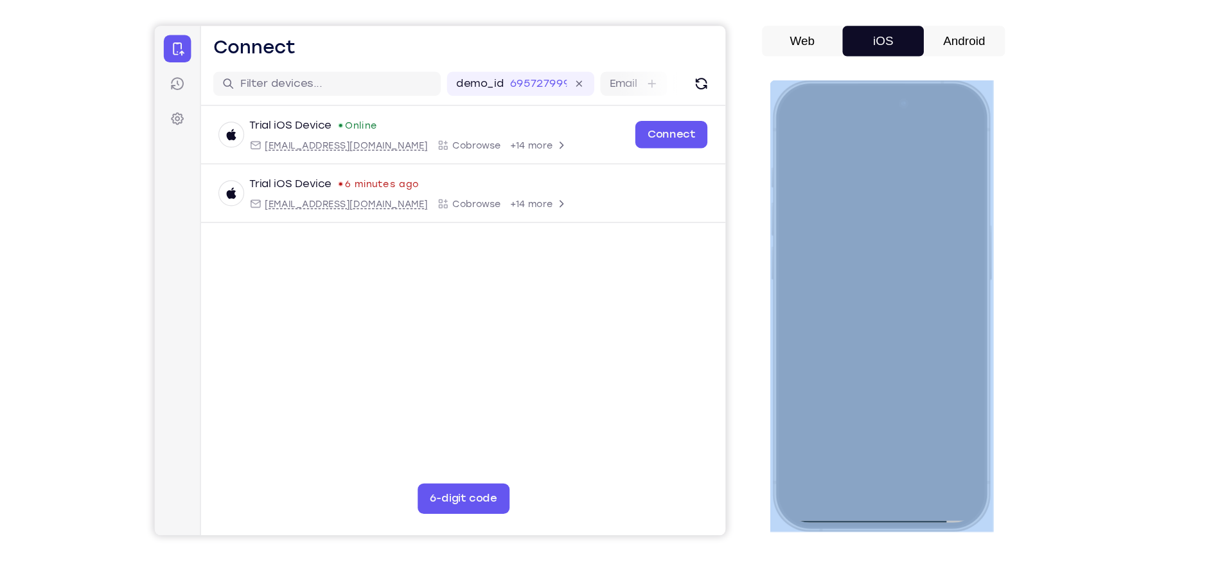
click at [862, 452] on div at bounding box center [863, 270] width 169 height 367
drag, startPoint x: 862, startPoint y: 452, endPoint x: 907, endPoint y: 355, distance: 107.0
click at [907, 355] on div at bounding box center [863, 270] width 169 height 367
click at [869, 448] on div at bounding box center [863, 270] width 169 height 367
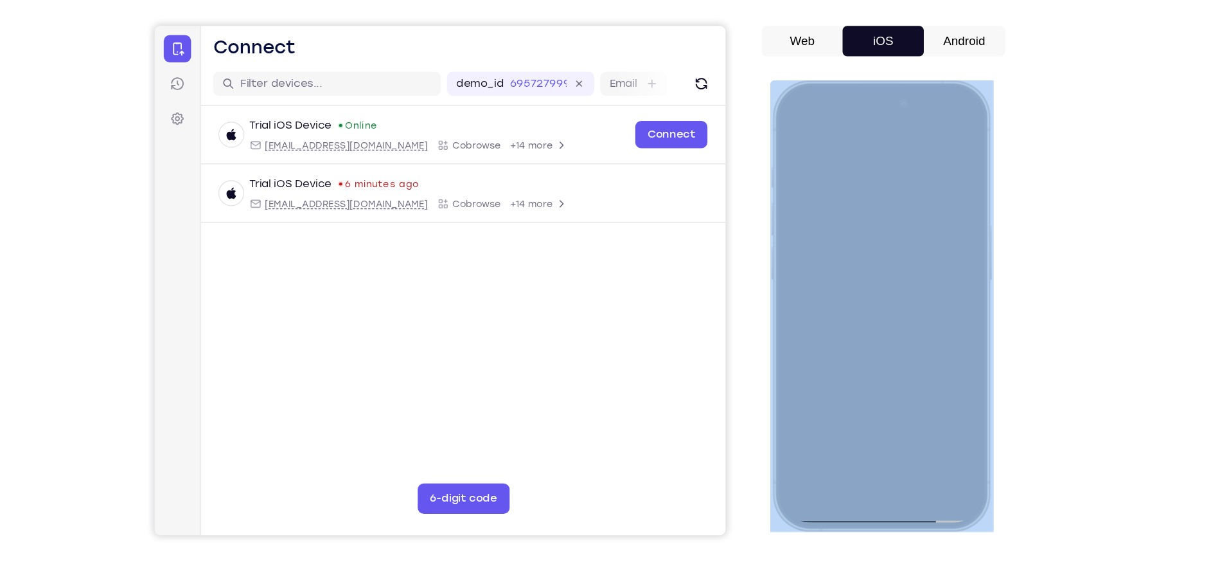
click at [869, 448] on div at bounding box center [863, 270] width 169 height 367
drag, startPoint x: 869, startPoint y: 448, endPoint x: 886, endPoint y: 425, distance: 28.4
click at [886, 425] on div at bounding box center [863, 270] width 169 height 367
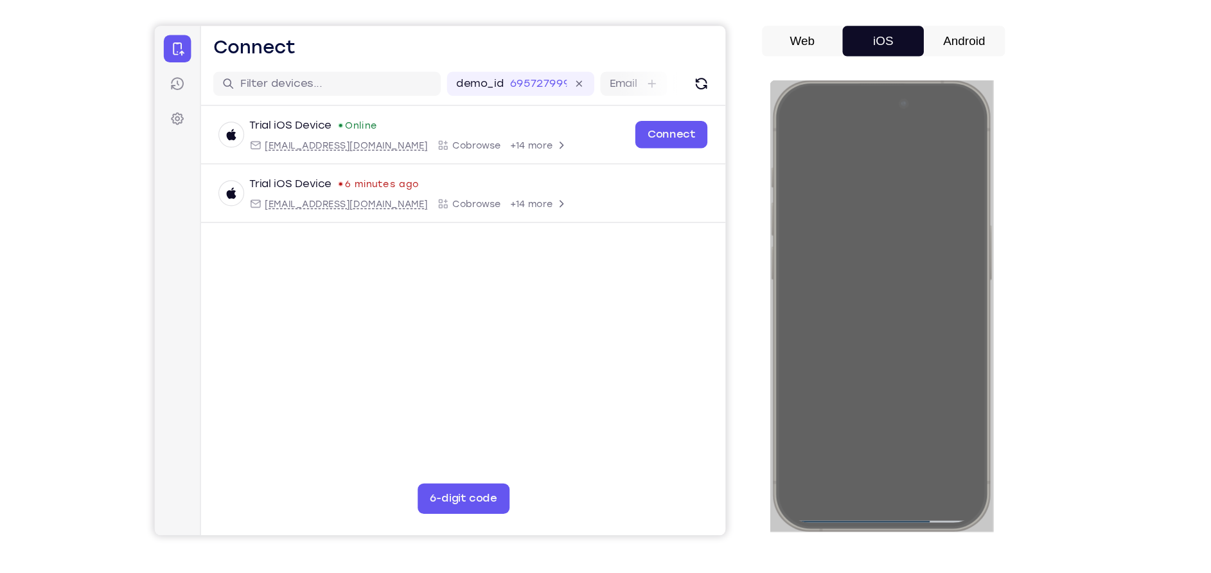
click at [907, 93] on button "Android" at bounding box center [931, 92] width 69 height 26
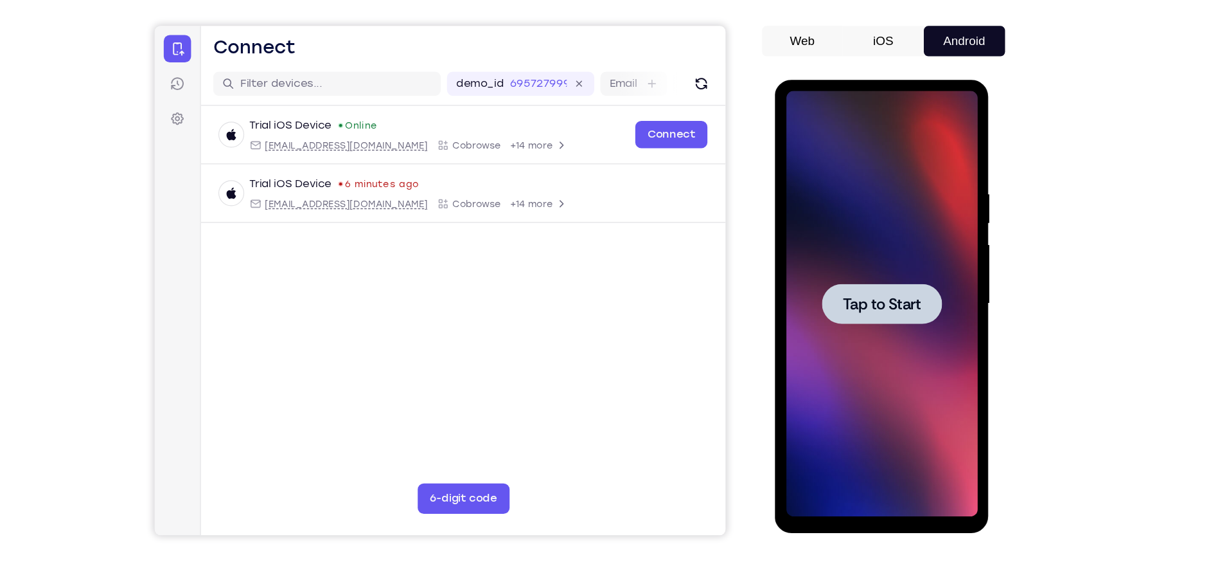
click at [864, 221] on div at bounding box center [866, 269] width 162 height 360
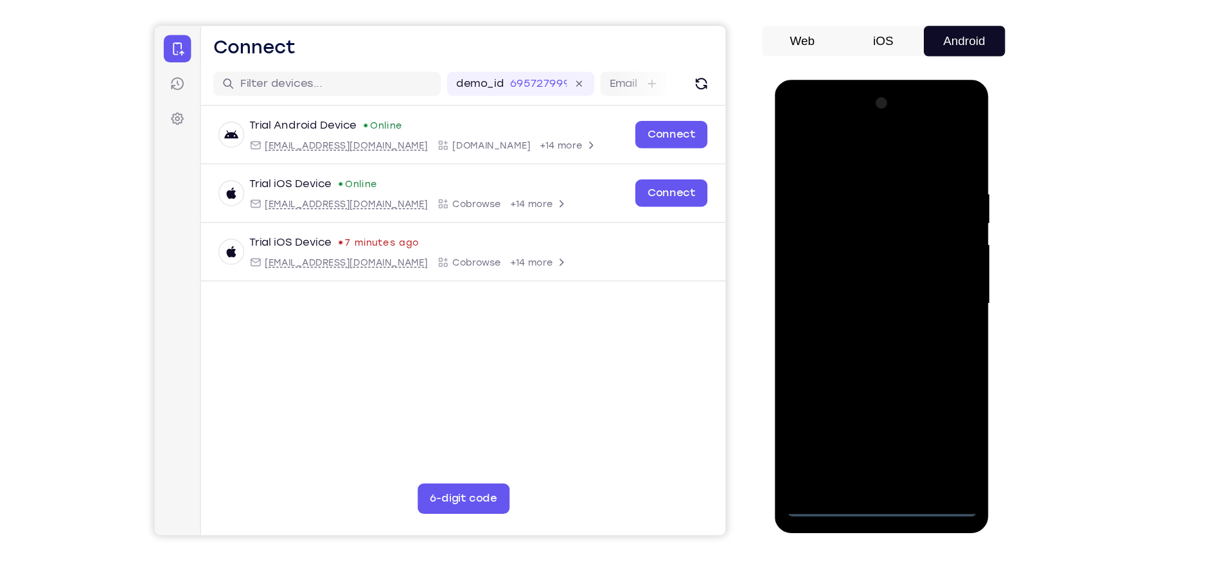
click at [870, 438] on div at bounding box center [866, 269] width 162 height 360
click at [928, 389] on div at bounding box center [866, 269] width 162 height 360
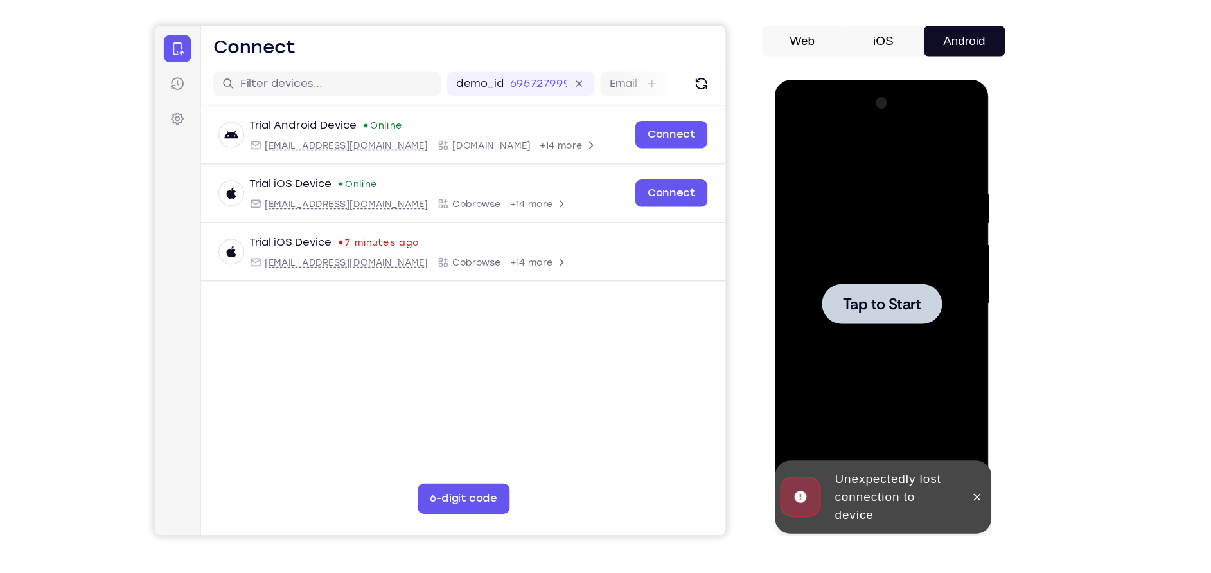
click at [884, 326] on div at bounding box center [866, 269] width 162 height 360
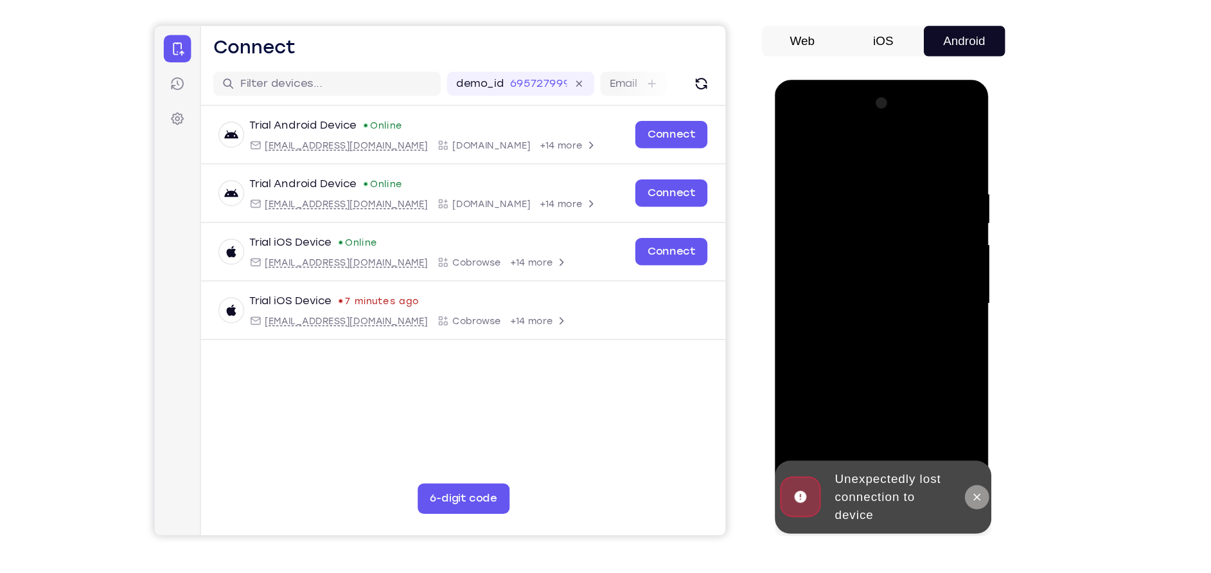
click at [948, 425] on button at bounding box center [946, 432] width 21 height 21
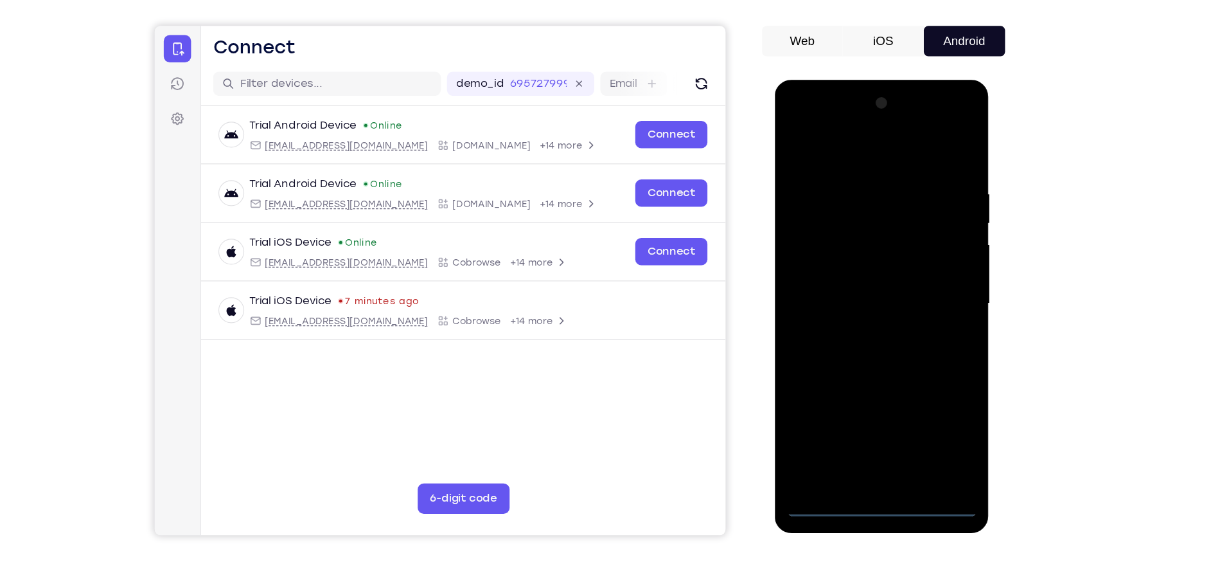
click at [875, 436] on div at bounding box center [866, 269] width 162 height 360
click at [863, 440] on div at bounding box center [866, 269] width 162 height 360
click at [879, 210] on div at bounding box center [866, 269] width 162 height 360
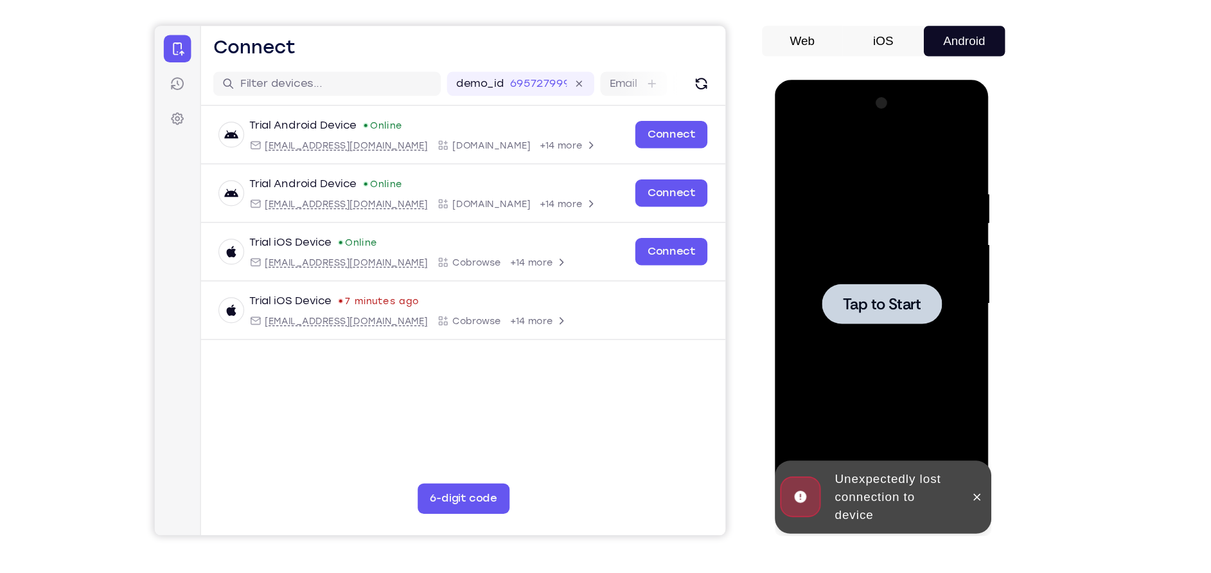
click at [920, 298] on div at bounding box center [866, 269] width 162 height 360
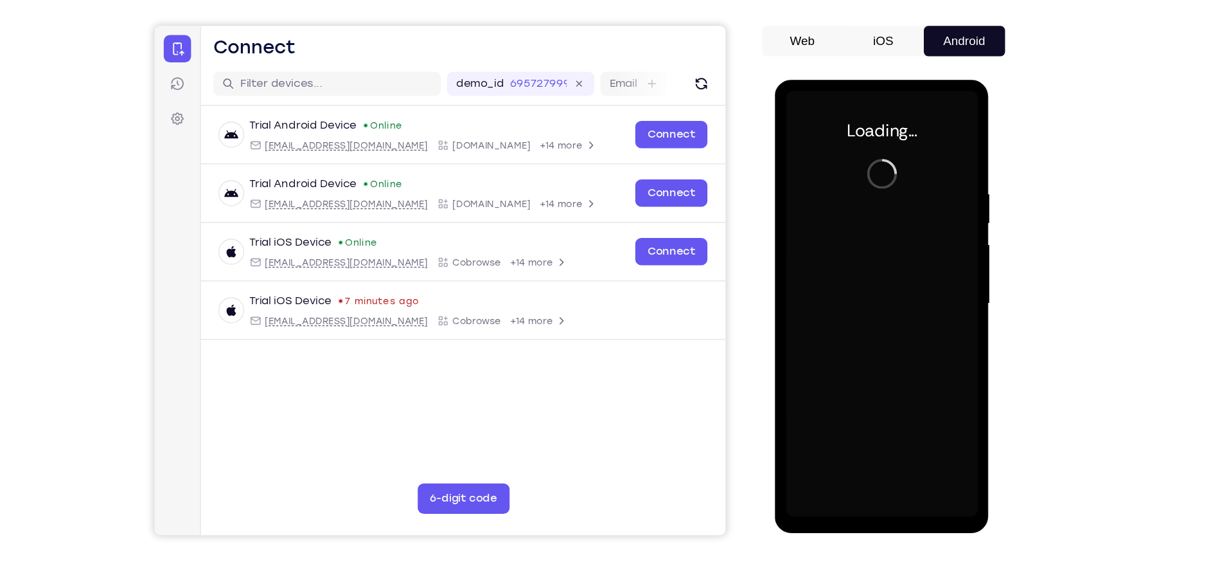
click at [892, 230] on div at bounding box center [866, 269] width 162 height 360
click at [1026, 255] on div "Your Support Agent Your Customer Web iOS Android Next Steps We’d be happy to gi…" at bounding box center [605, 377] width 1211 height 848
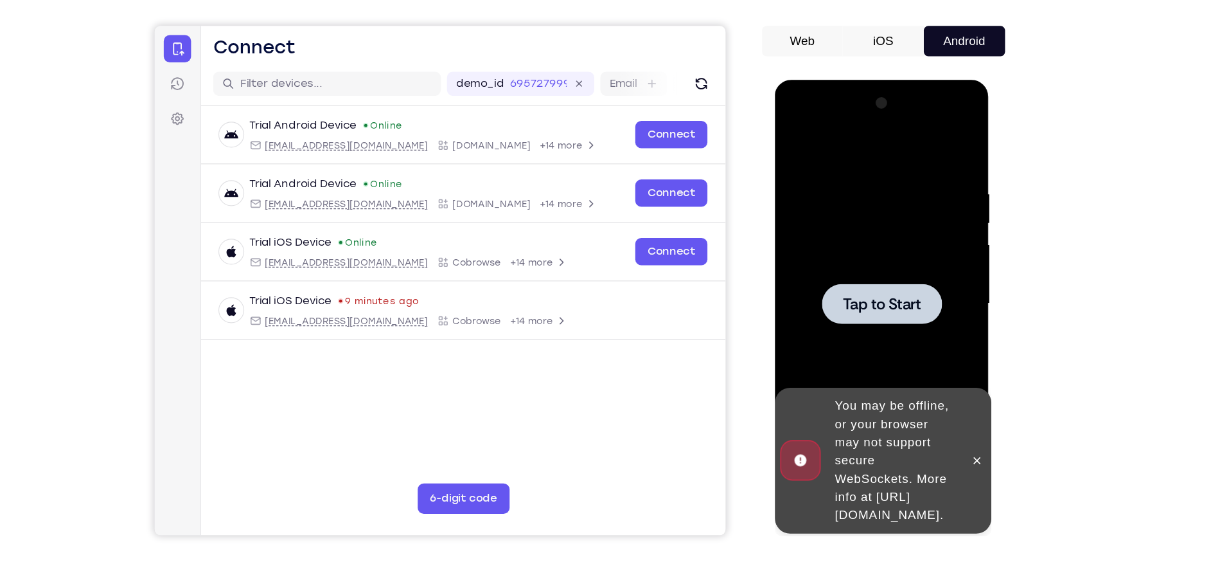
click at [876, 222] on div at bounding box center [866, 269] width 162 height 360
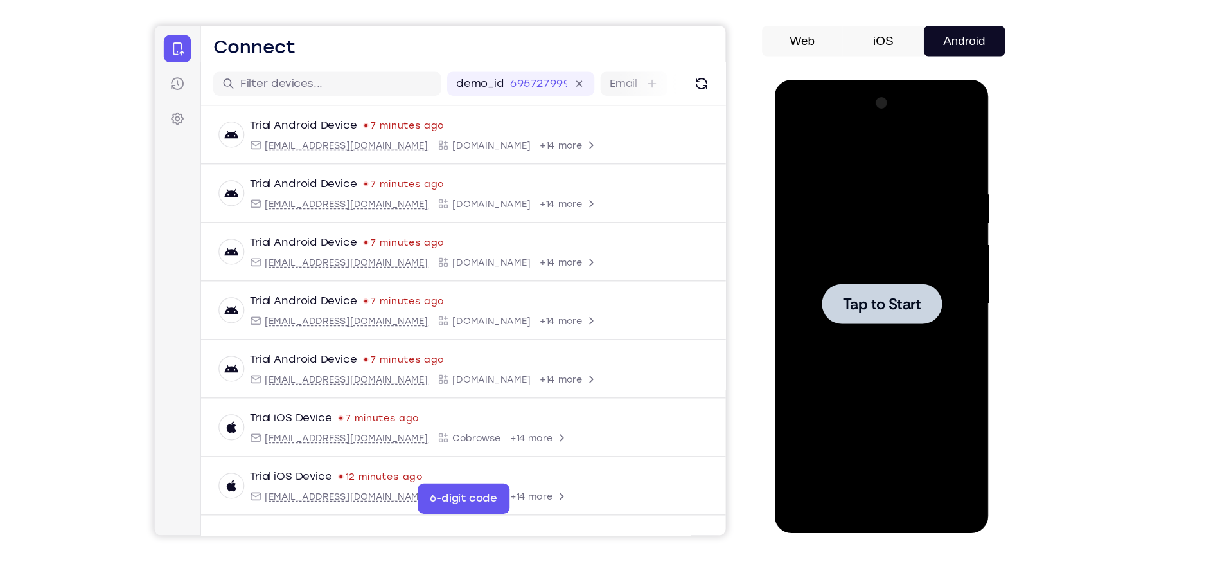
click at [925, 205] on div at bounding box center [866, 269] width 162 height 360
click at [852, 231] on div at bounding box center [866, 269] width 162 height 360
click at [870, 253] on div at bounding box center [866, 269] width 102 height 34
click at [871, 256] on div at bounding box center [866, 269] width 102 height 34
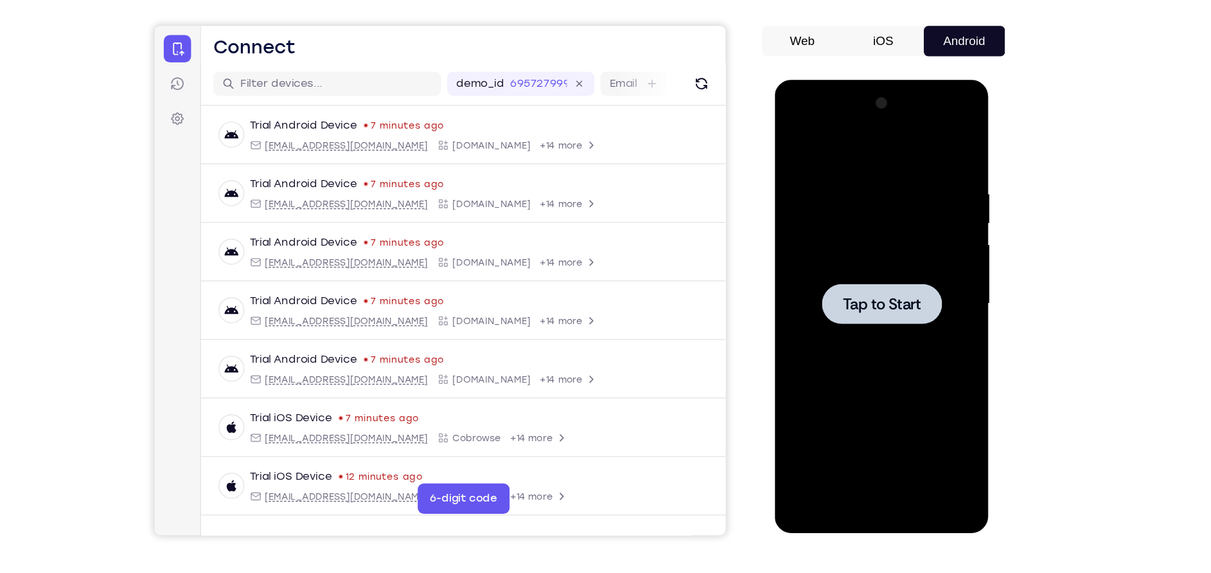
click at [871, 256] on div at bounding box center [866, 269] width 102 height 34
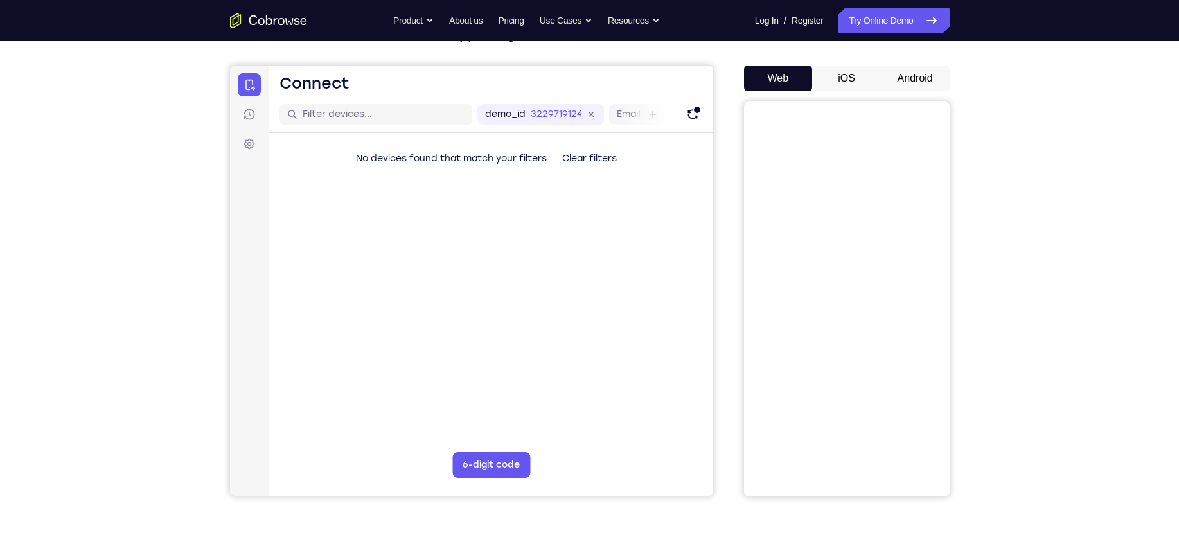
scroll to position [107, 0]
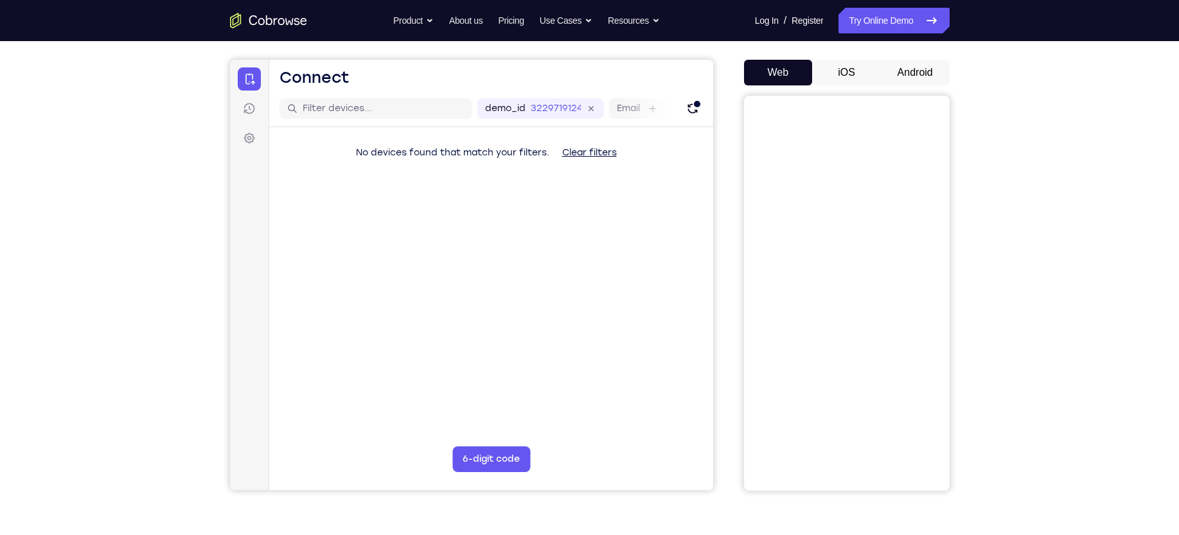
drag, startPoint x: 835, startPoint y: 67, endPoint x: 828, endPoint y: 64, distance: 7.5
click at [828, 64] on button "iOS" at bounding box center [846, 73] width 69 height 26
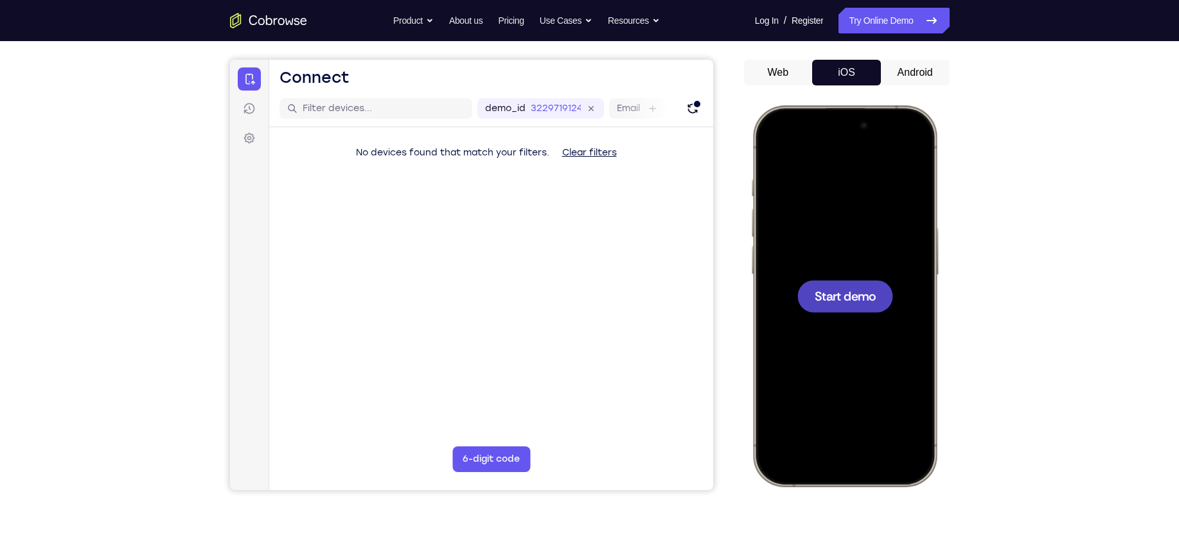
scroll to position [0, 0]
drag, startPoint x: 1587, startPoint y: 178, endPoint x: 780, endPoint y: 319, distance: 818.8
click at [780, 319] on div at bounding box center [844, 295] width 169 height 367
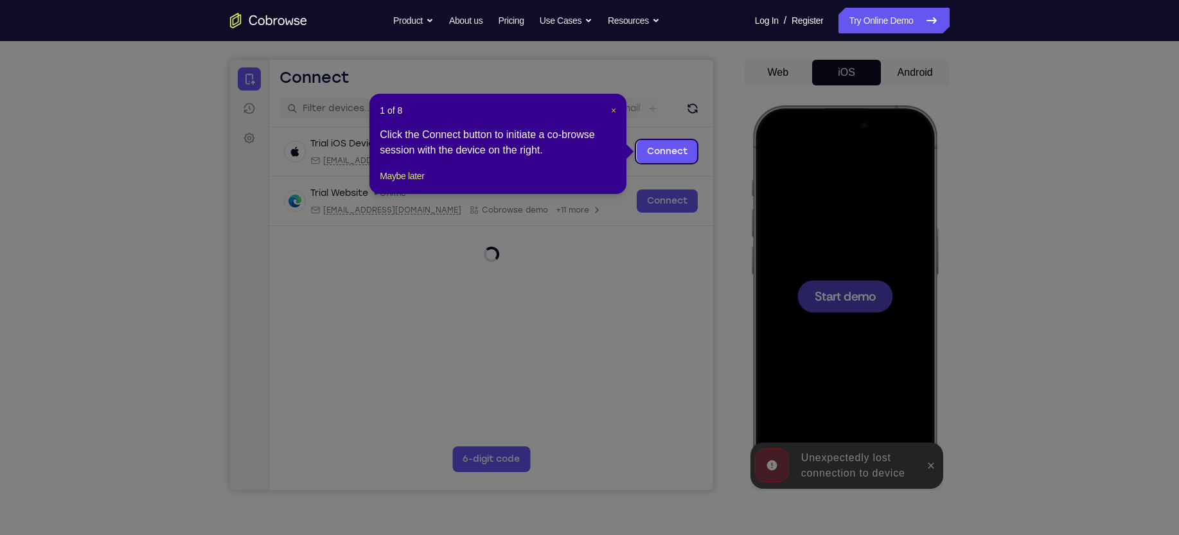
click at [612, 106] on span "×" at bounding box center [613, 110] width 5 height 10
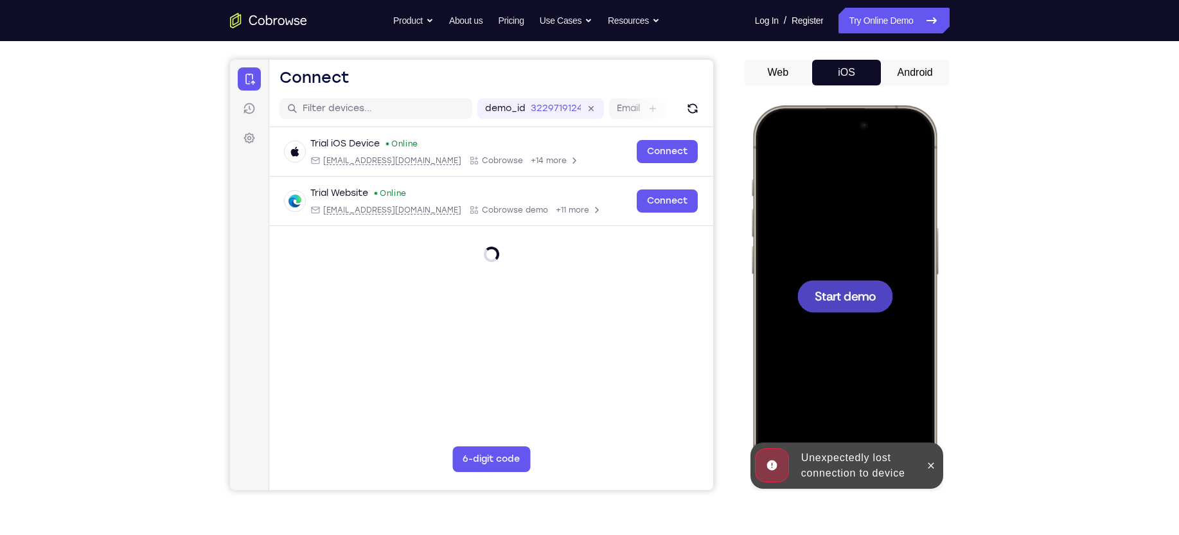
click at [901, 304] on div at bounding box center [844, 295] width 169 height 367
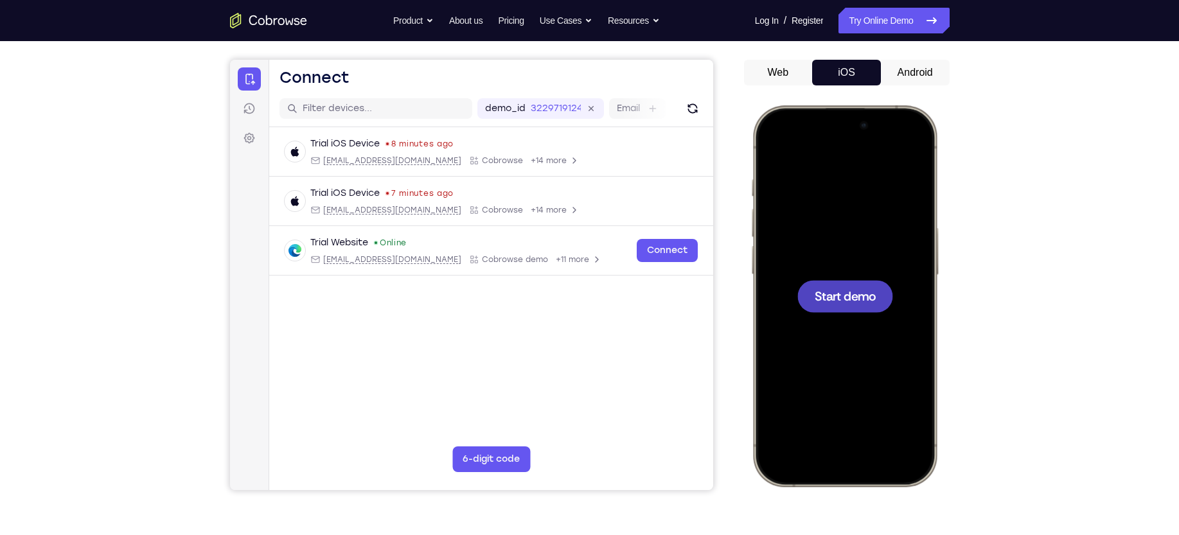
click at [868, 220] on div at bounding box center [844, 295] width 169 height 367
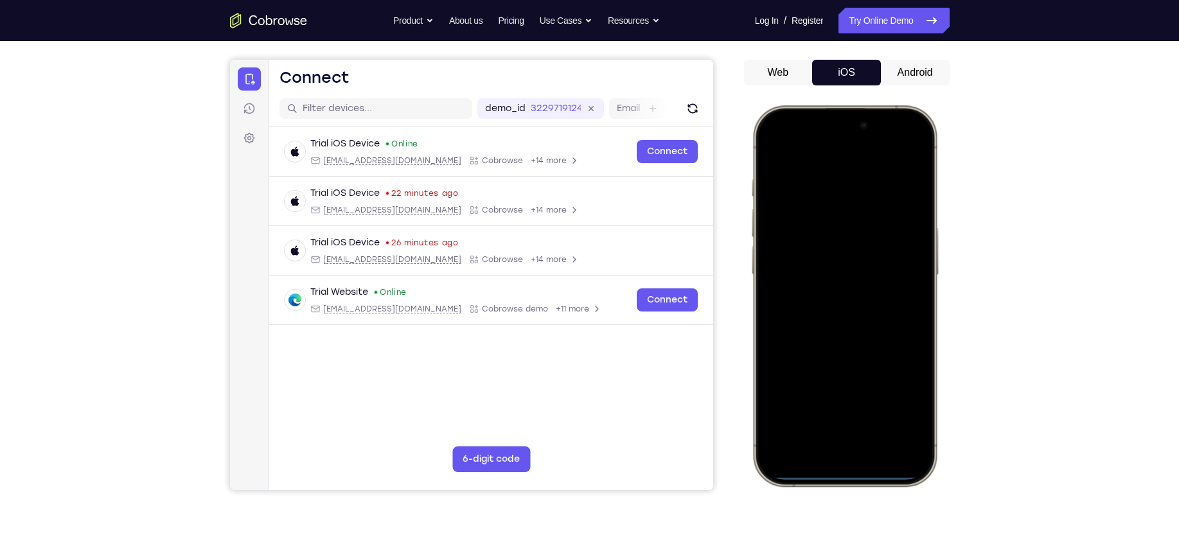
drag, startPoint x: 845, startPoint y: 472, endPoint x: 859, endPoint y: 451, distance: 25.5
click at [859, 451] on div at bounding box center [844, 295] width 169 height 367
drag, startPoint x: 850, startPoint y: 474, endPoint x: 895, endPoint y: 378, distance: 106.4
click at [895, 378] on div at bounding box center [844, 295] width 169 height 367
drag, startPoint x: 841, startPoint y: 476, endPoint x: 1017, endPoint y: 235, distance: 298.5
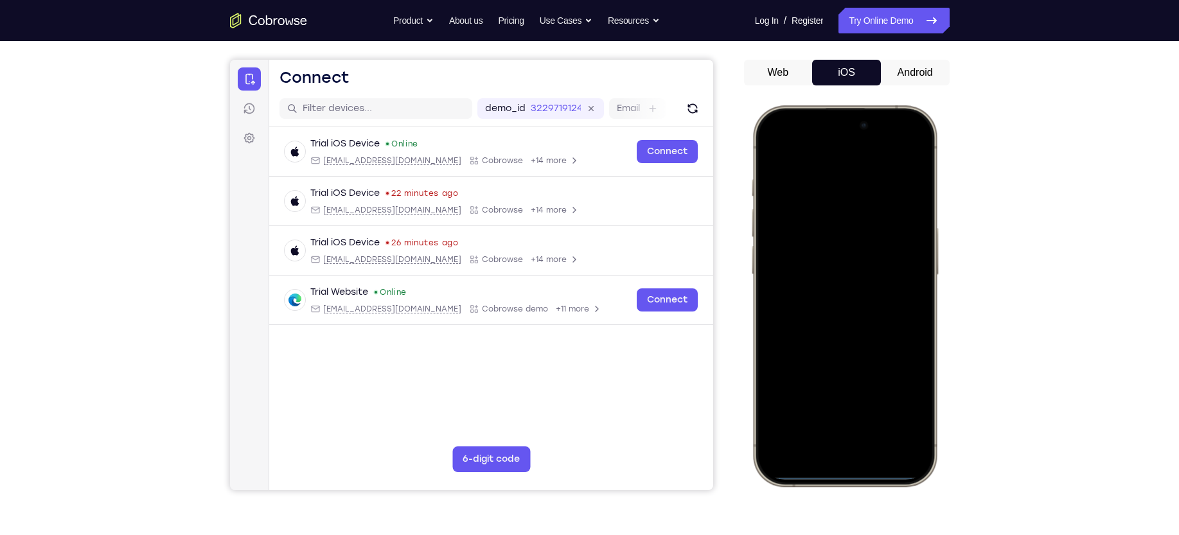
click at [943, 235] on html "Online web based iOS Simulators and Android Emulators. Run iPhone, iPad, Mobile…" at bounding box center [846, 298] width 193 height 386
drag, startPoint x: 852, startPoint y: 471, endPoint x: 891, endPoint y: 202, distance: 272.1
click at [891, 202] on div at bounding box center [844, 295] width 169 height 367
drag, startPoint x: 924, startPoint y: 283, endPoint x: 625, endPoint y: 415, distance: 327.2
click at [750, 415] on html "Online web based iOS Simulators and Android Emulators. Run iPhone, iPad, Mobile…" at bounding box center [846, 298] width 193 height 386
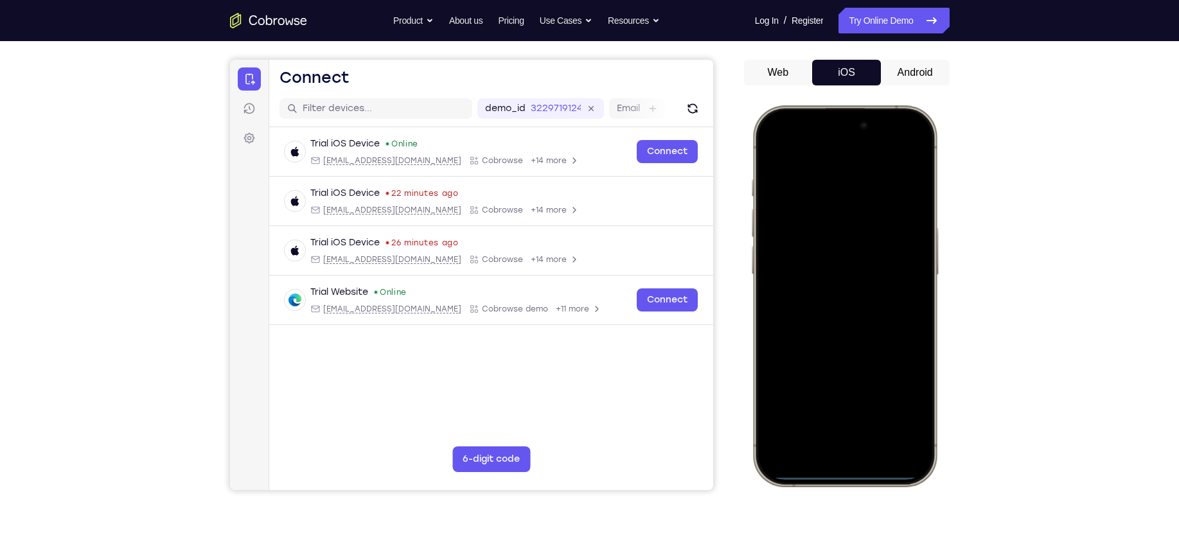
drag, startPoint x: 758, startPoint y: 341, endPoint x: 983, endPoint y: 281, distance: 232.7
click at [943, 281] on html "Online web based iOS Simulators and Android Emulators. Run iPhone, iPad, Mobile…" at bounding box center [846, 298] width 193 height 386
drag, startPoint x: 843, startPoint y: 145, endPoint x: 1003, endPoint y: 584, distance: 467.8
click at [943, 491] on html "Online web based iOS Simulators and Android Emulators. Run iPhone, iPad, Mobile…" at bounding box center [846, 298] width 193 height 386
drag, startPoint x: 881, startPoint y: 130, endPoint x: 1048, endPoint y: 584, distance: 484.1
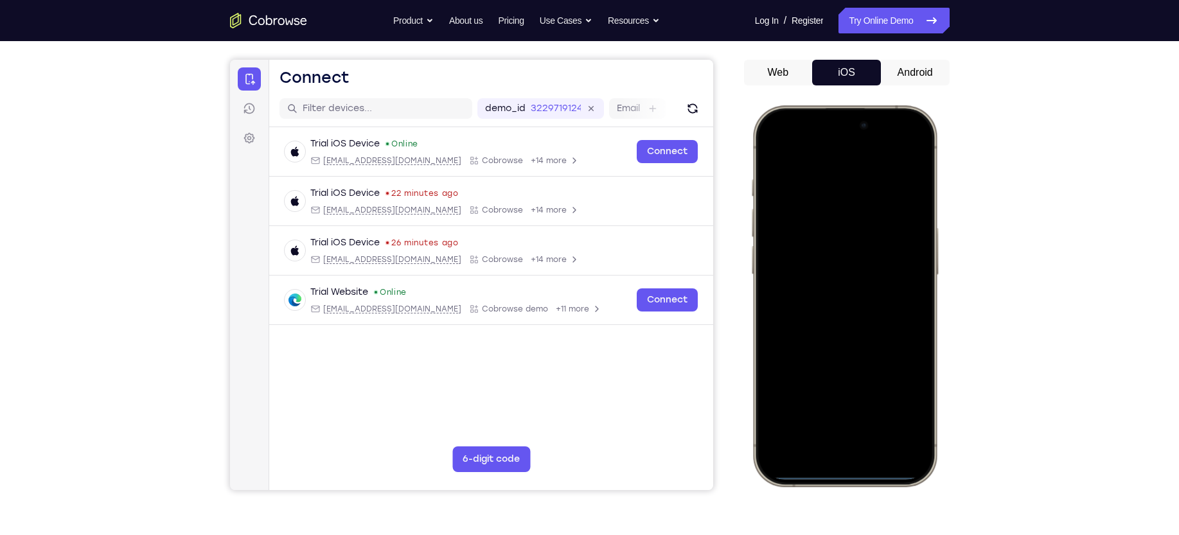
click at [943, 491] on html "Online web based iOS Simulators and Android Emulators. Run iPhone, iPad, Mobile…" at bounding box center [846, 298] width 193 height 386
